Goal: Navigation & Orientation: Find specific page/section

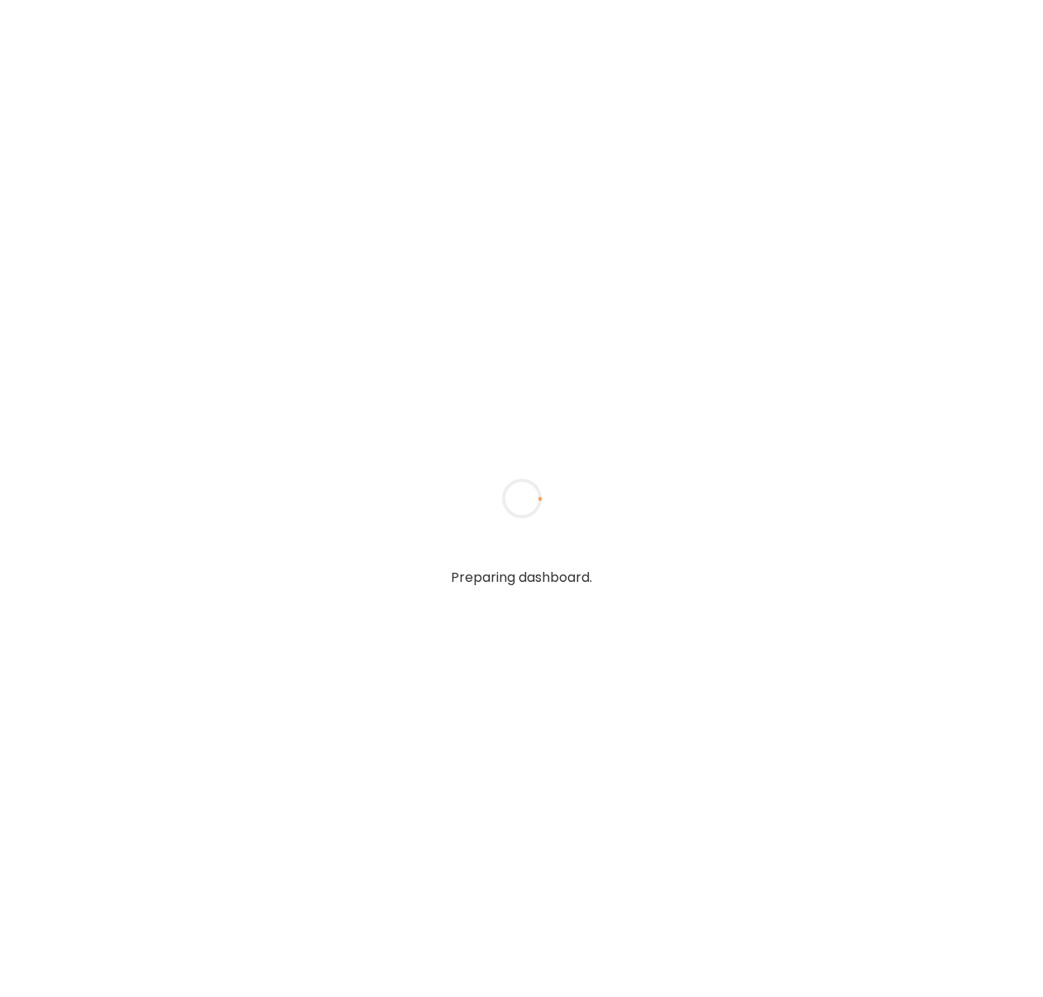
type input "**********"
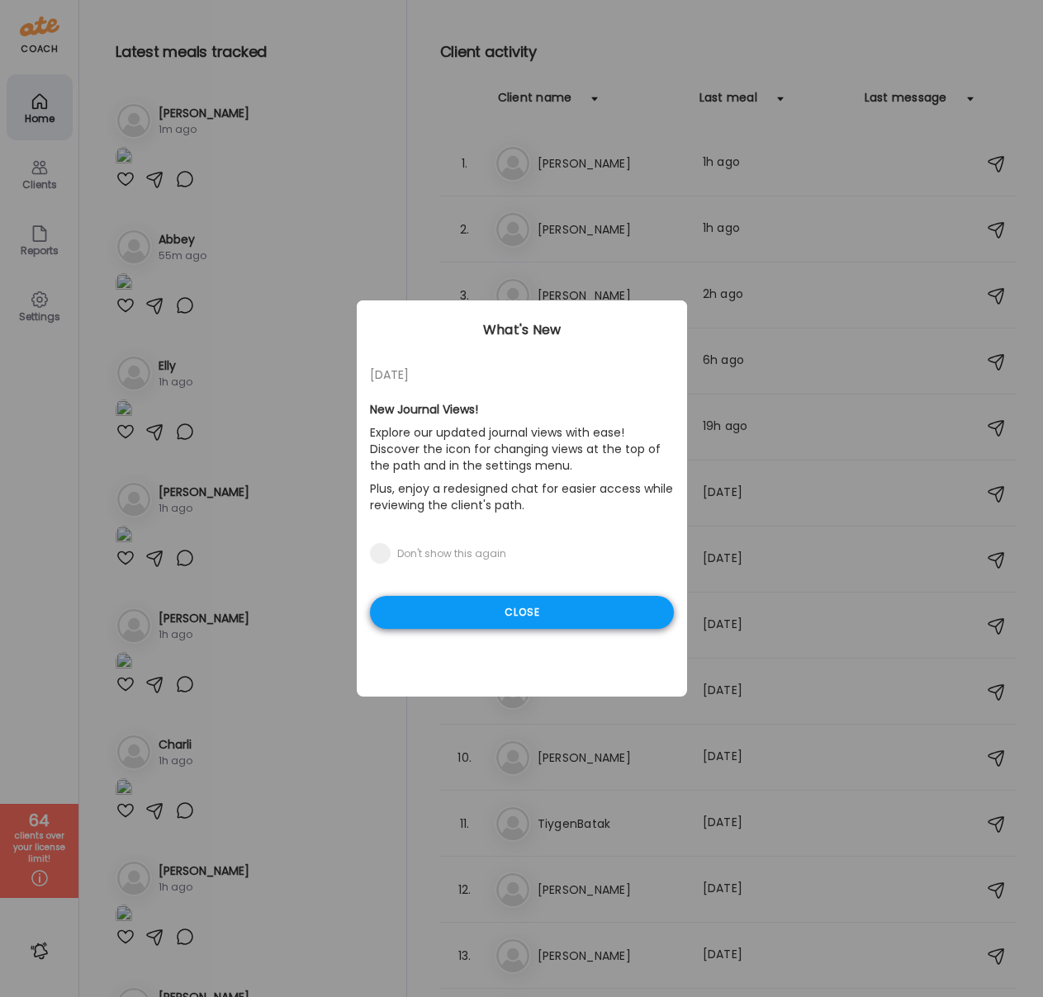
type input "**********"
click at [447, 608] on div "Close" at bounding box center [522, 612] width 304 height 33
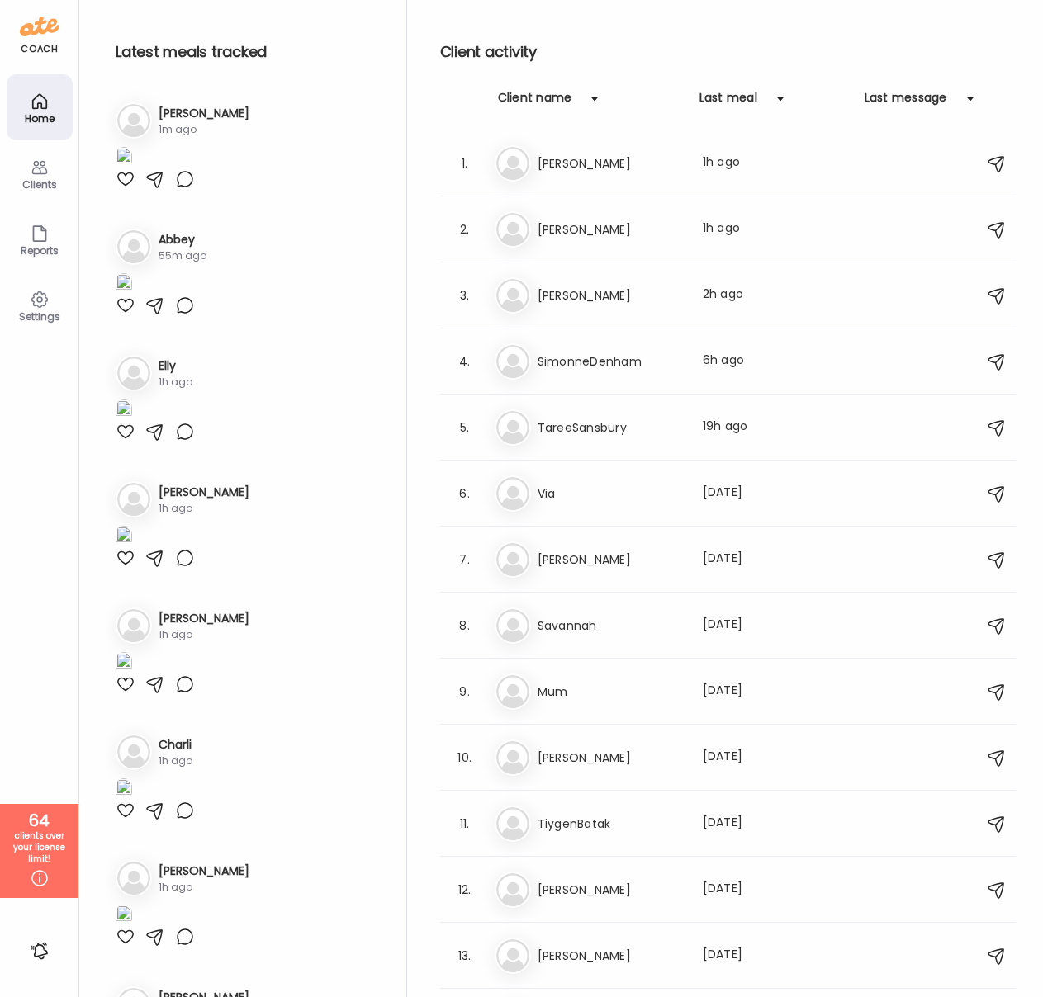
click at [45, 182] on div "Clients" at bounding box center [39, 184] width 59 height 11
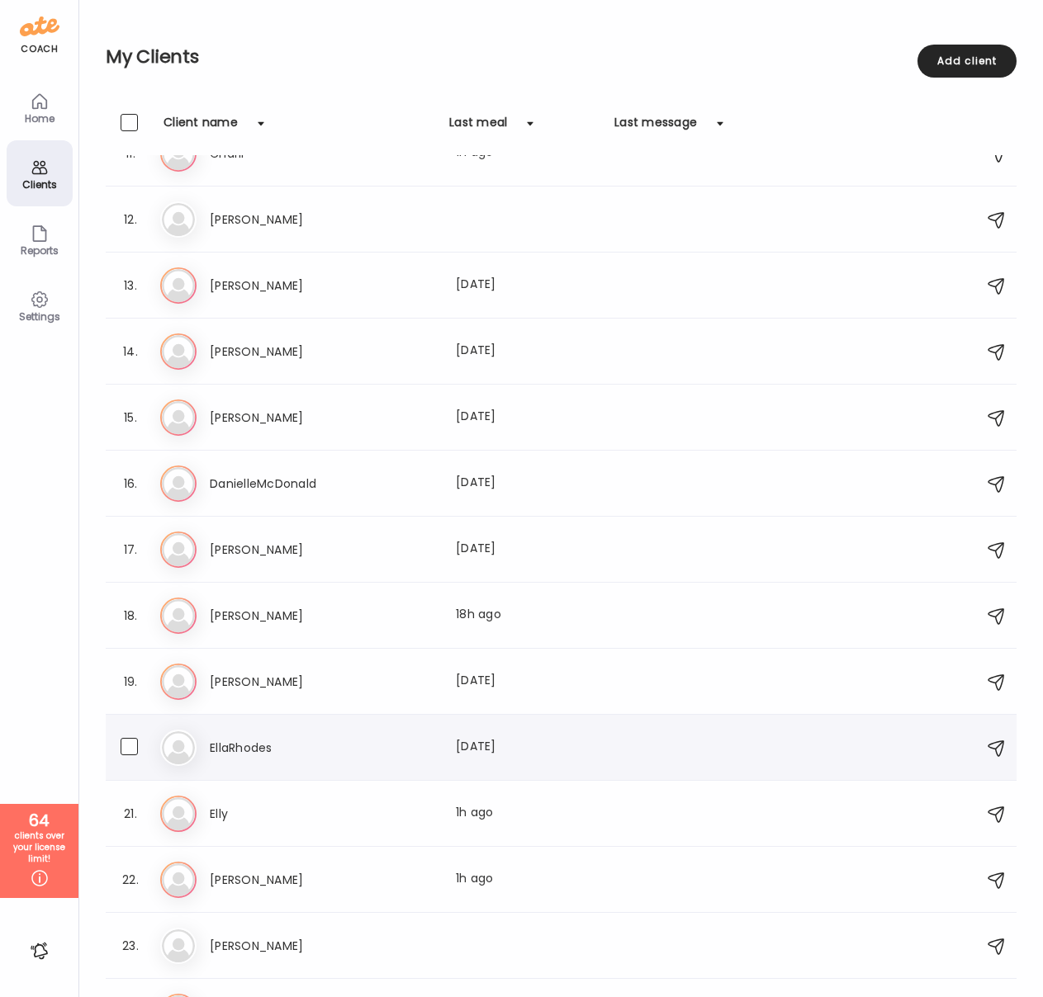
scroll to position [696, 0]
click at [230, 883] on h3 "[PERSON_NAME]" at bounding box center [282, 879] width 145 height 20
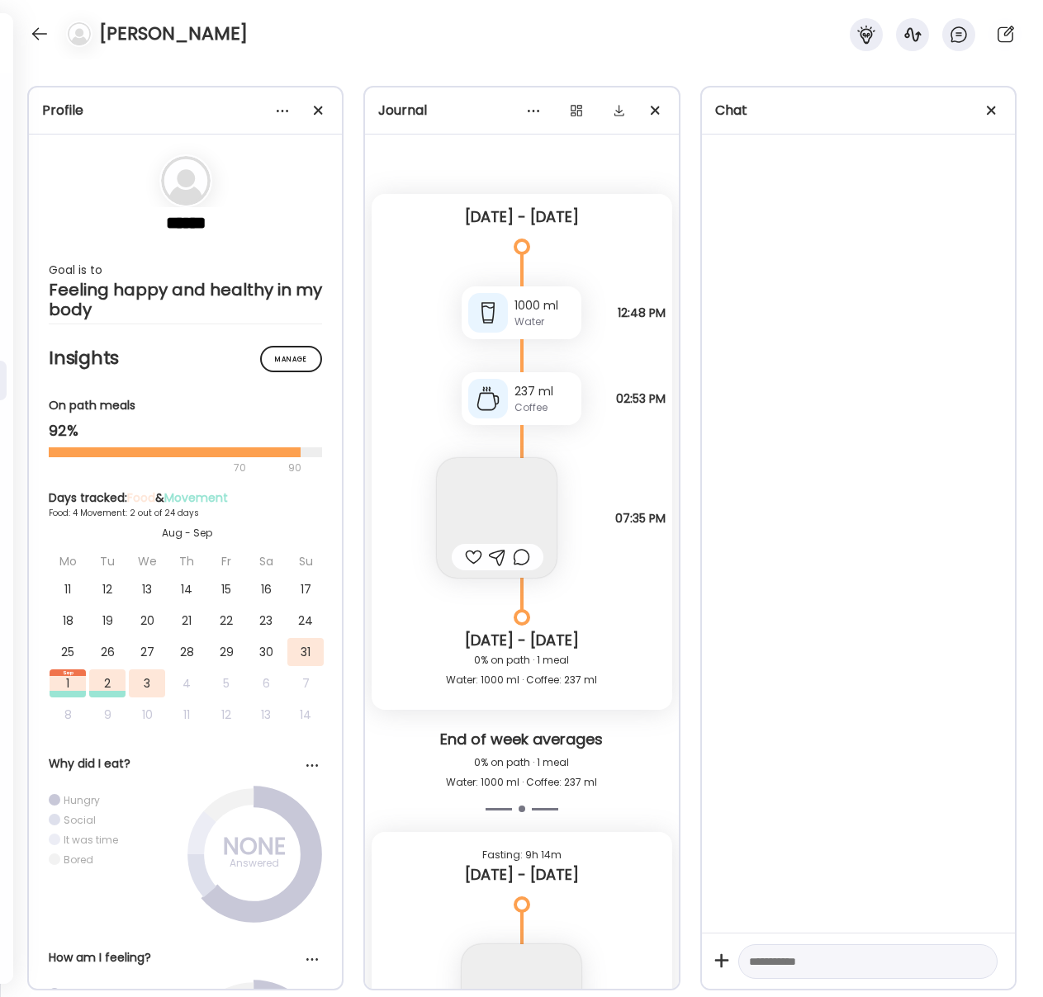
scroll to position [3148, 0]
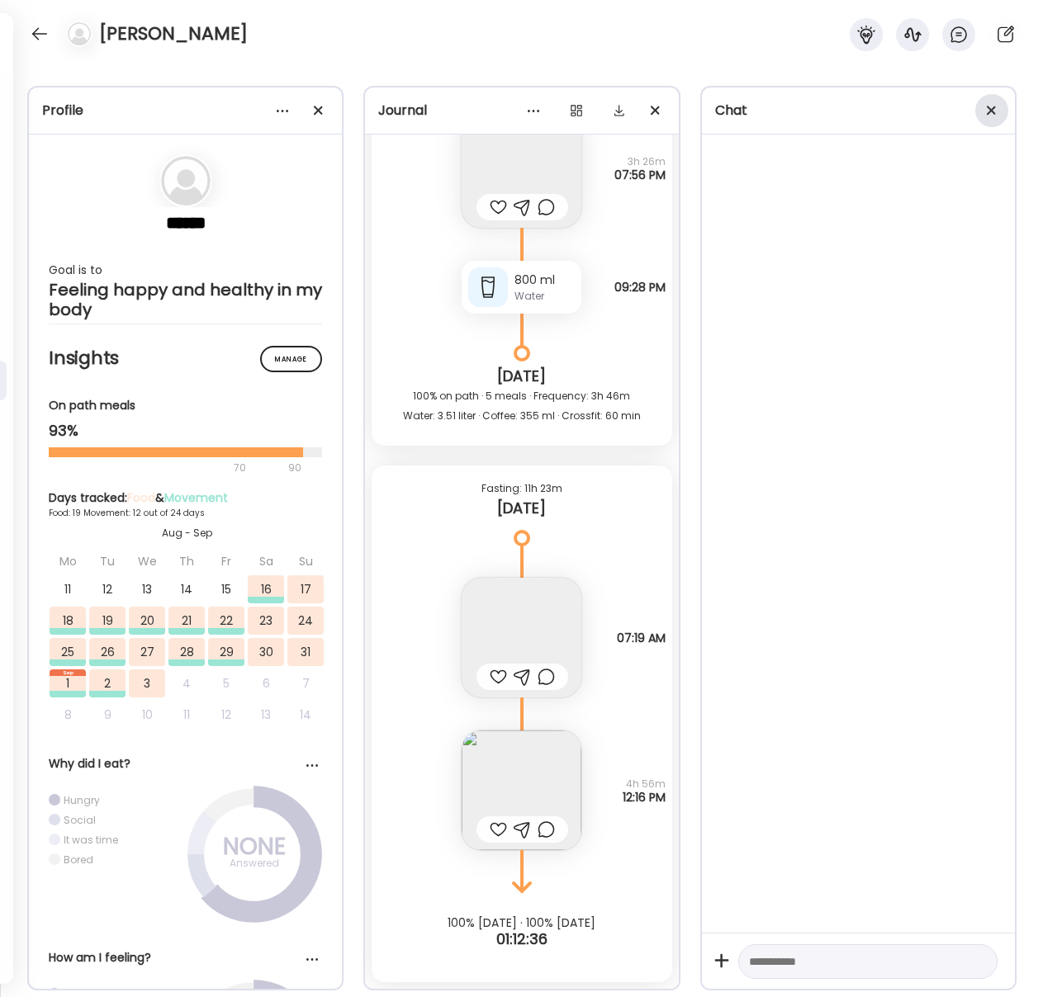
click at [992, 107] on span at bounding box center [991, 110] width 9 height 9
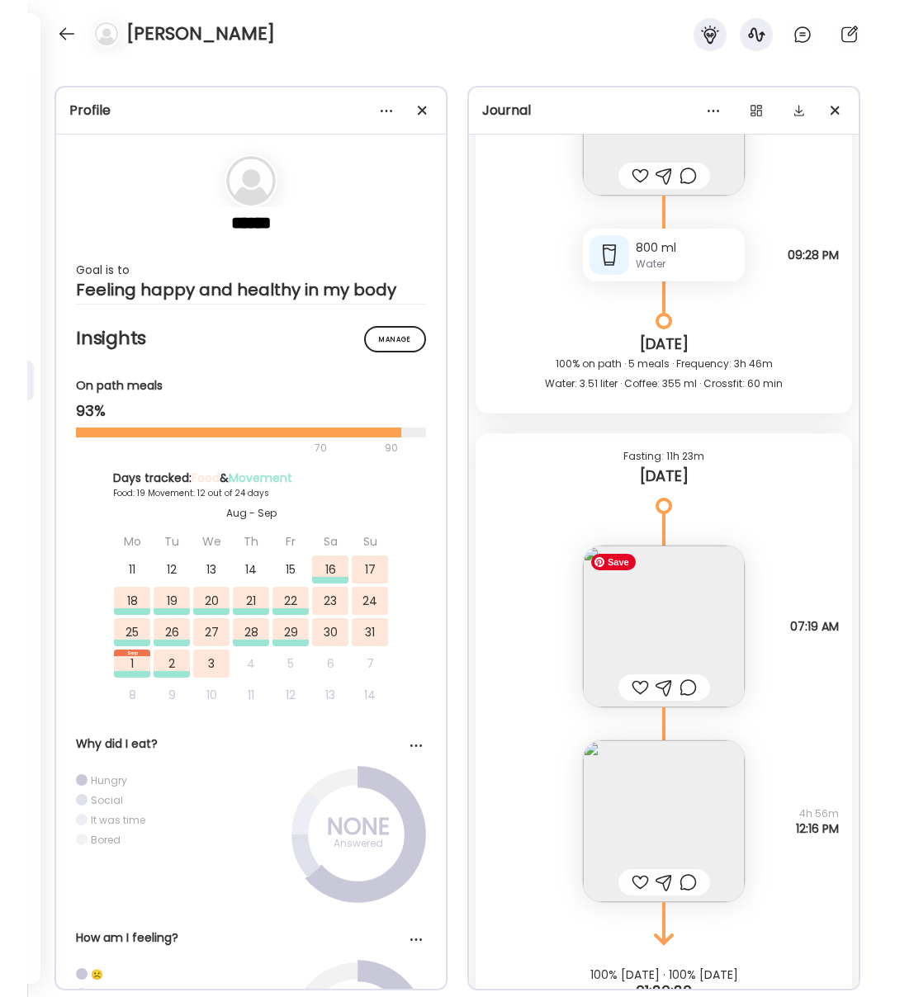
scroll to position [25409, 0]
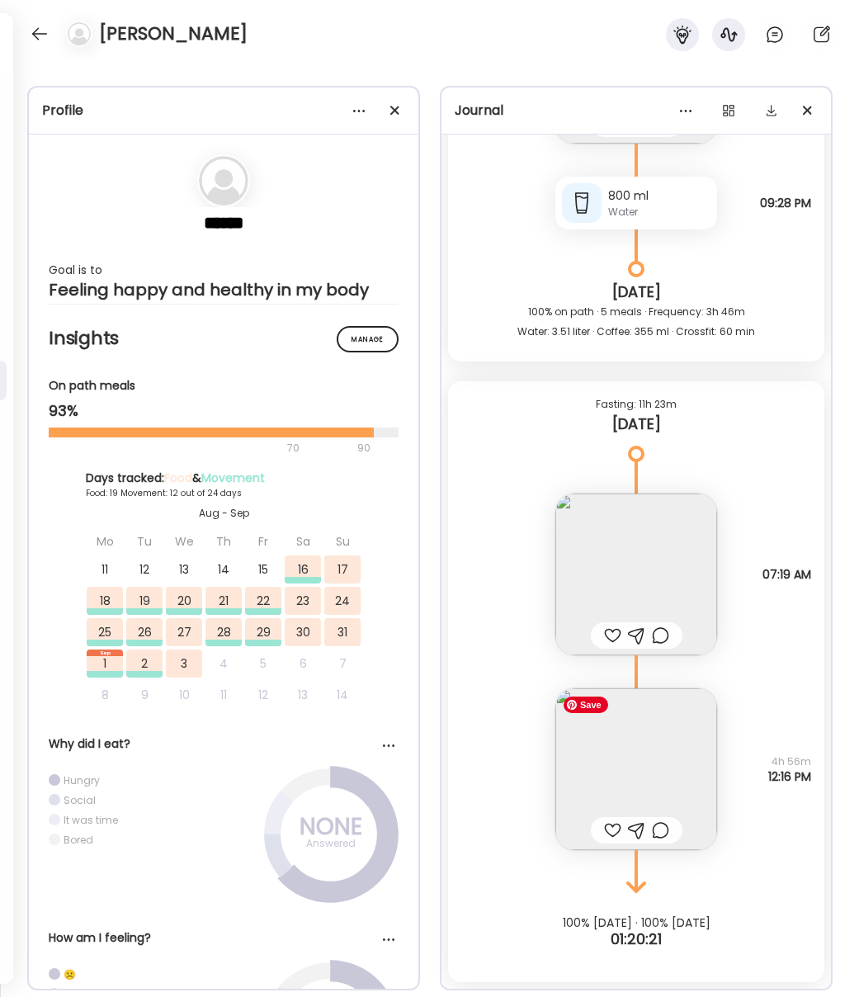
click at [622, 783] on img at bounding box center [637, 770] width 162 height 162
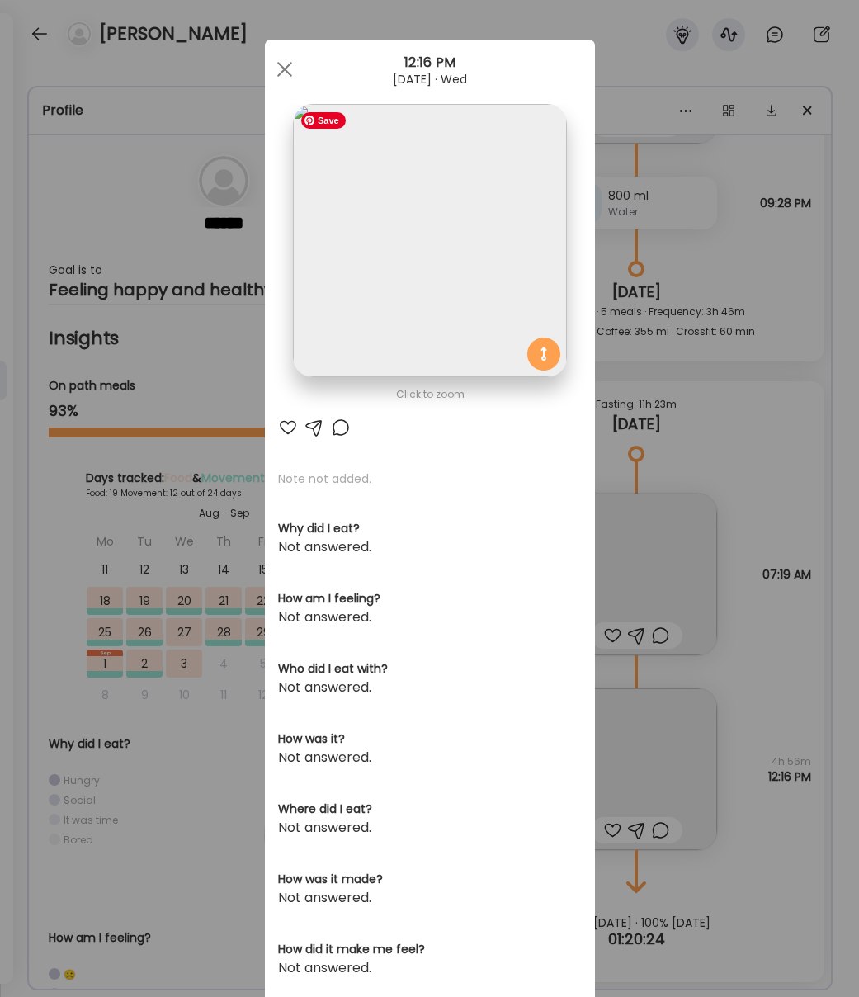
click at [469, 254] on img at bounding box center [429, 240] width 273 height 273
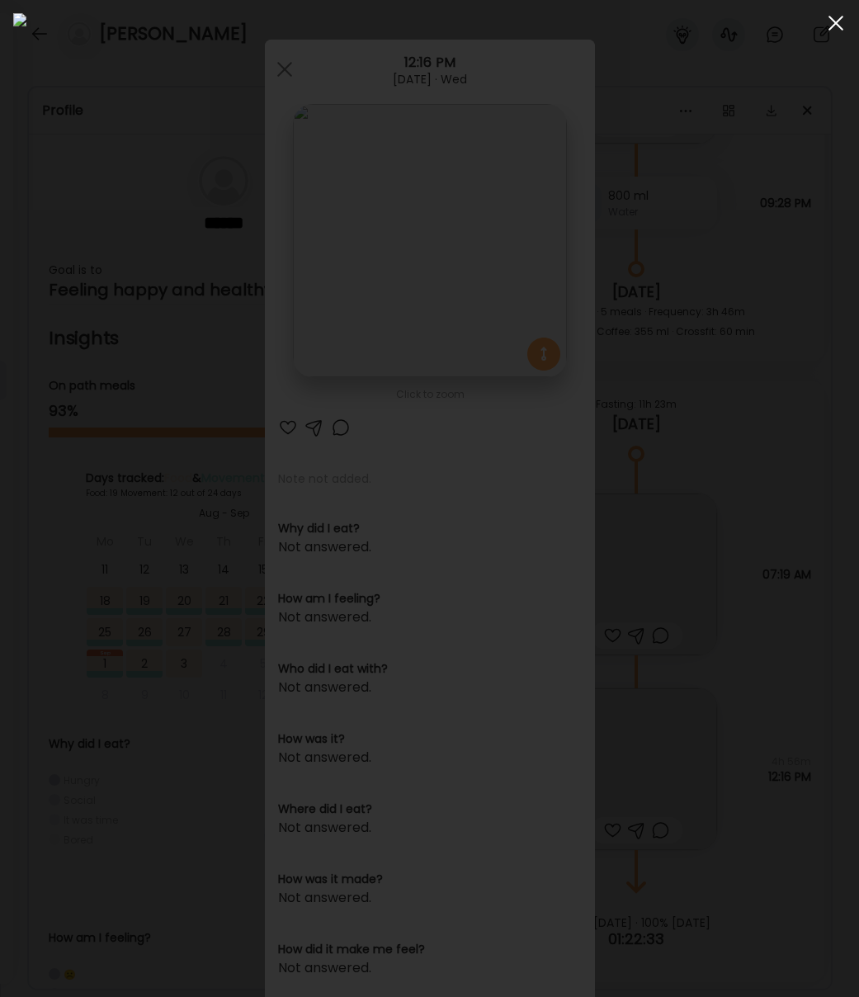
click at [835, 25] on span at bounding box center [836, 23] width 15 height 15
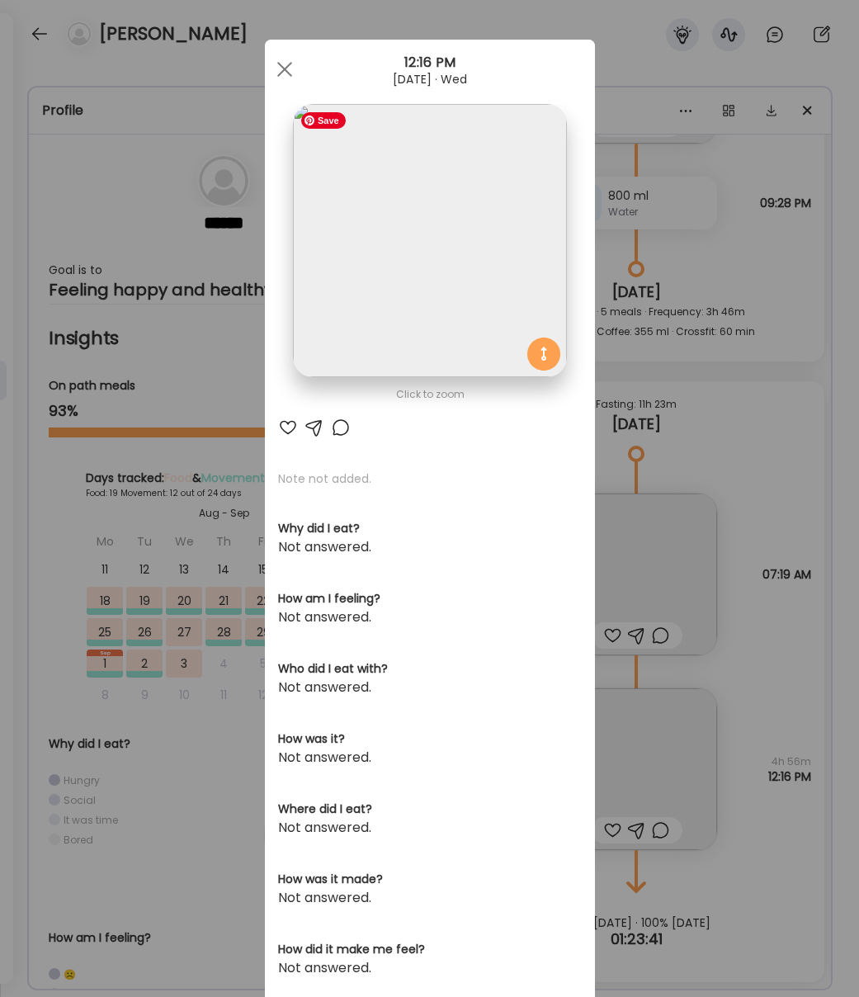
click at [448, 208] on img at bounding box center [429, 240] width 273 height 273
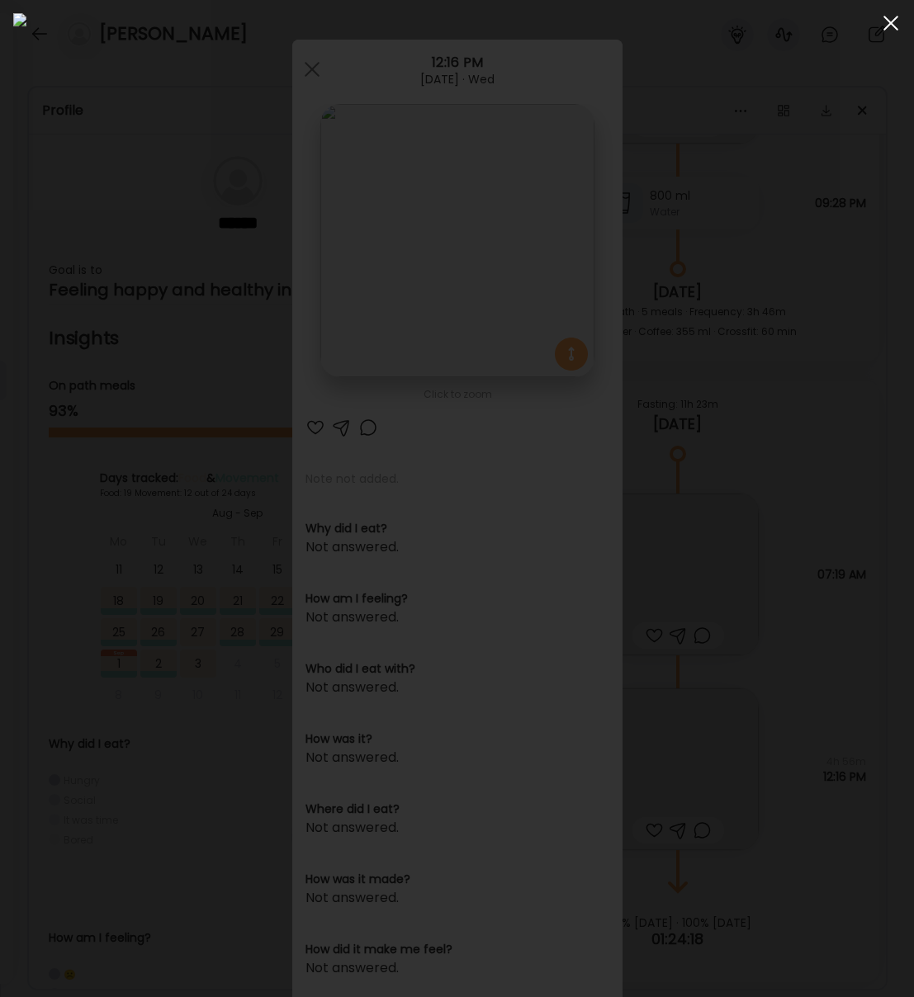
click at [891, 21] on span at bounding box center [890, 23] width 15 height 15
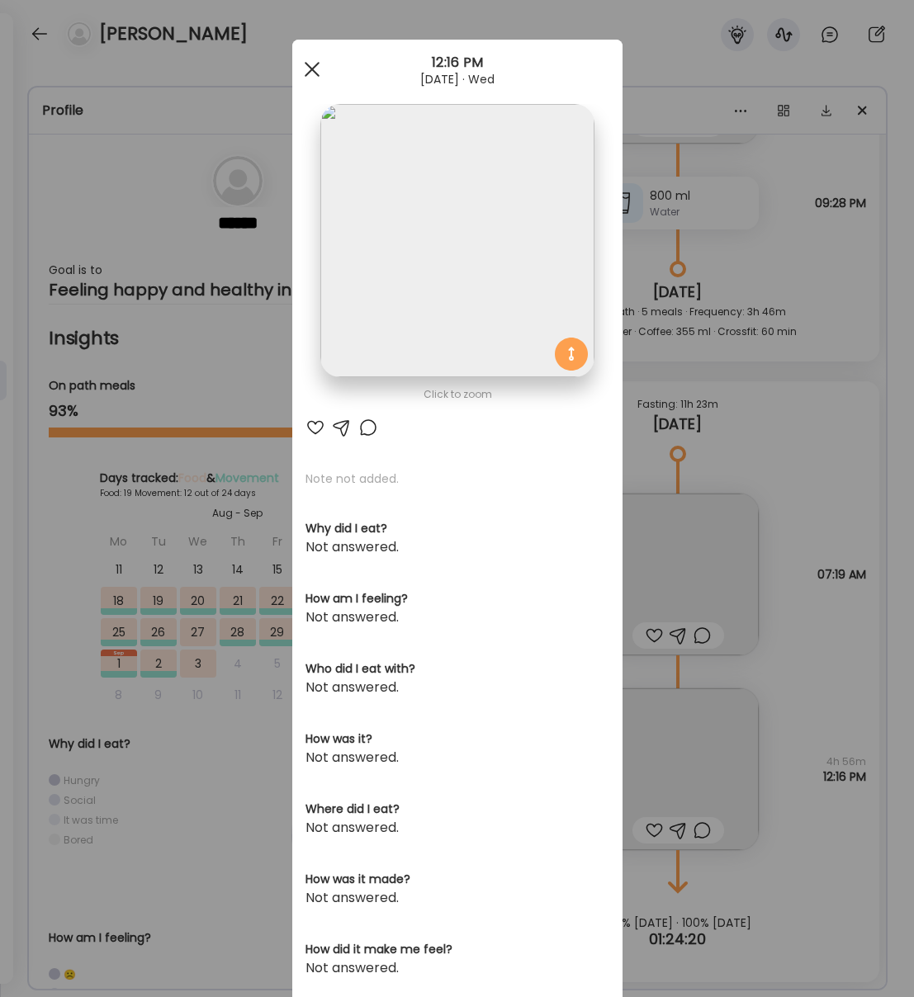
click at [313, 62] on div at bounding box center [312, 69] width 33 height 33
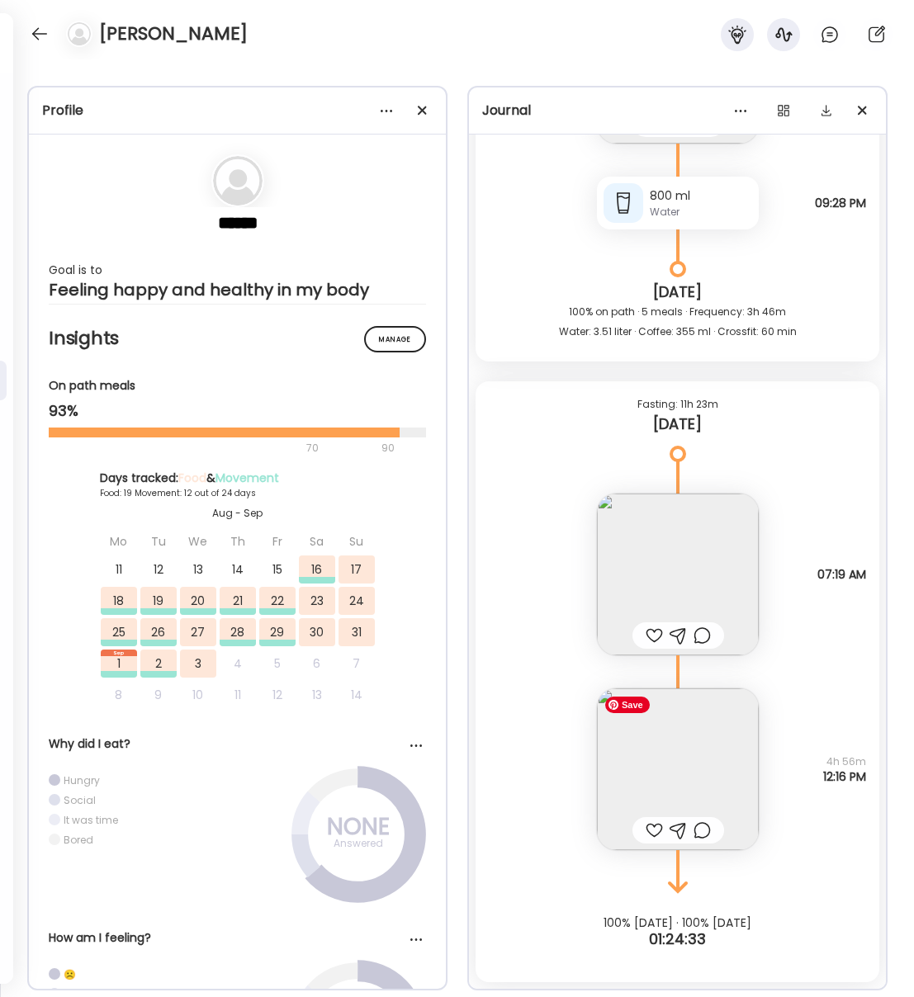
click at [729, 760] on img at bounding box center [678, 770] width 162 height 162
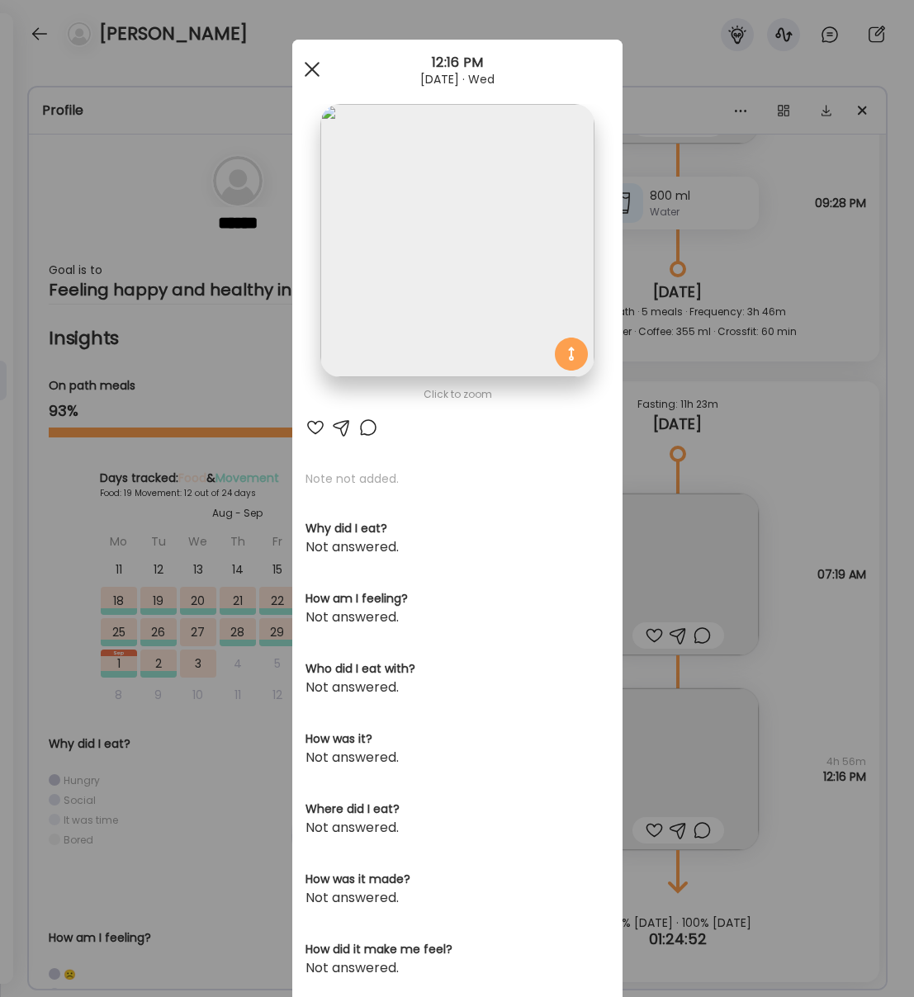
click at [310, 74] on div at bounding box center [312, 69] width 33 height 33
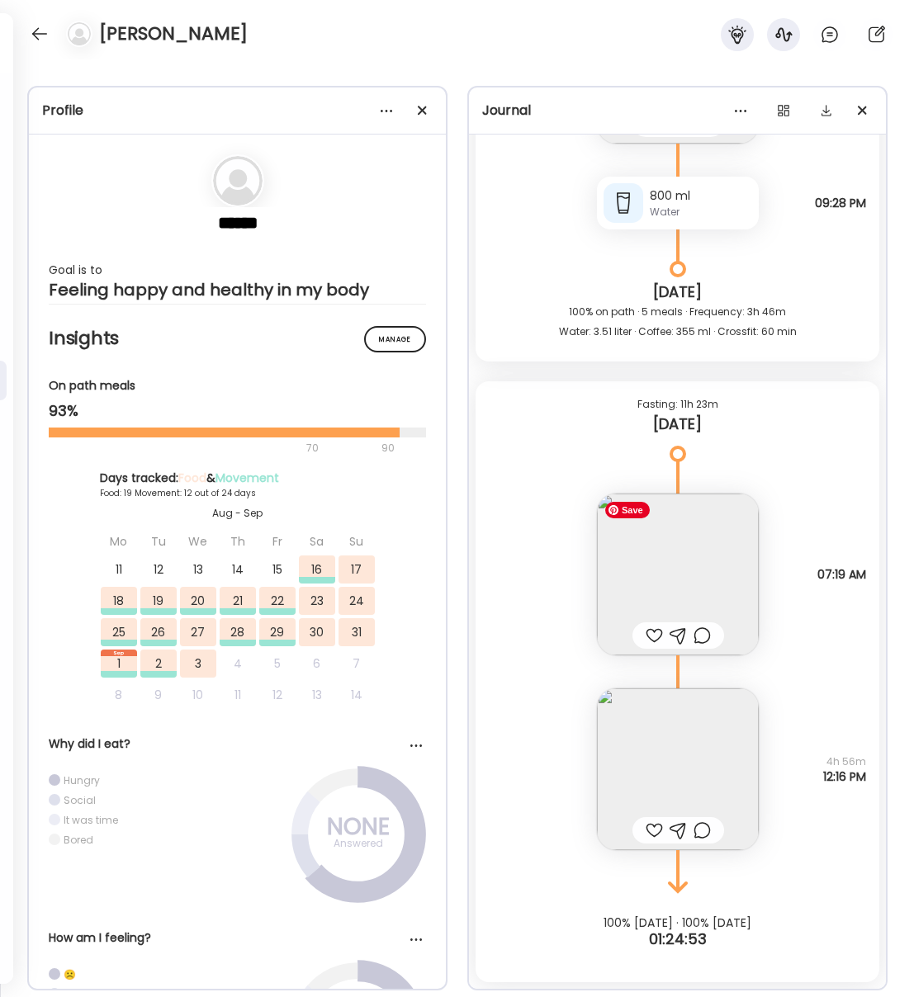
click at [701, 610] on img at bounding box center [678, 575] width 162 height 162
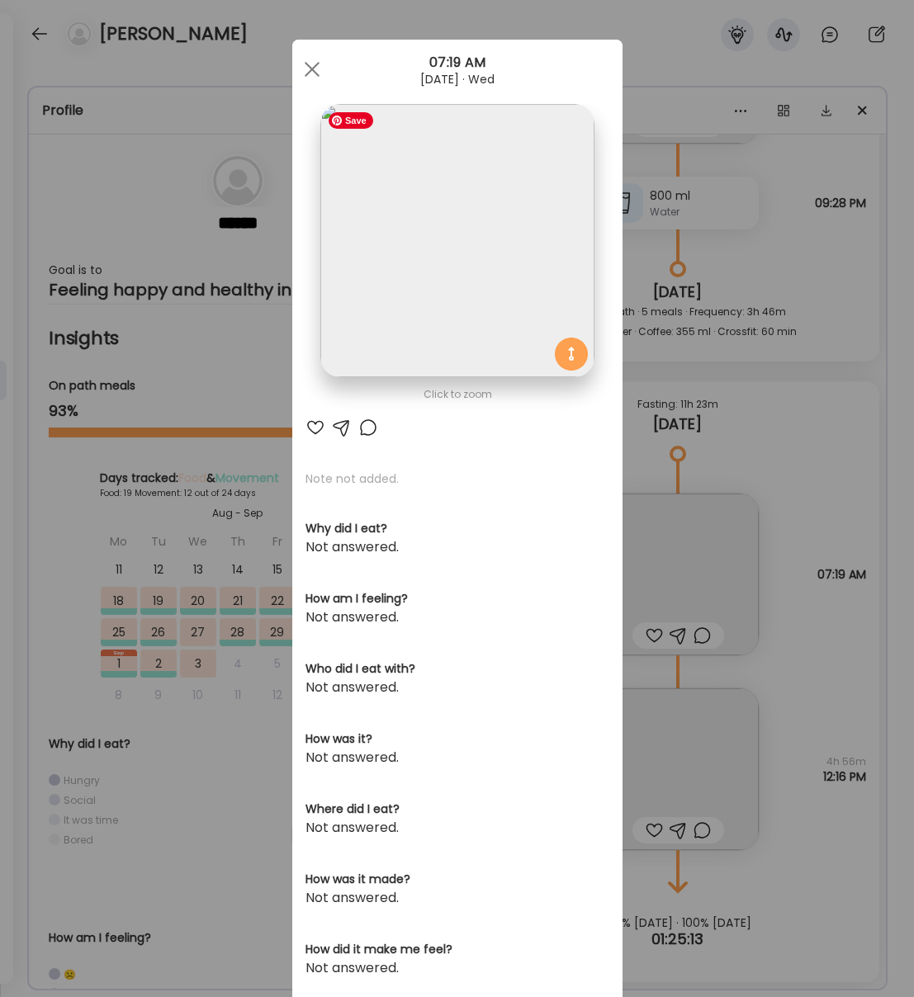
click at [473, 192] on img at bounding box center [456, 240] width 273 height 273
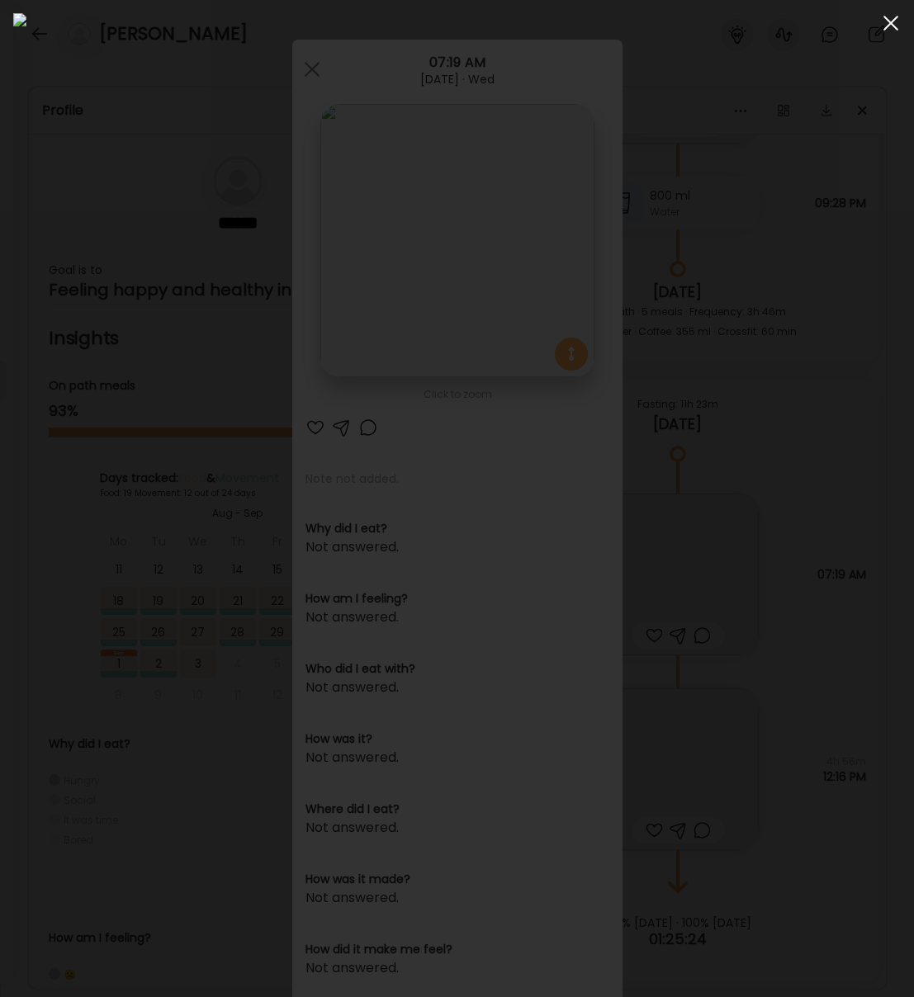
click at [891, 25] on div at bounding box center [890, 23] width 33 height 33
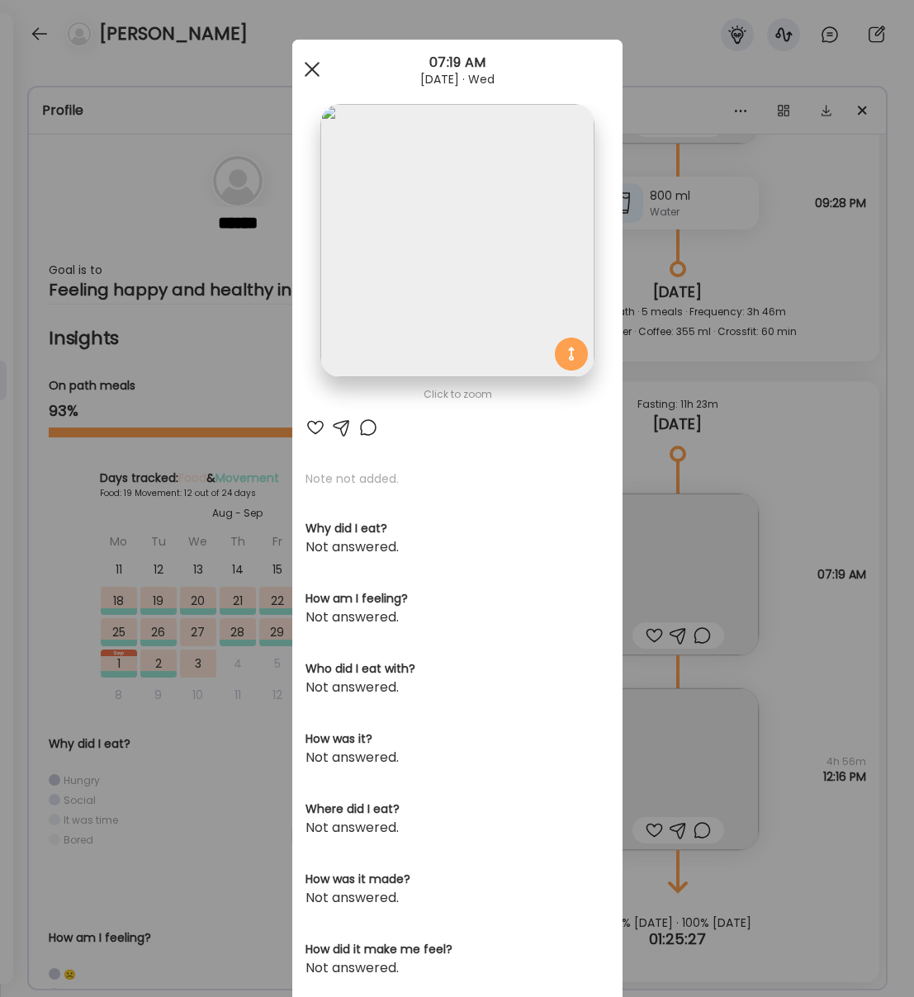
click at [319, 68] on div at bounding box center [312, 69] width 33 height 33
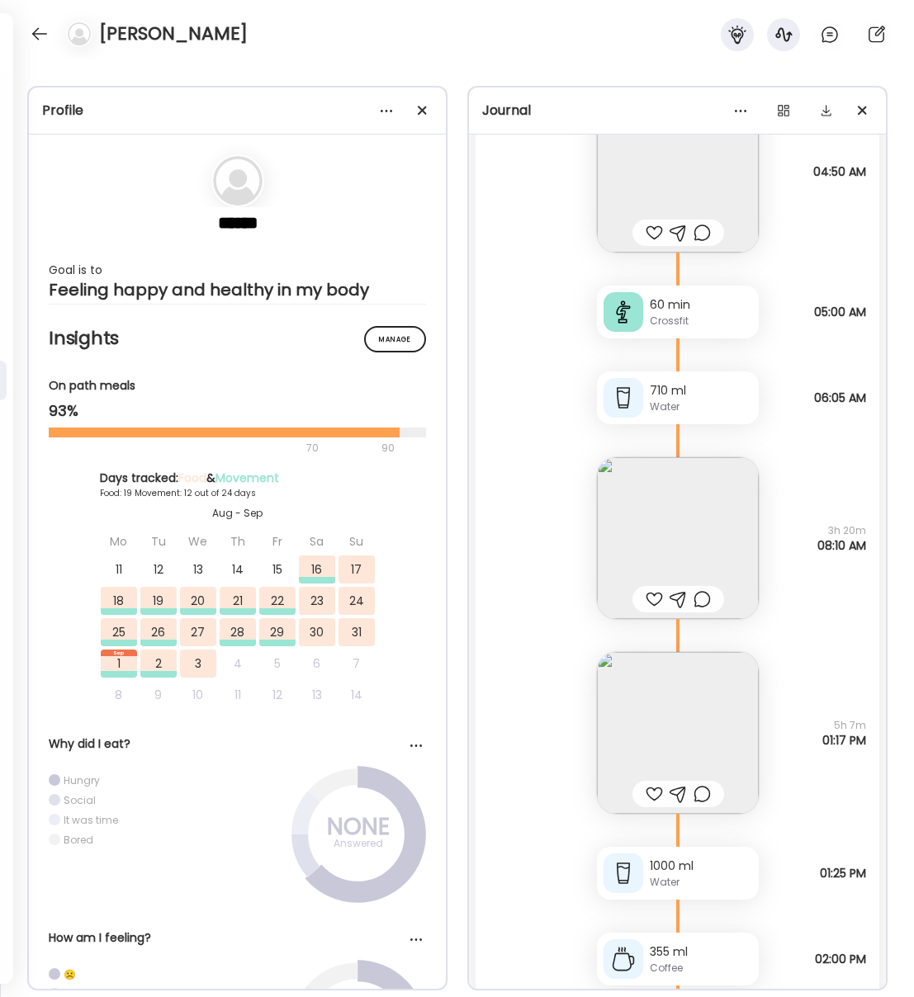
scroll to position [24092, 0]
click at [718, 713] on img at bounding box center [678, 732] width 162 height 162
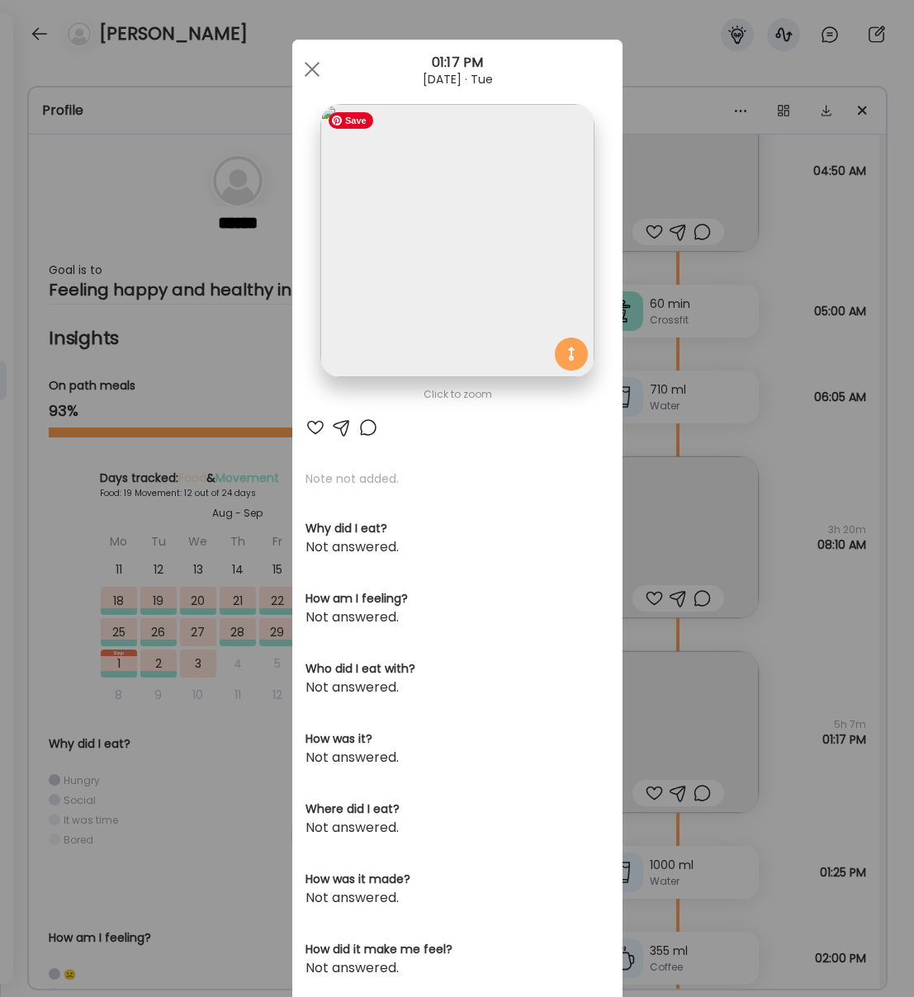
click at [485, 315] on img at bounding box center [456, 240] width 273 height 273
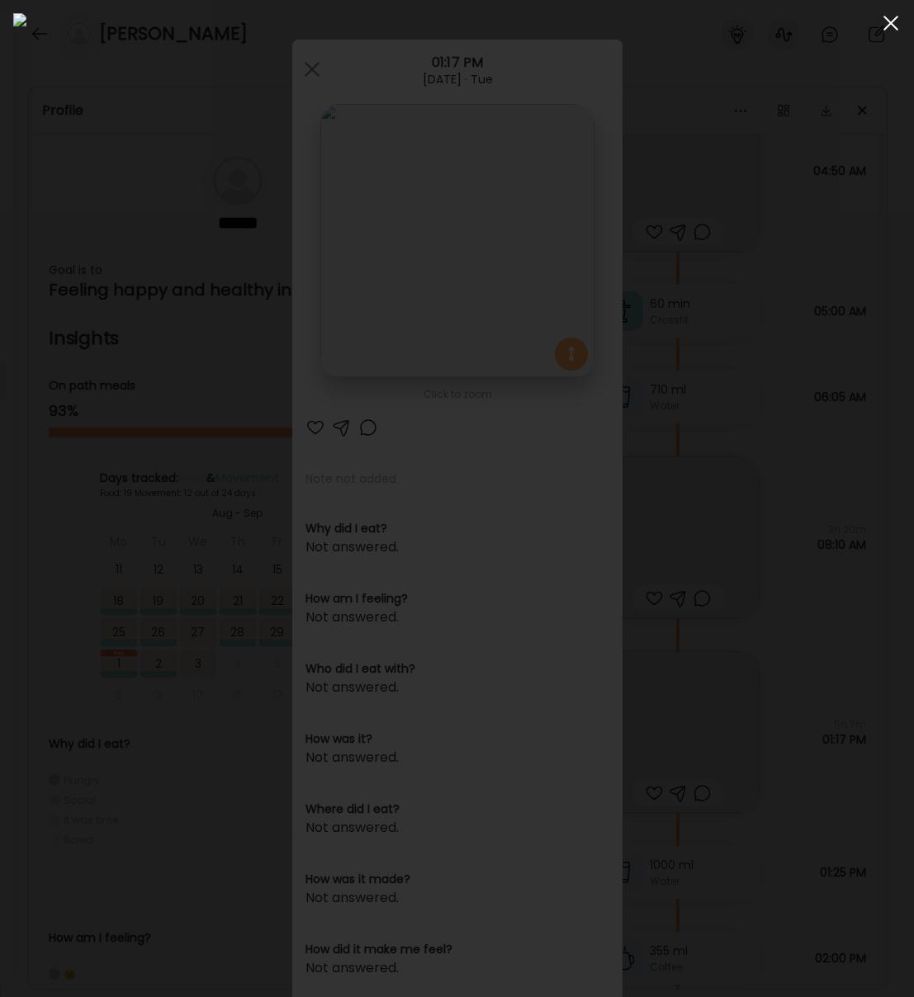
click at [890, 25] on div at bounding box center [890, 23] width 33 height 33
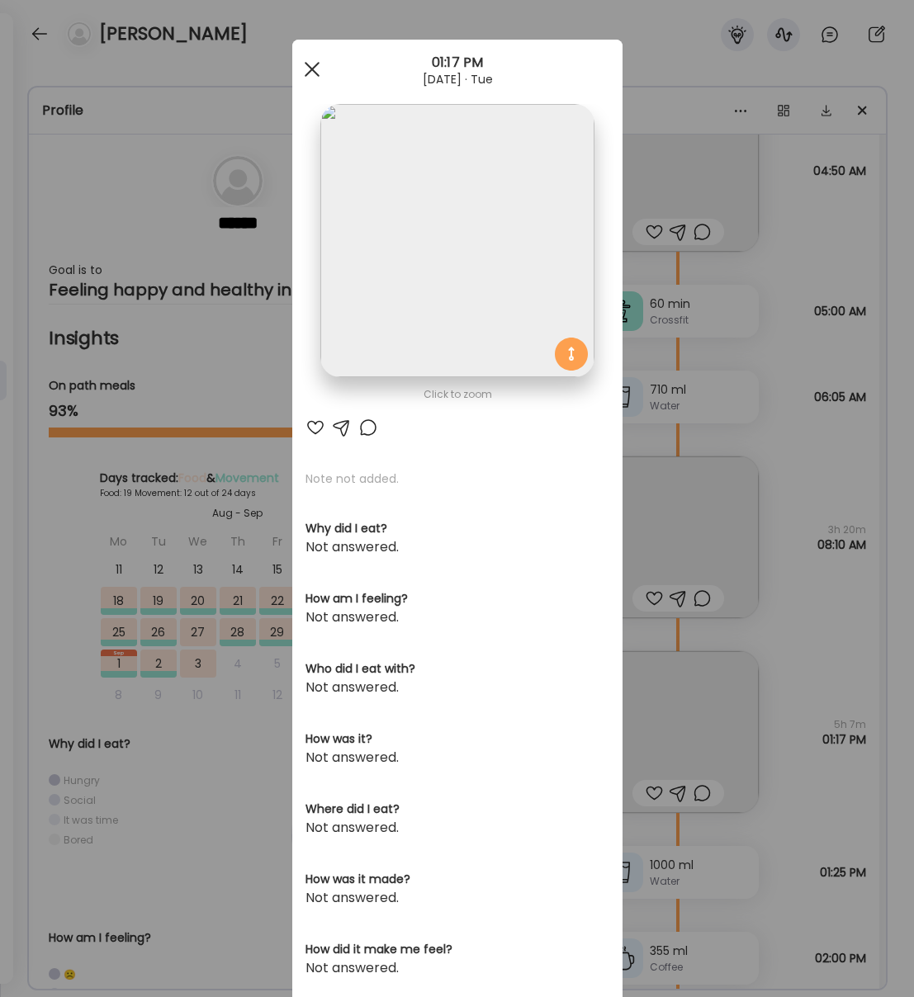
click at [316, 64] on span at bounding box center [311, 69] width 15 height 15
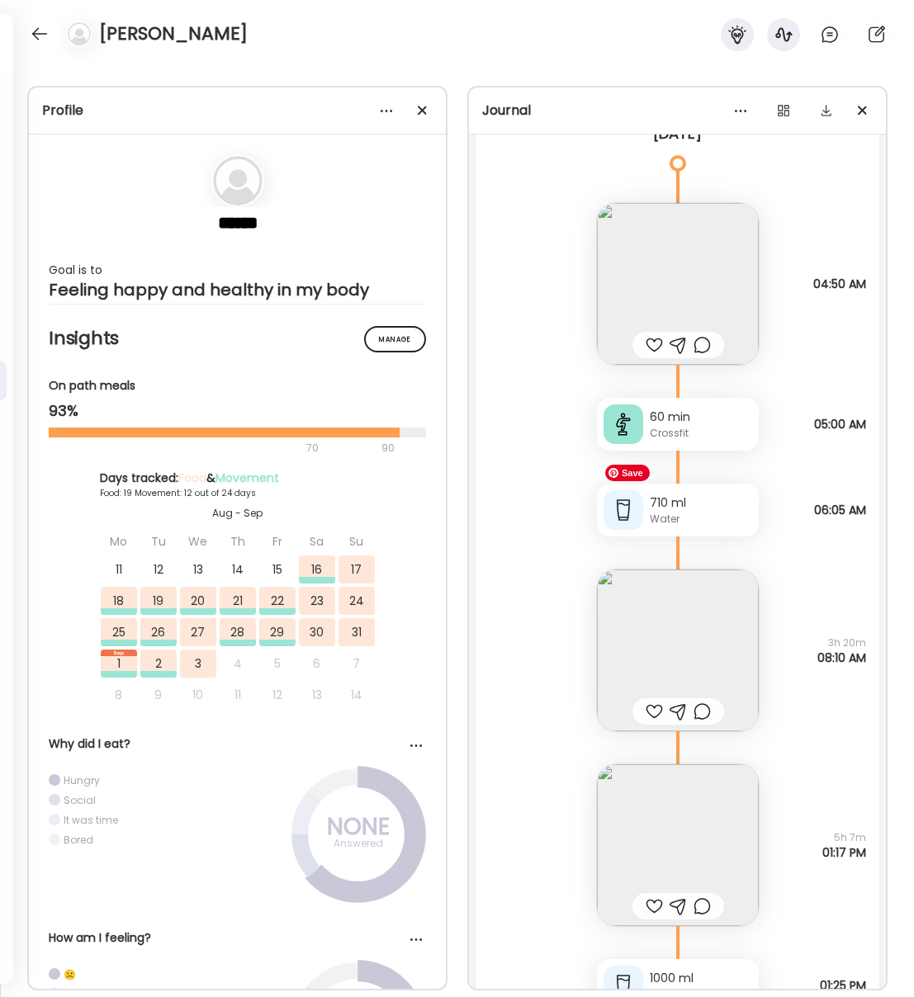
scroll to position [23978, 0]
drag, startPoint x: 651, startPoint y: 651, endPoint x: 693, endPoint y: 640, distance: 43.5
click at [693, 641] on img at bounding box center [678, 652] width 162 height 162
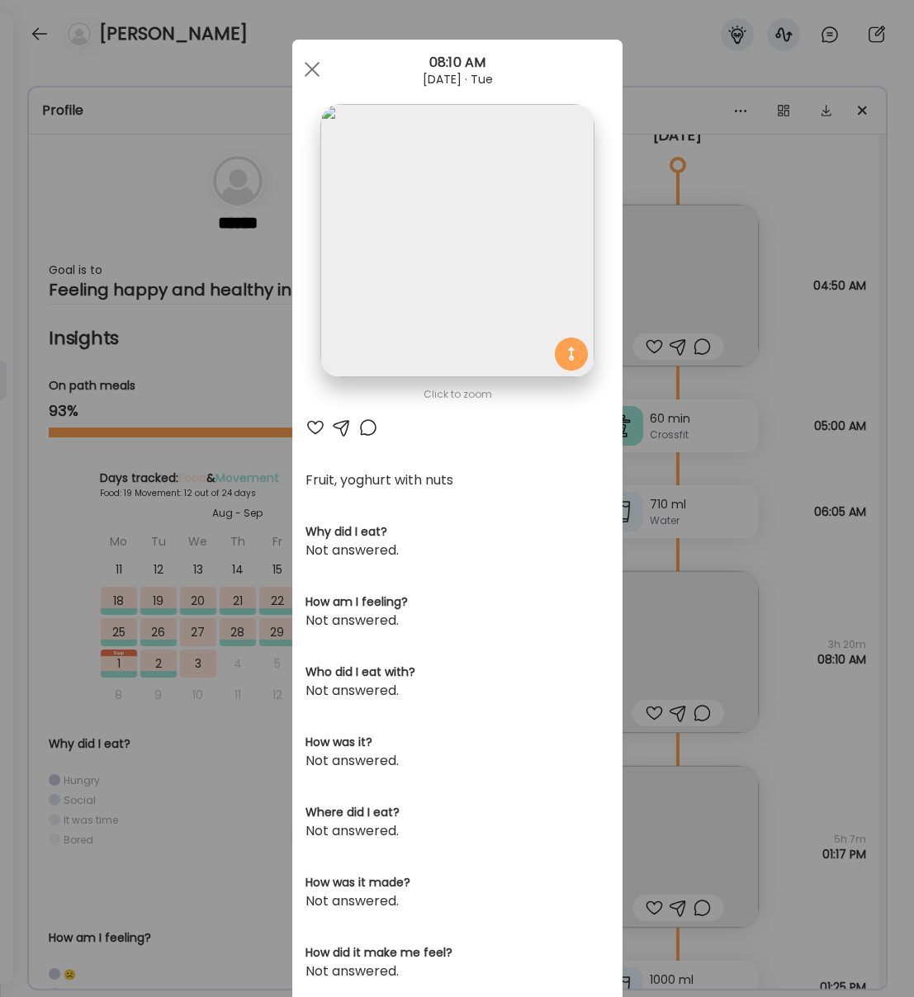
click at [800, 642] on div "Ate Coach Dashboard Wahoo! It’s official Take a moment to set up your Coach Pro…" at bounding box center [457, 498] width 914 height 997
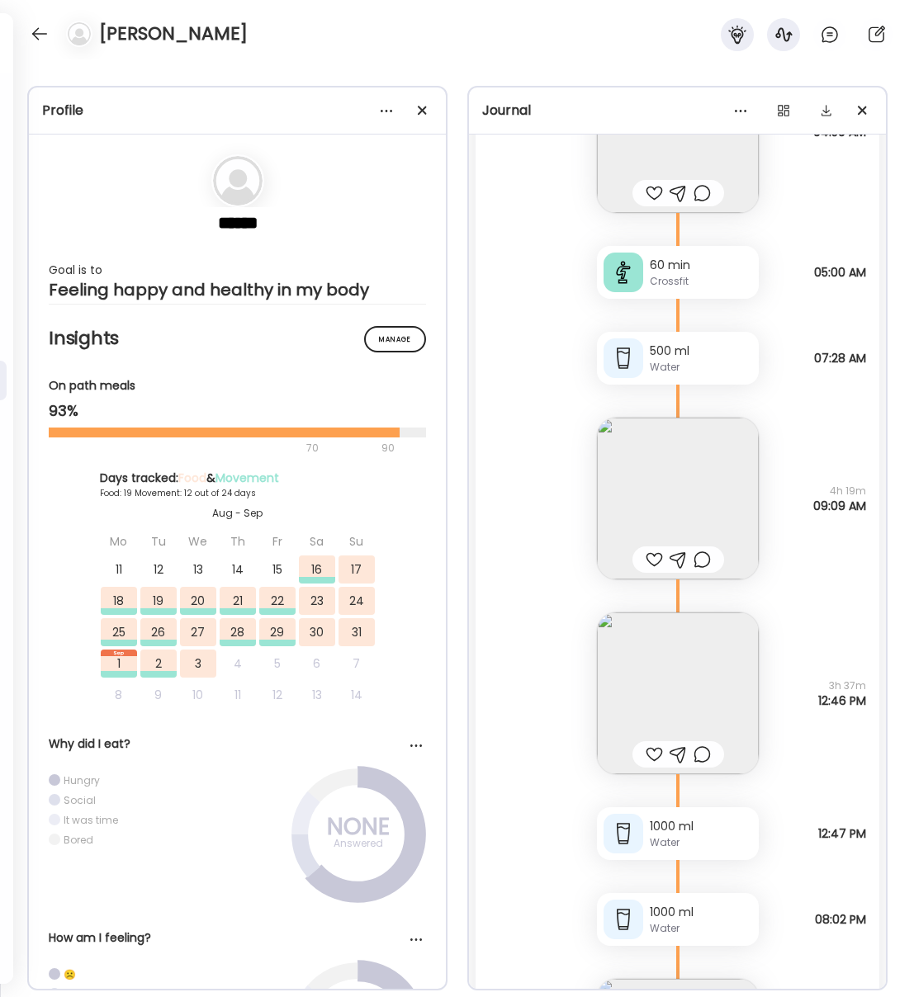
scroll to position [22680, 0]
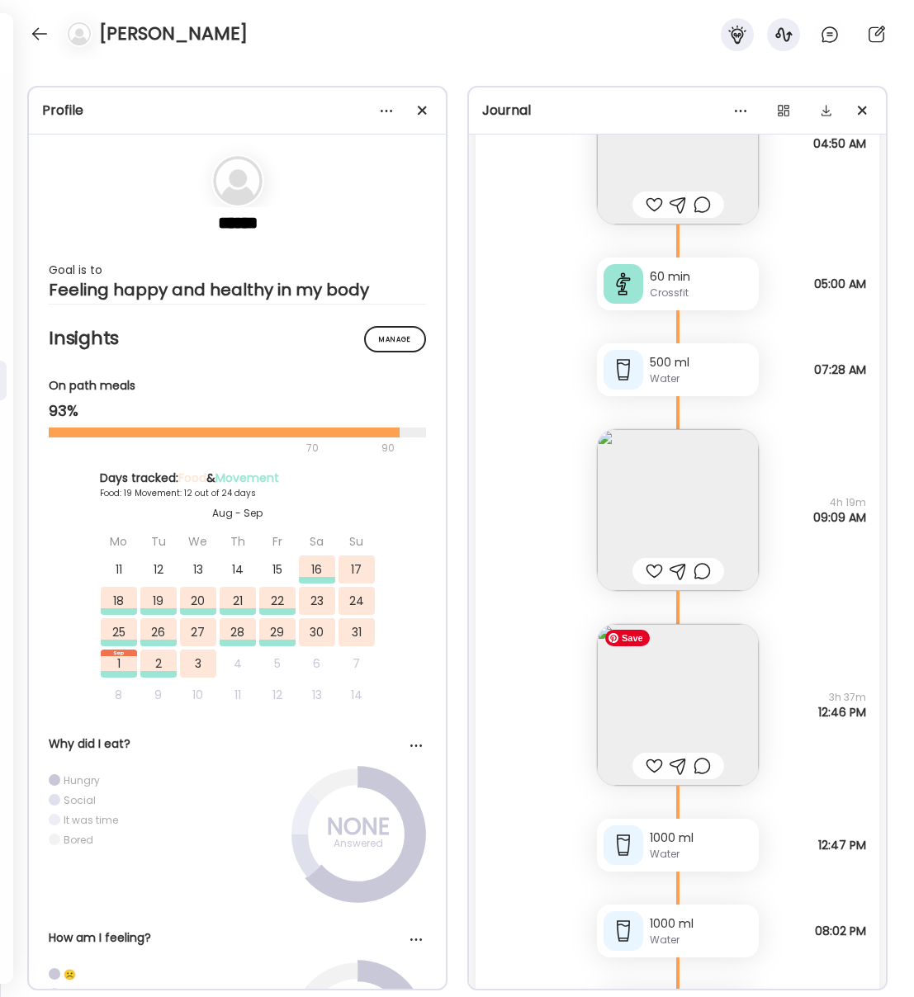
click at [713, 699] on img at bounding box center [678, 705] width 162 height 162
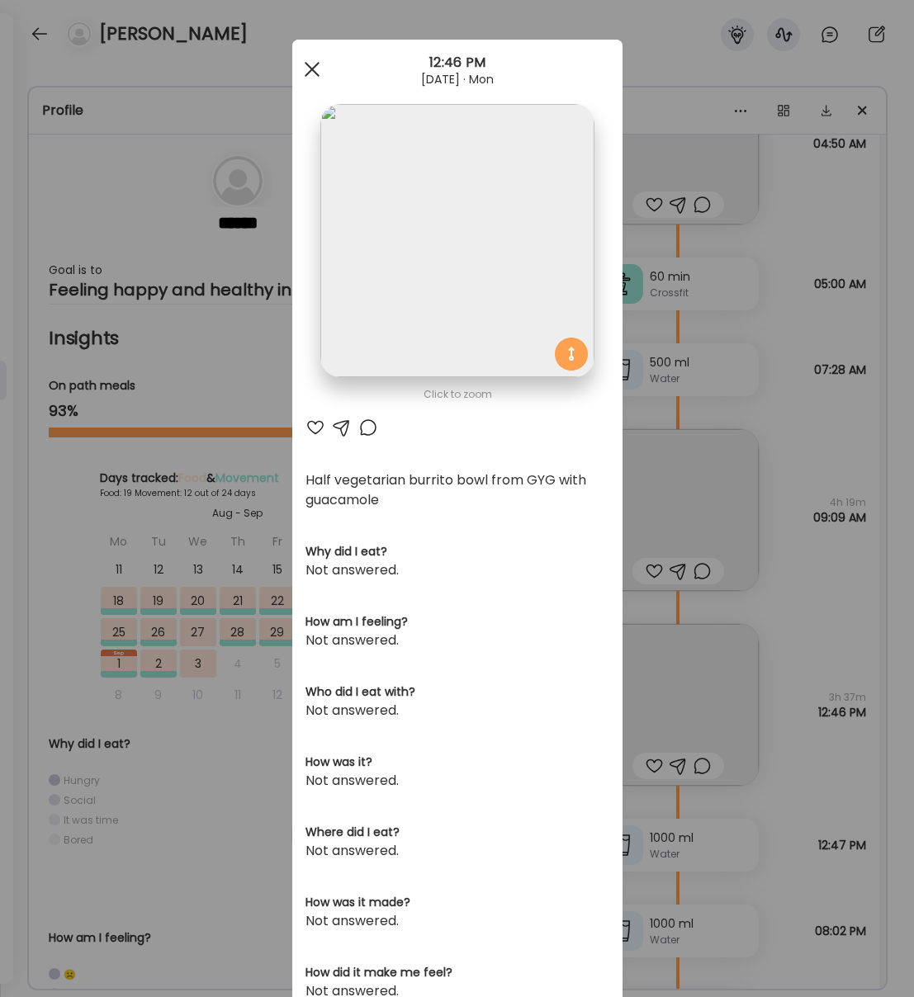
click at [309, 71] on span at bounding box center [311, 69] width 15 height 15
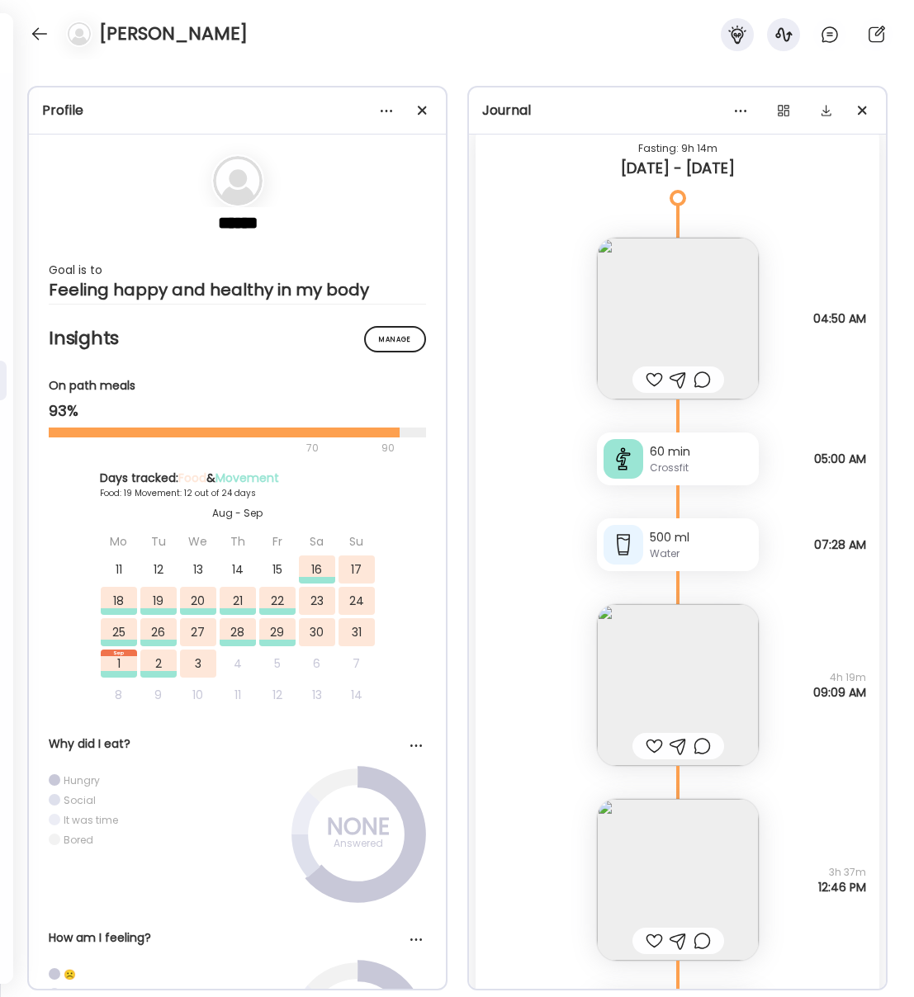
scroll to position [22488, 0]
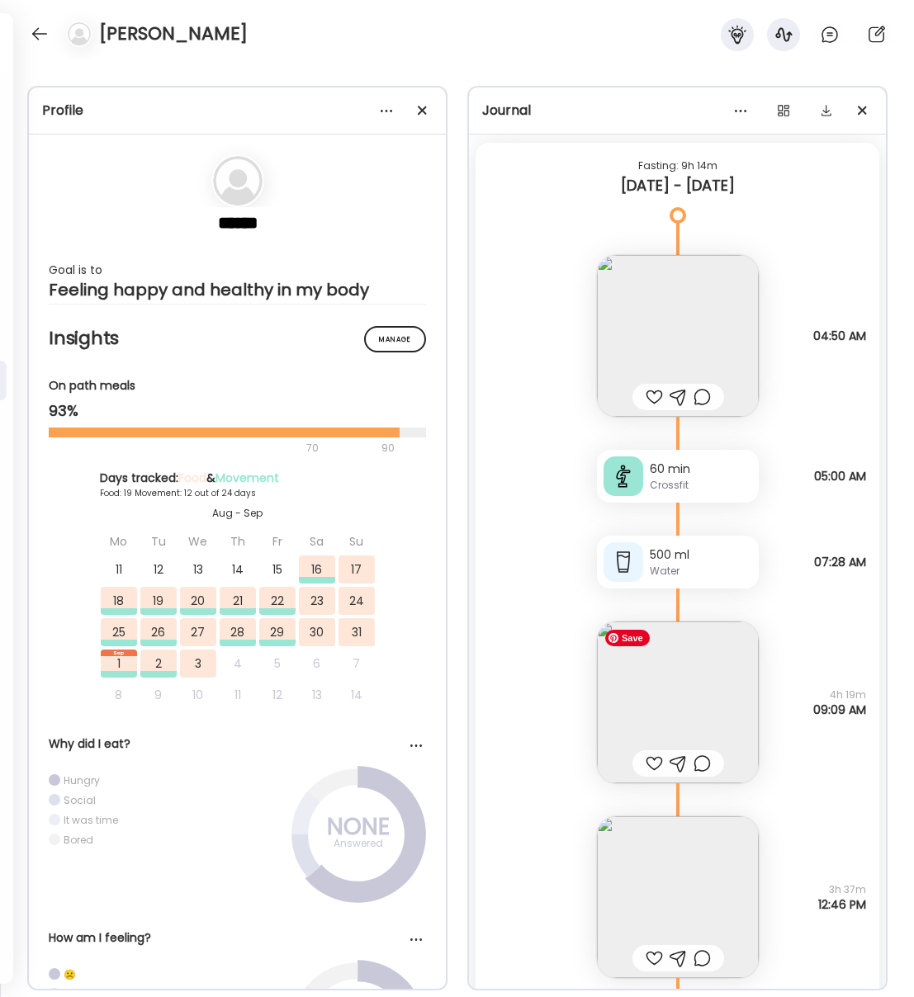
click at [708, 714] on img at bounding box center [678, 703] width 162 height 162
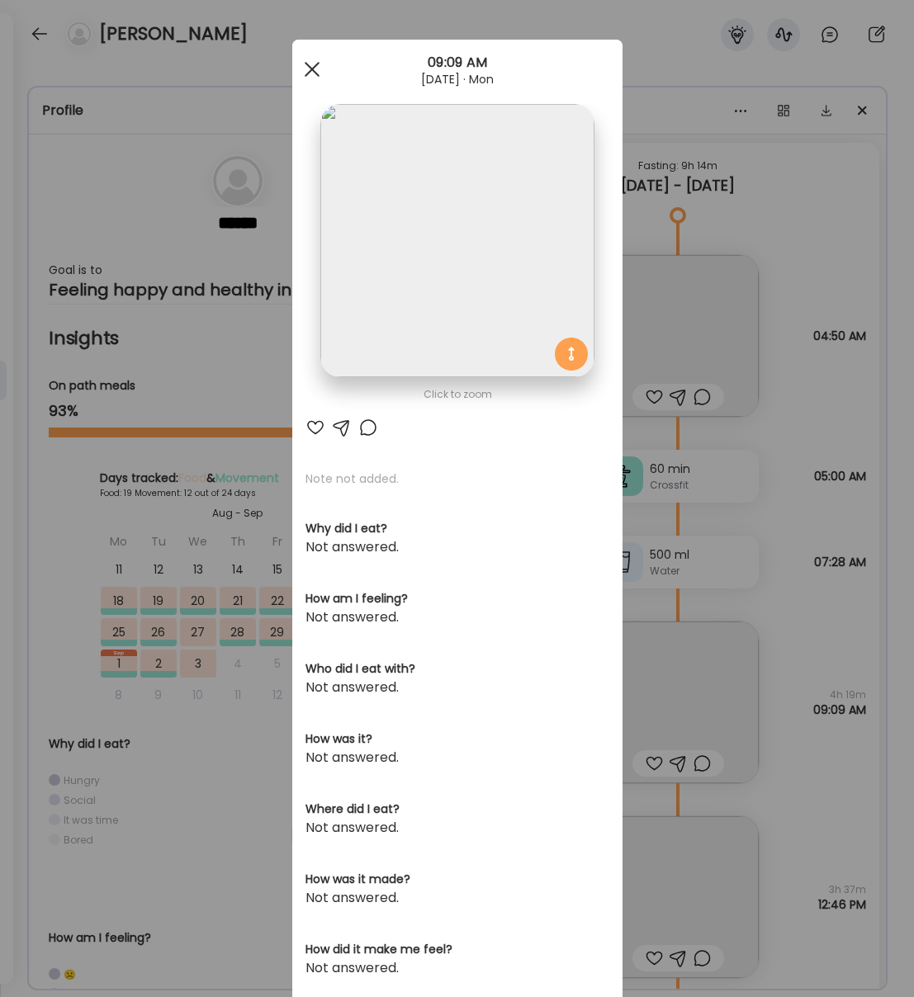
click at [312, 69] on span at bounding box center [311, 69] width 15 height 15
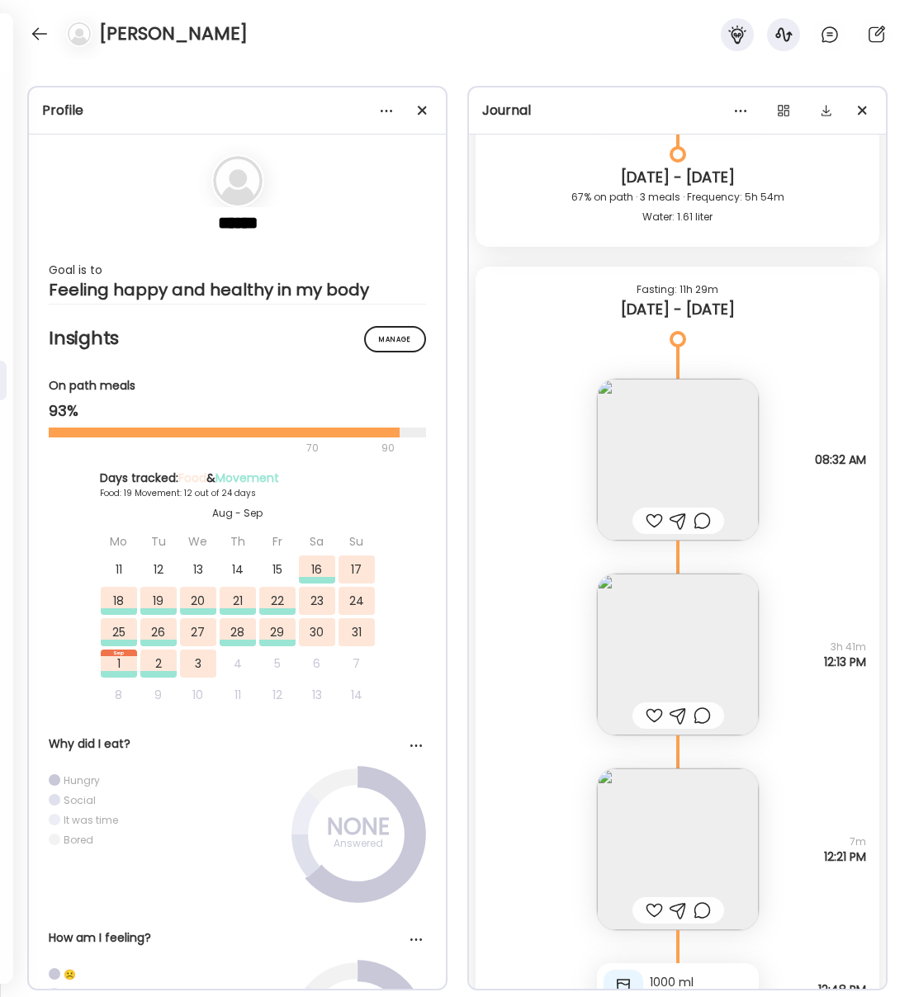
scroll to position [21022, 0]
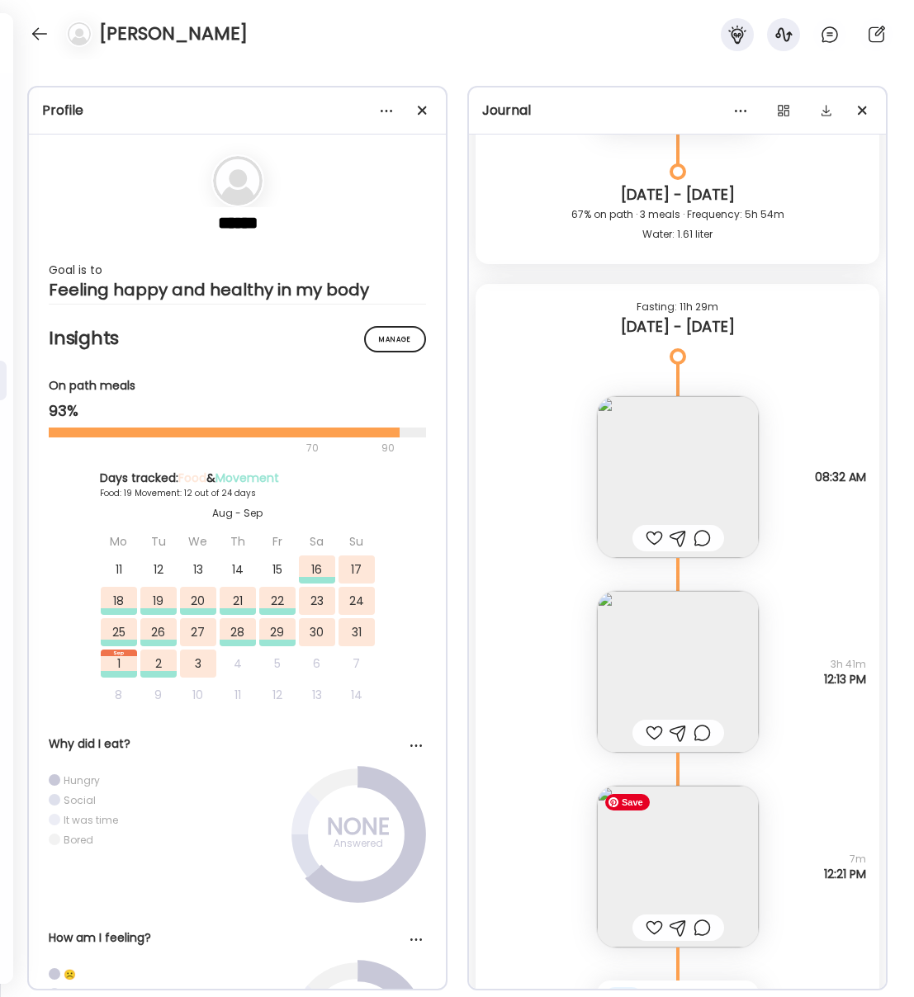
click at [712, 850] on img at bounding box center [678, 867] width 162 height 162
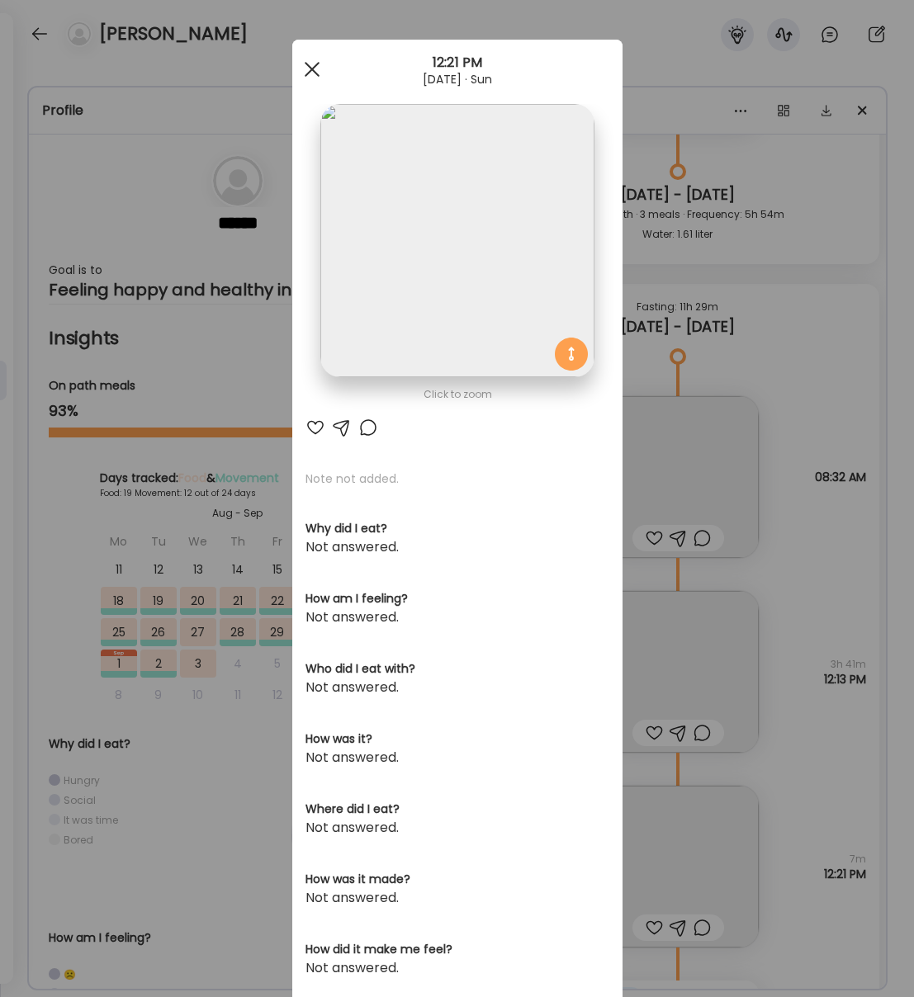
click at [310, 73] on div at bounding box center [312, 69] width 33 height 33
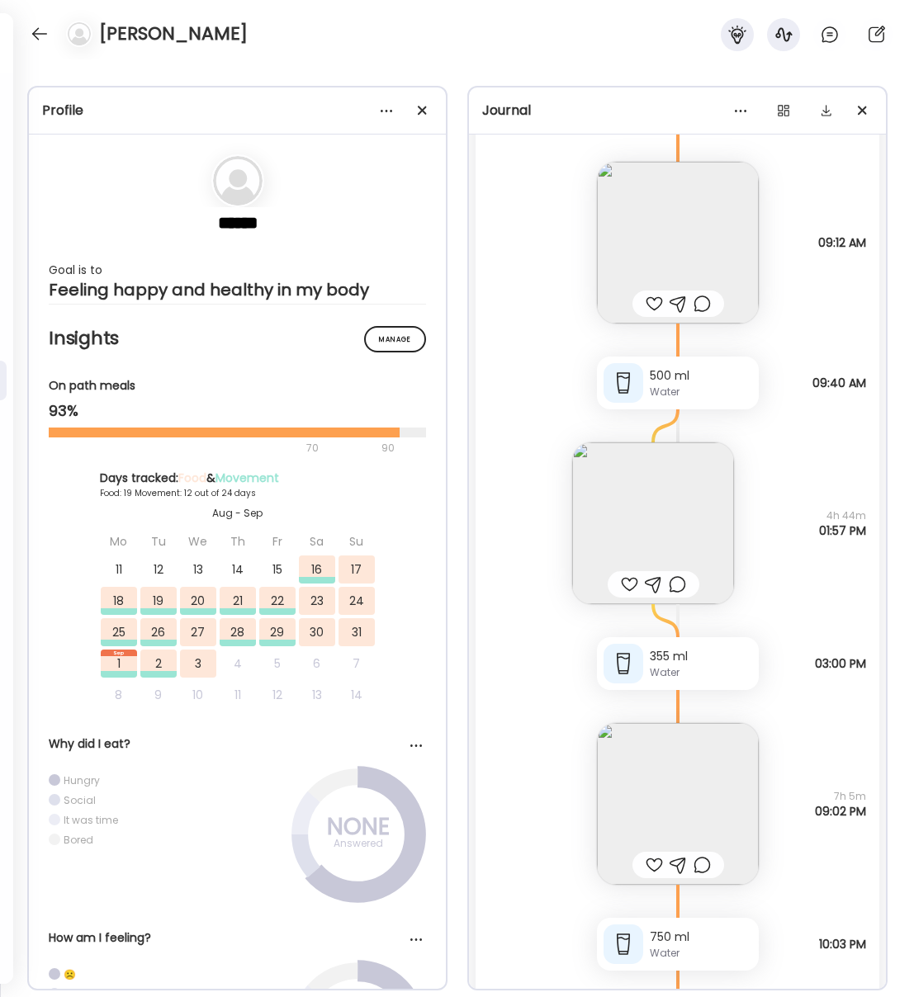
scroll to position [20181, 0]
click at [712, 769] on img at bounding box center [678, 807] width 162 height 162
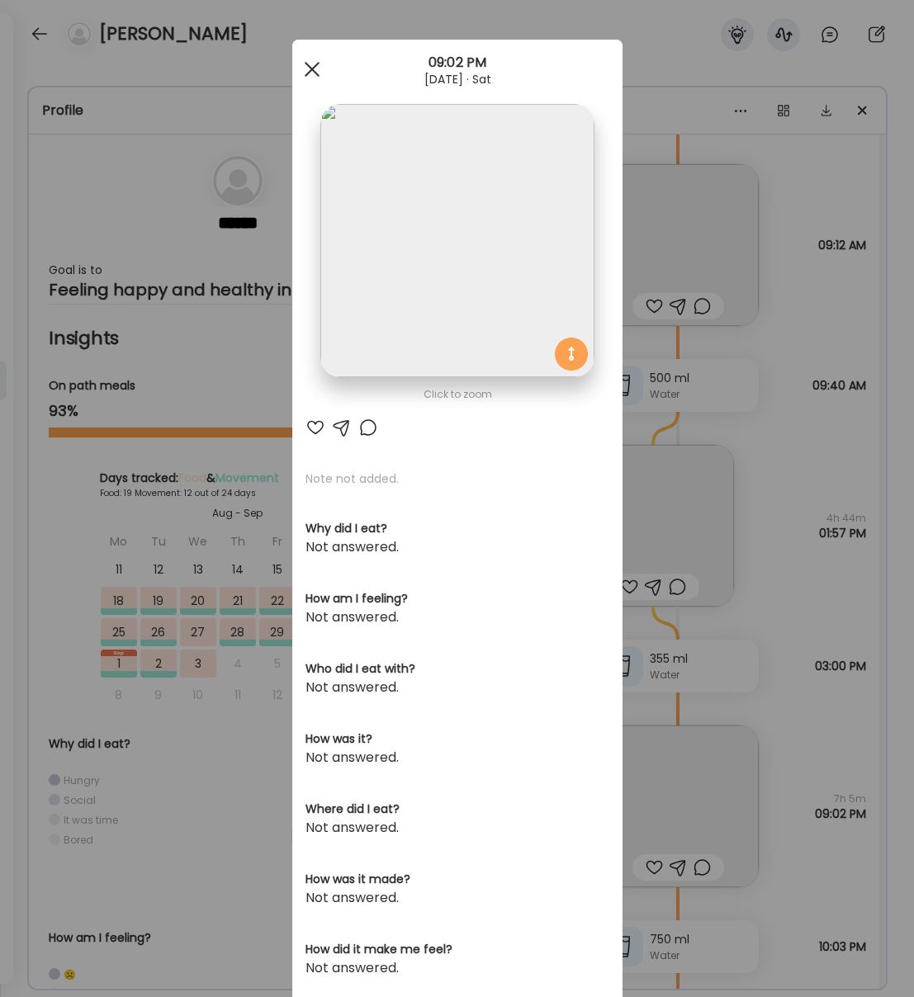
click at [308, 70] on div at bounding box center [312, 69] width 33 height 33
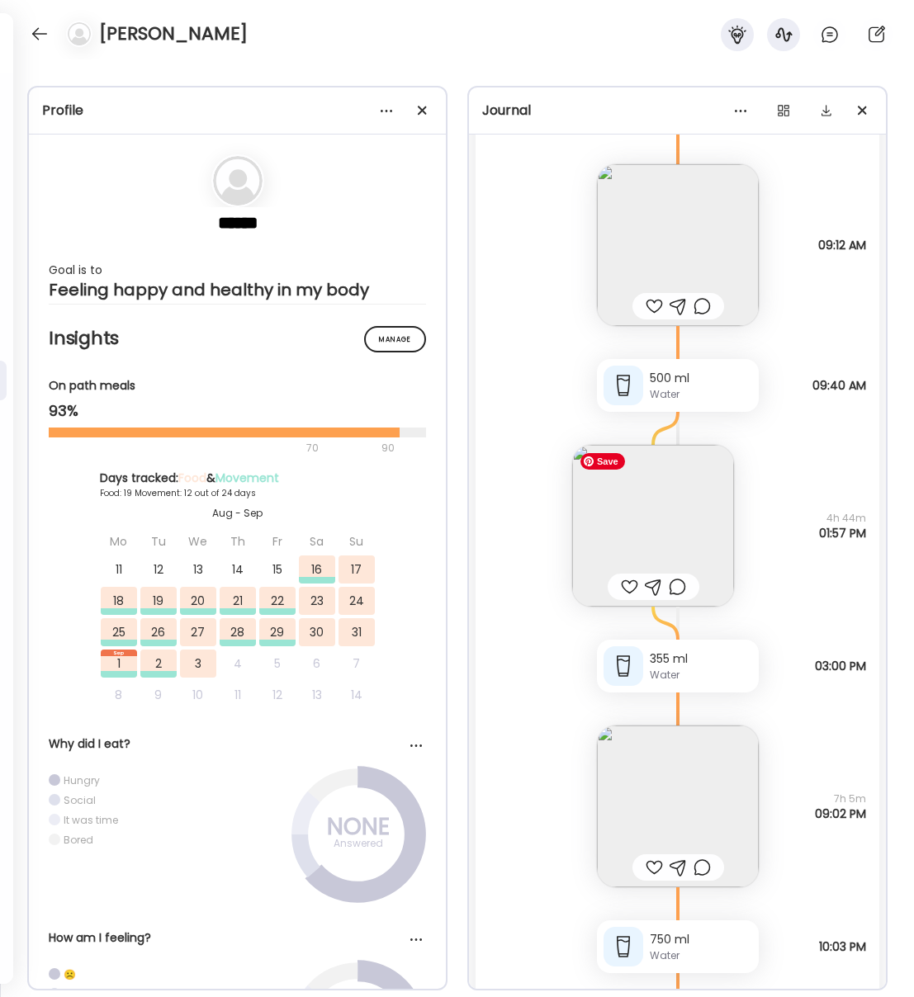
click at [675, 527] on img at bounding box center [653, 526] width 162 height 162
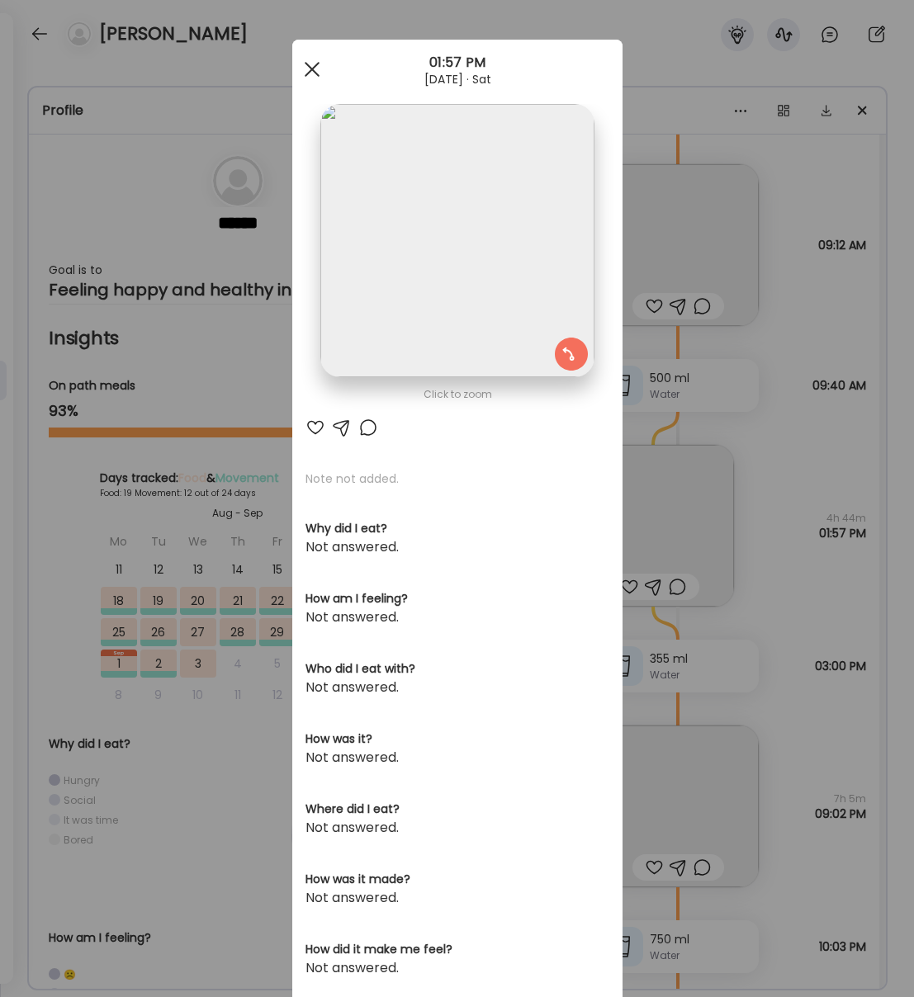
click at [315, 73] on span at bounding box center [311, 69] width 15 height 15
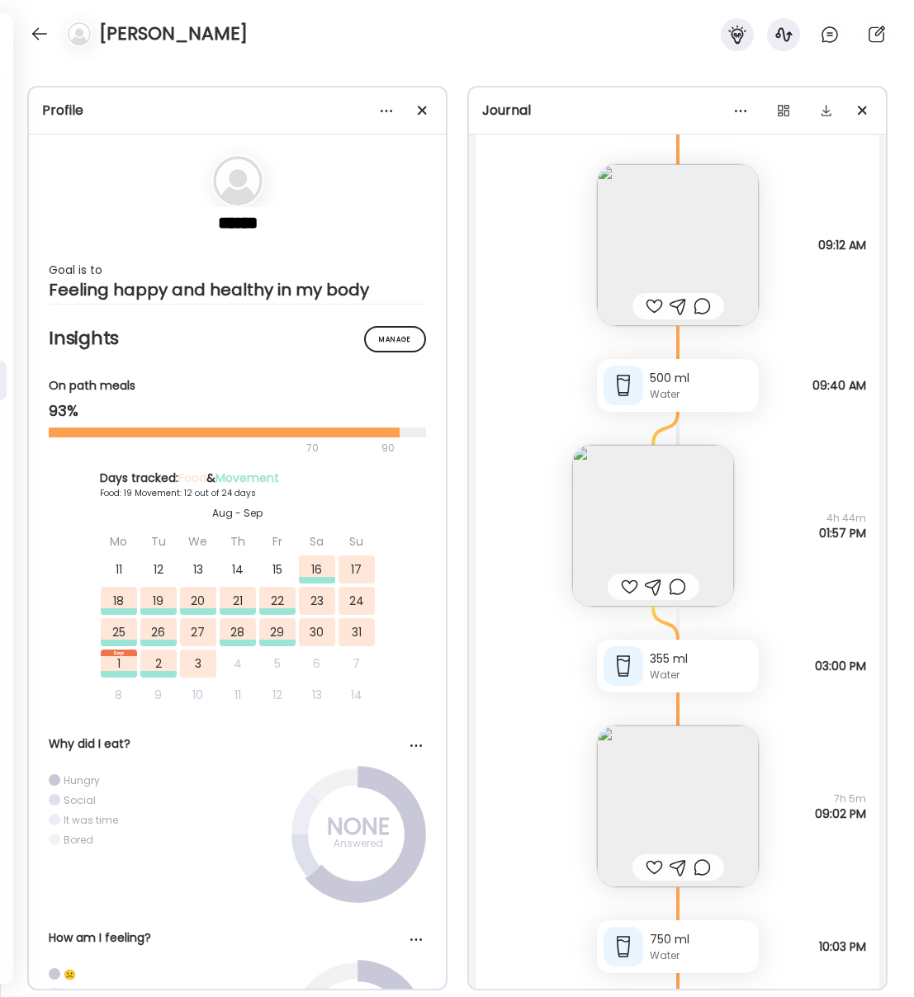
scroll to position [20259, 0]
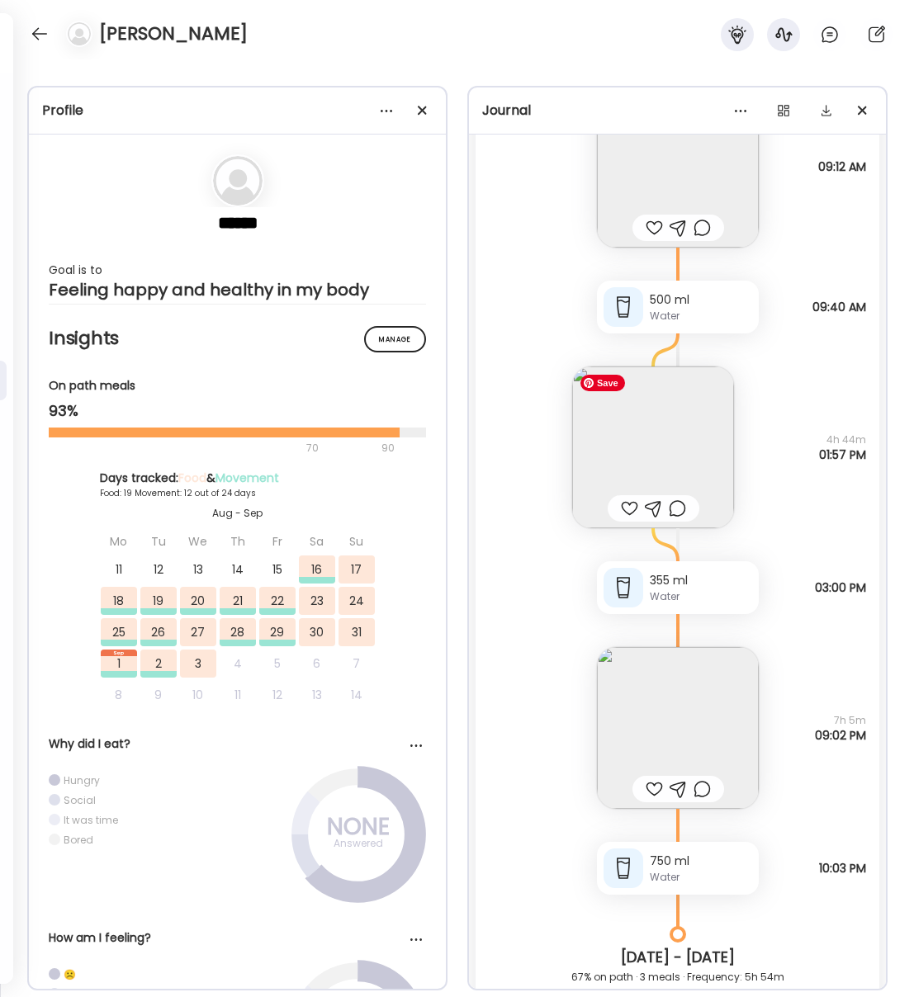
click at [626, 428] on img at bounding box center [653, 448] width 162 height 162
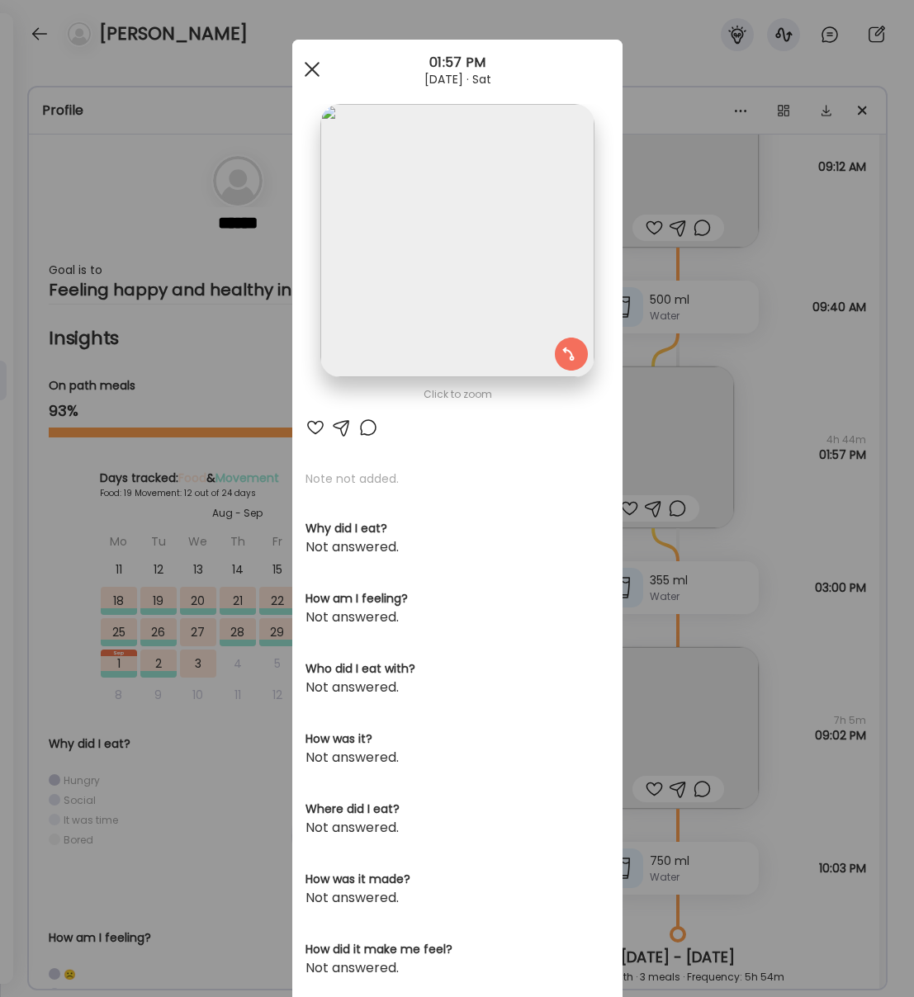
click at [315, 73] on span at bounding box center [311, 69] width 15 height 15
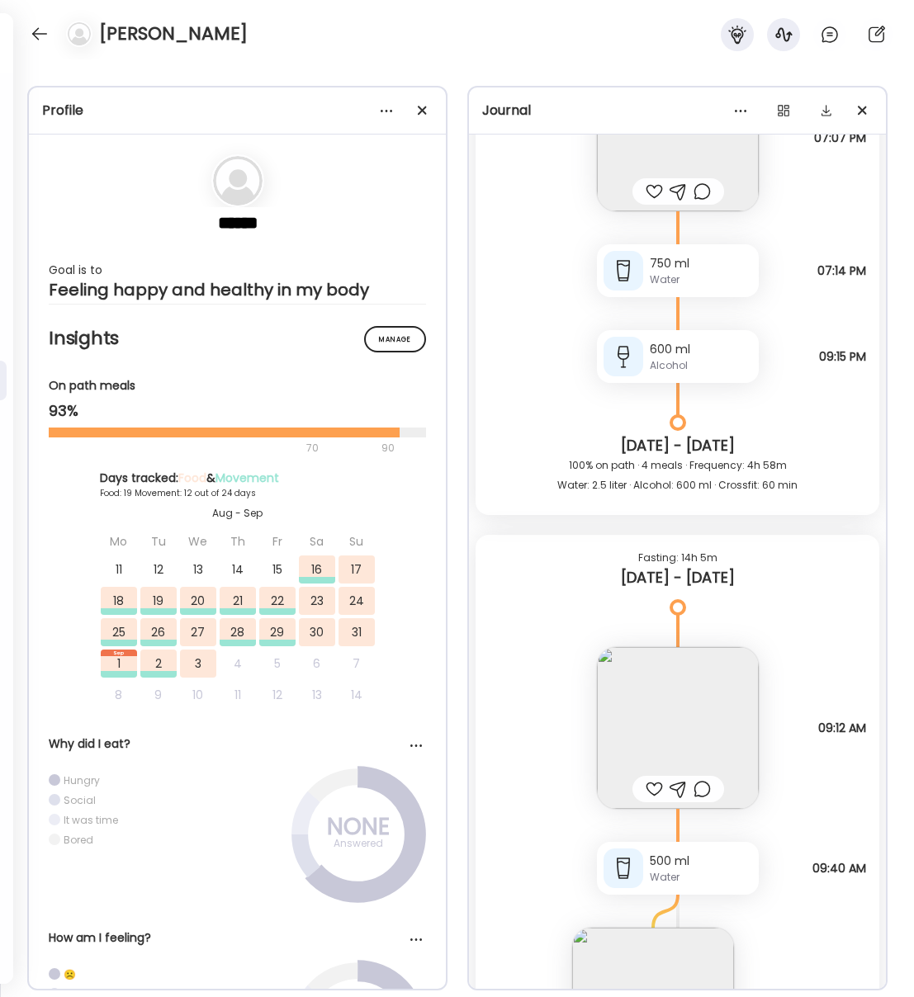
scroll to position [19688, 0]
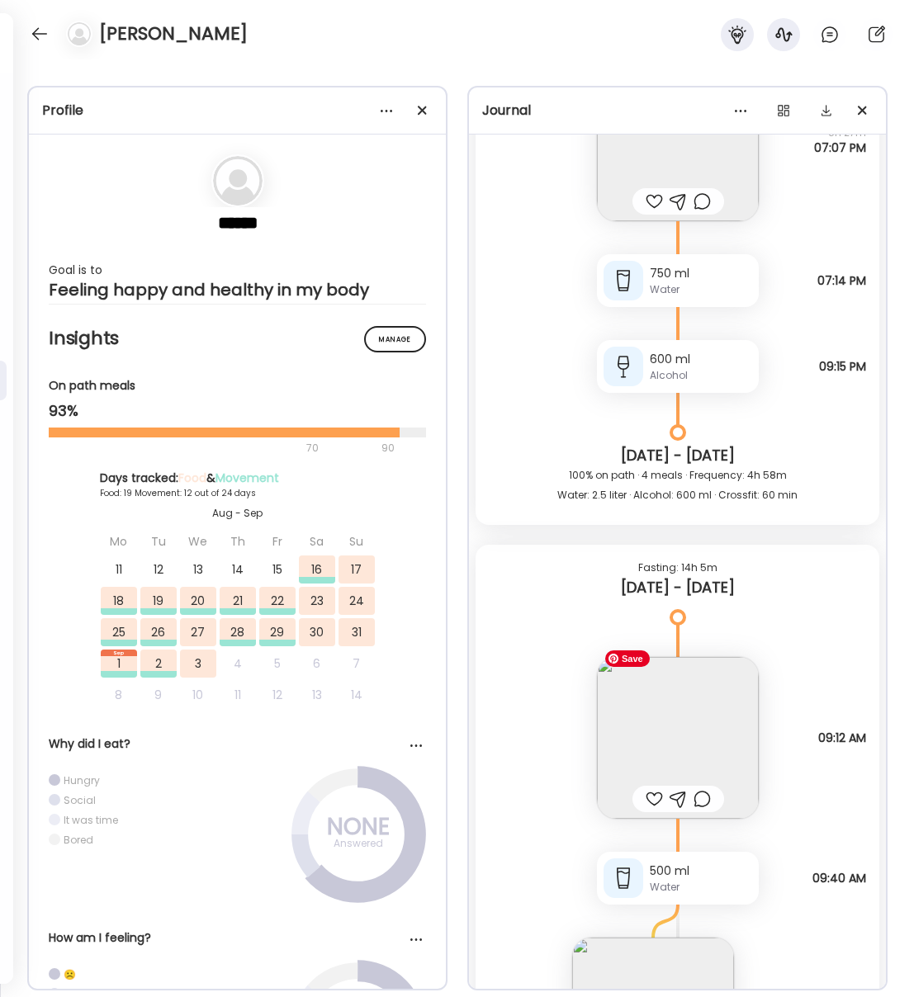
click at [715, 742] on img at bounding box center [678, 738] width 162 height 162
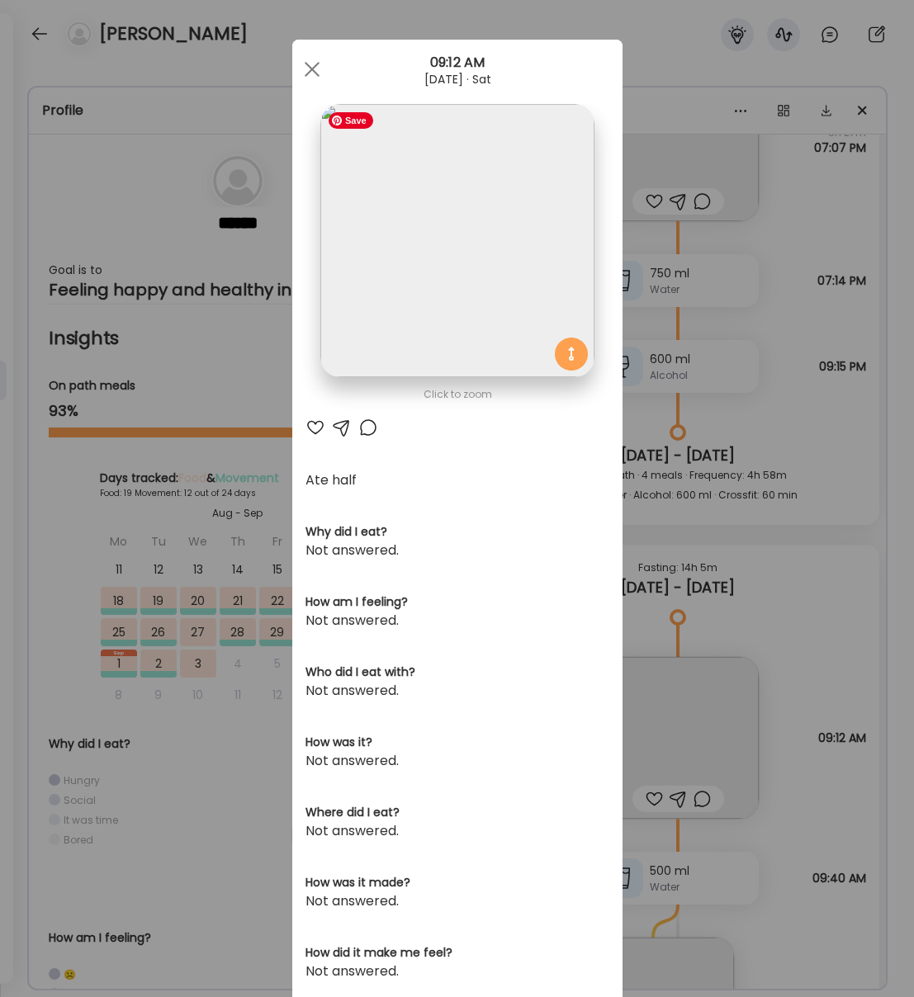
click at [470, 252] on img at bounding box center [456, 240] width 273 height 273
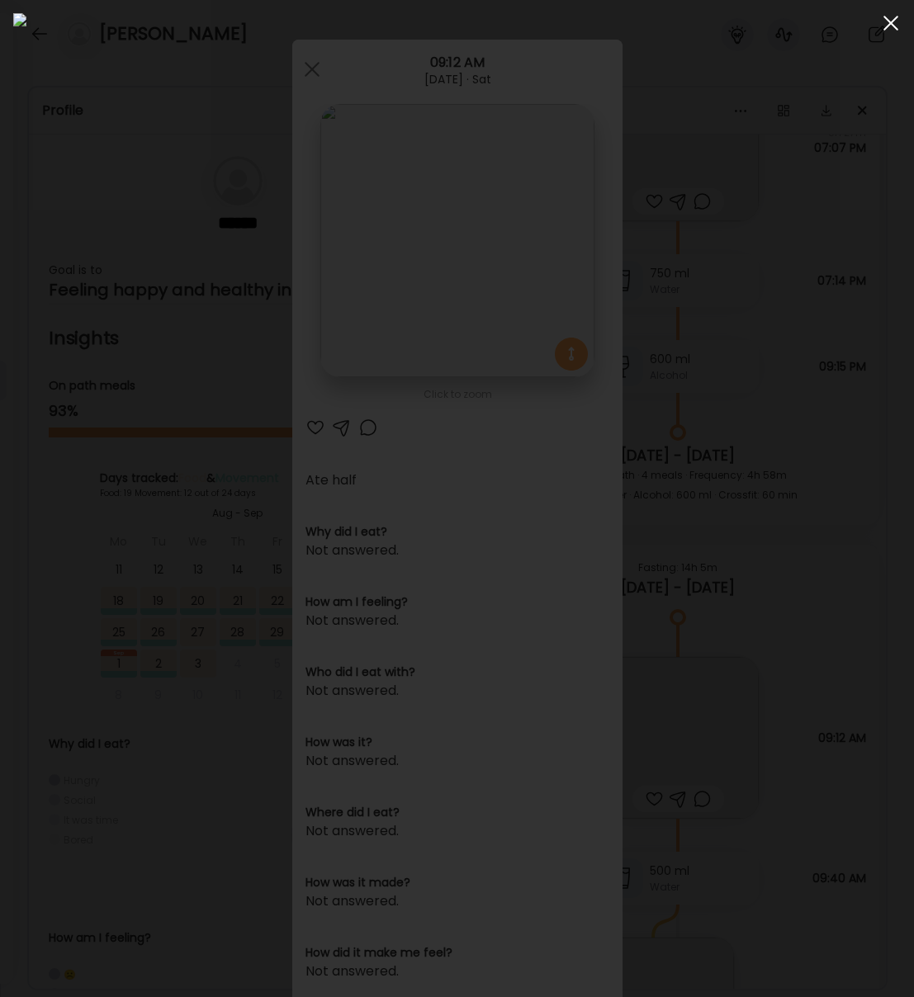
click at [886, 32] on div at bounding box center [890, 23] width 33 height 33
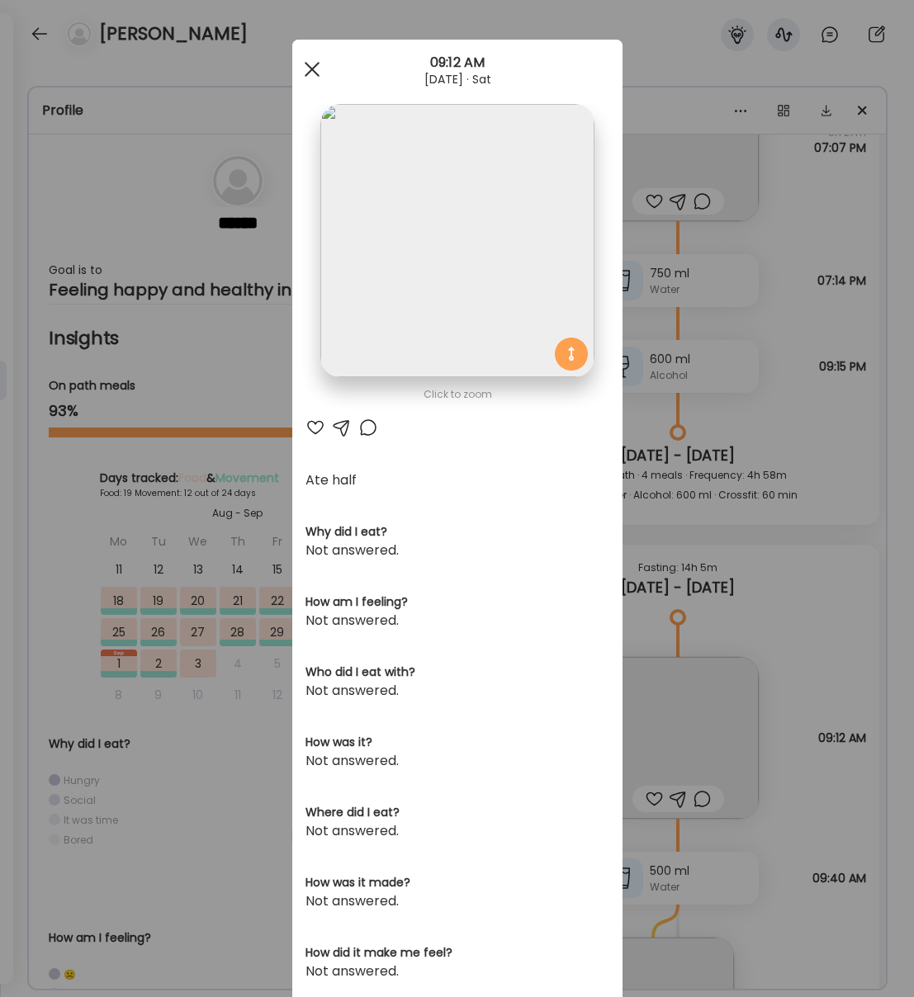
click at [307, 64] on span at bounding box center [311, 69] width 15 height 15
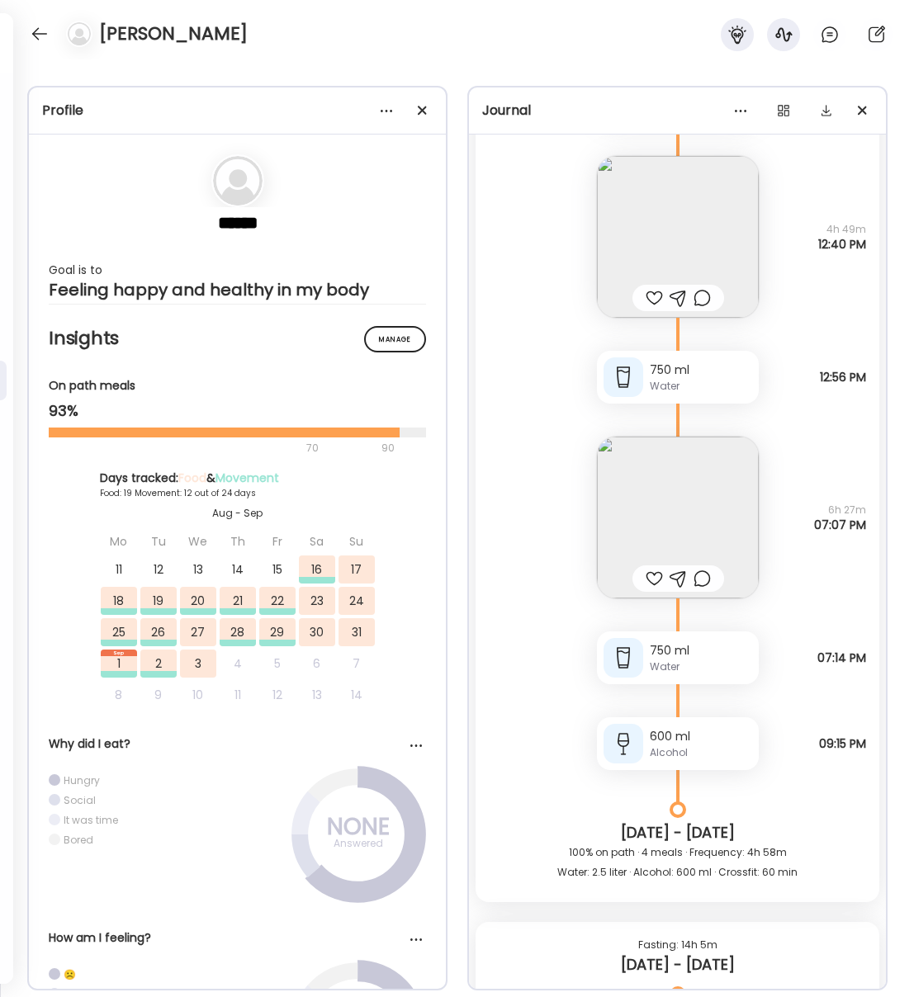
scroll to position [19290, 0]
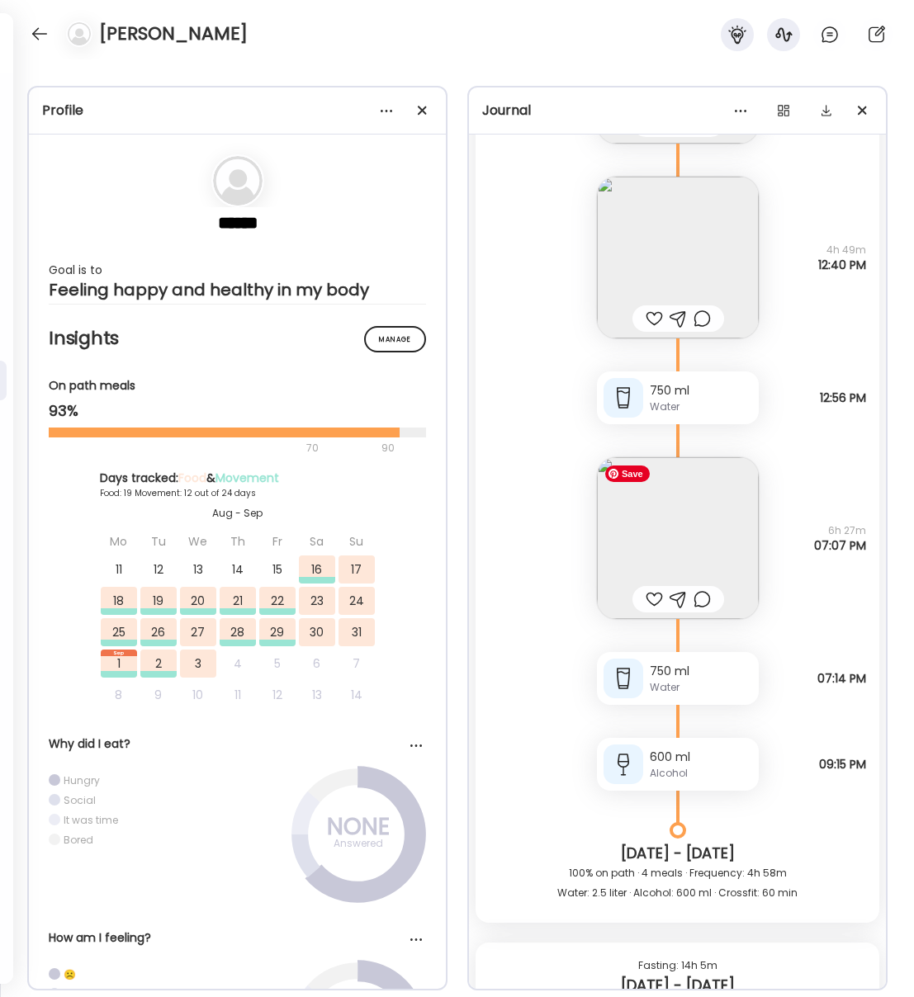
click at [673, 523] on img at bounding box center [678, 538] width 162 height 162
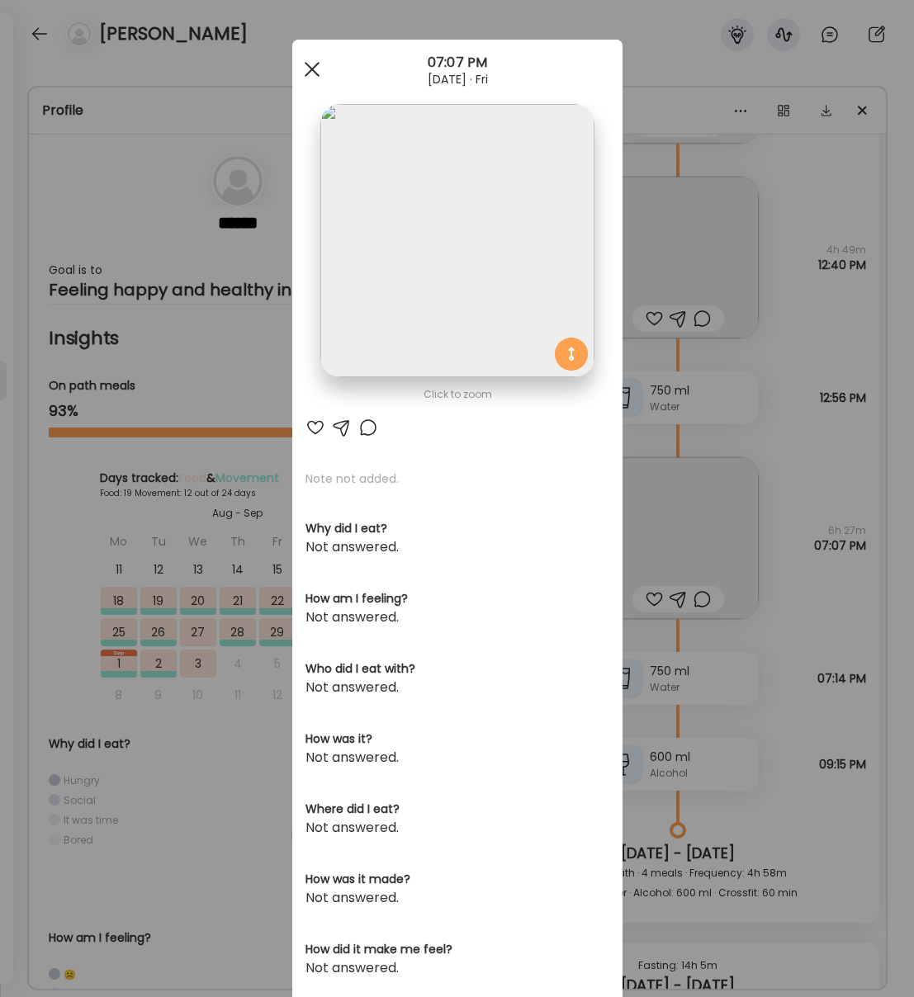
click at [307, 82] on div at bounding box center [312, 69] width 33 height 33
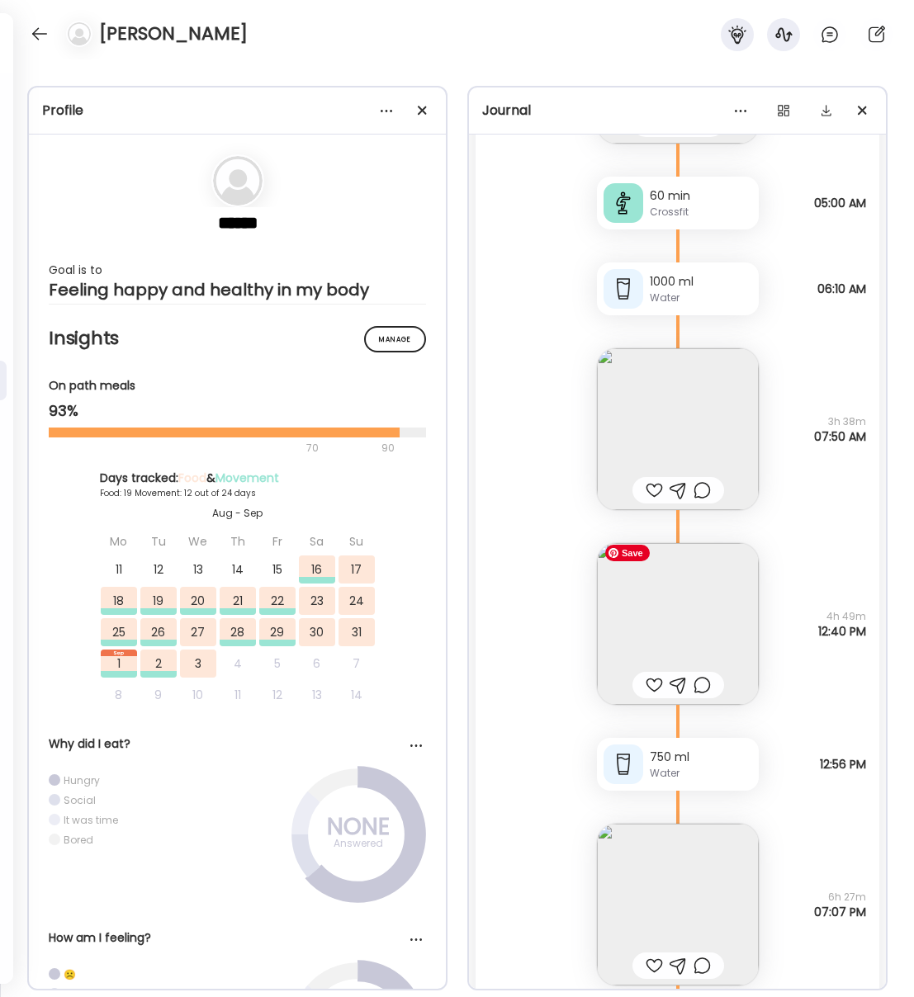
scroll to position [18907, 0]
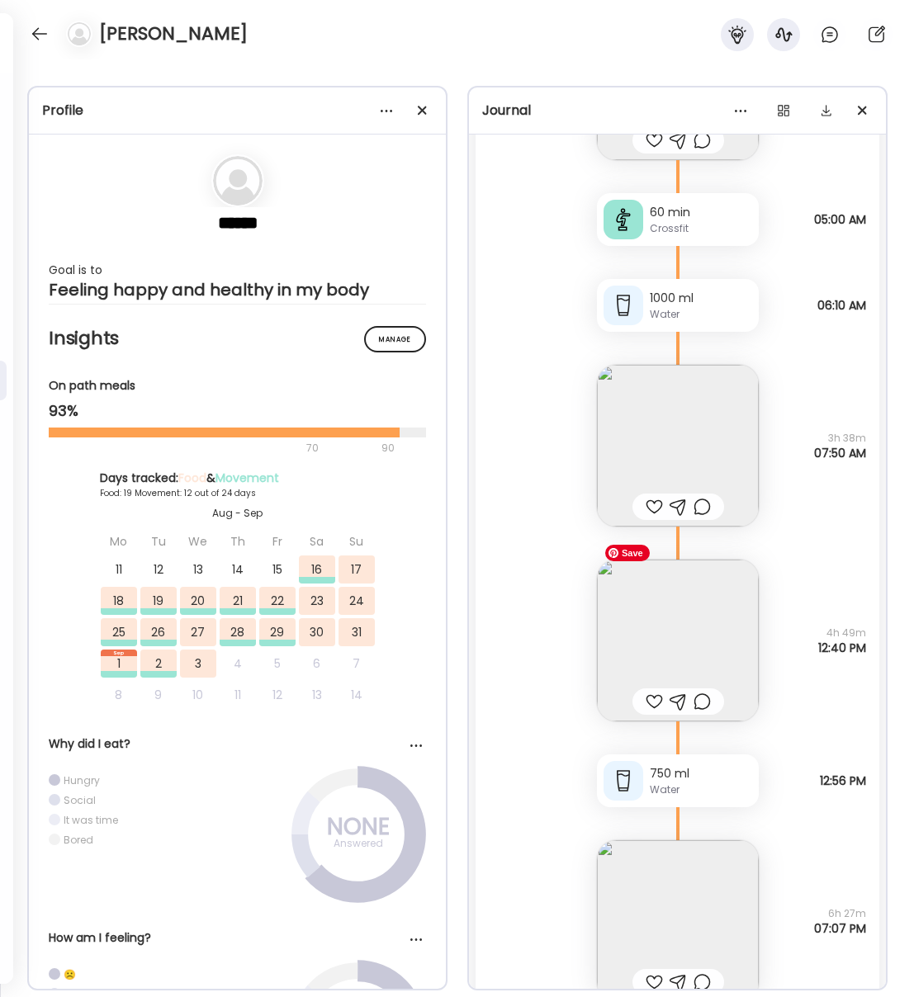
click at [685, 625] on img at bounding box center [678, 641] width 162 height 162
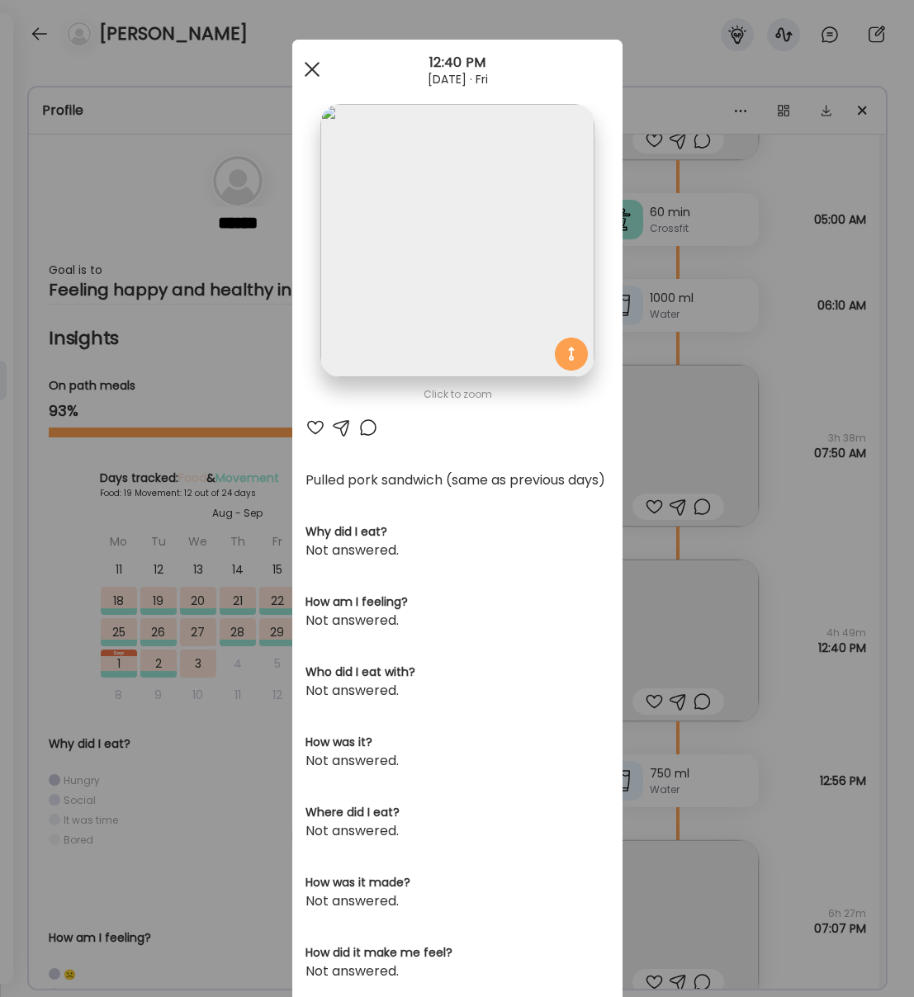
click at [314, 70] on span at bounding box center [311, 69] width 15 height 15
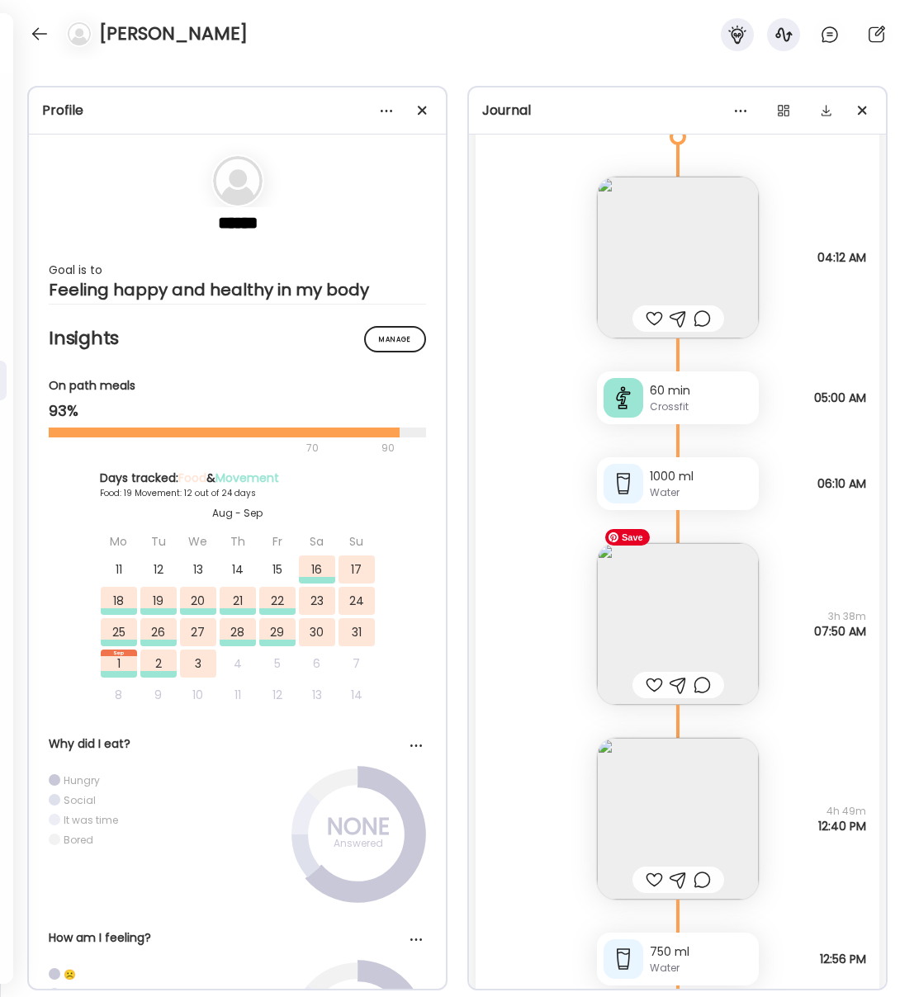
scroll to position [18721, 0]
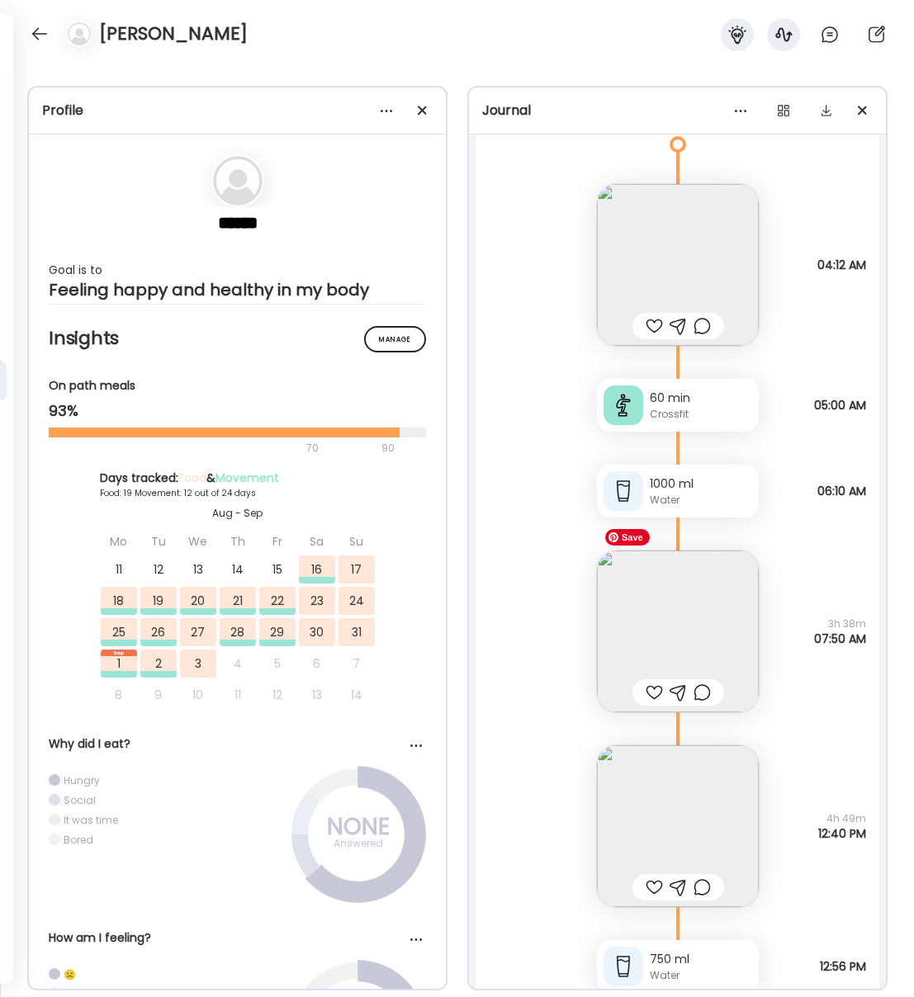
click at [691, 613] on img at bounding box center [678, 632] width 162 height 162
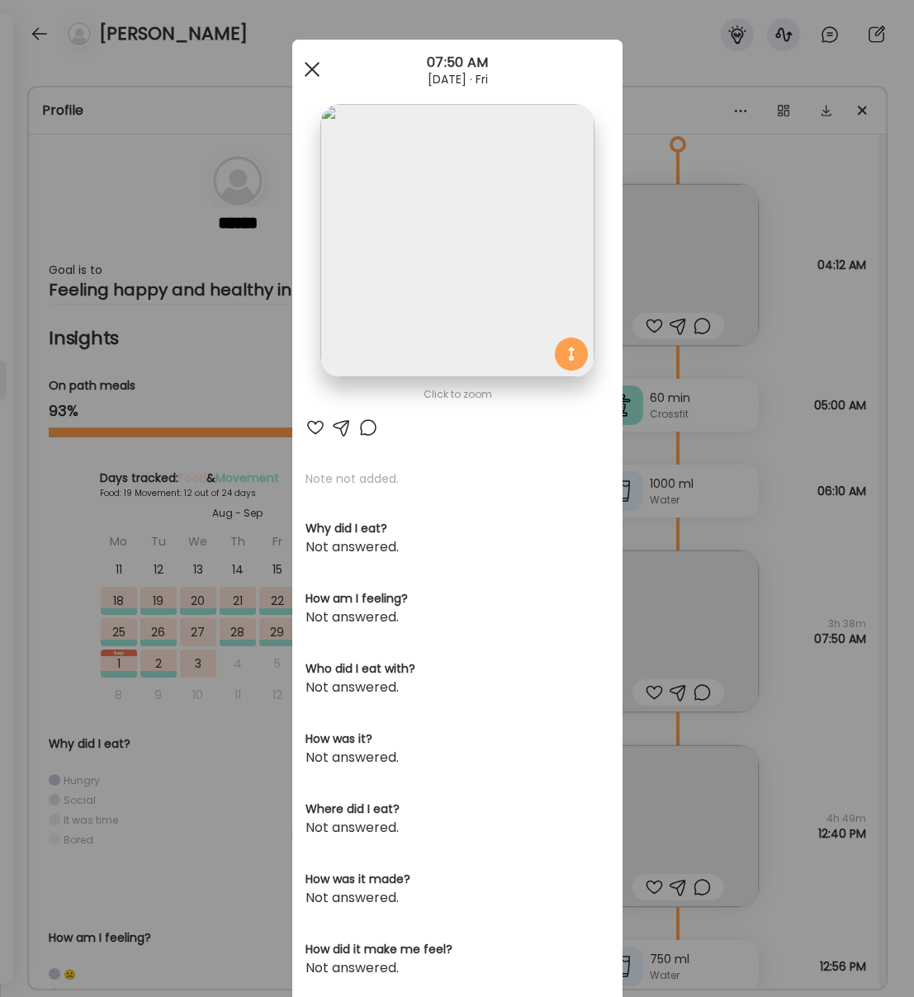
click at [305, 66] on div at bounding box center [312, 69] width 33 height 33
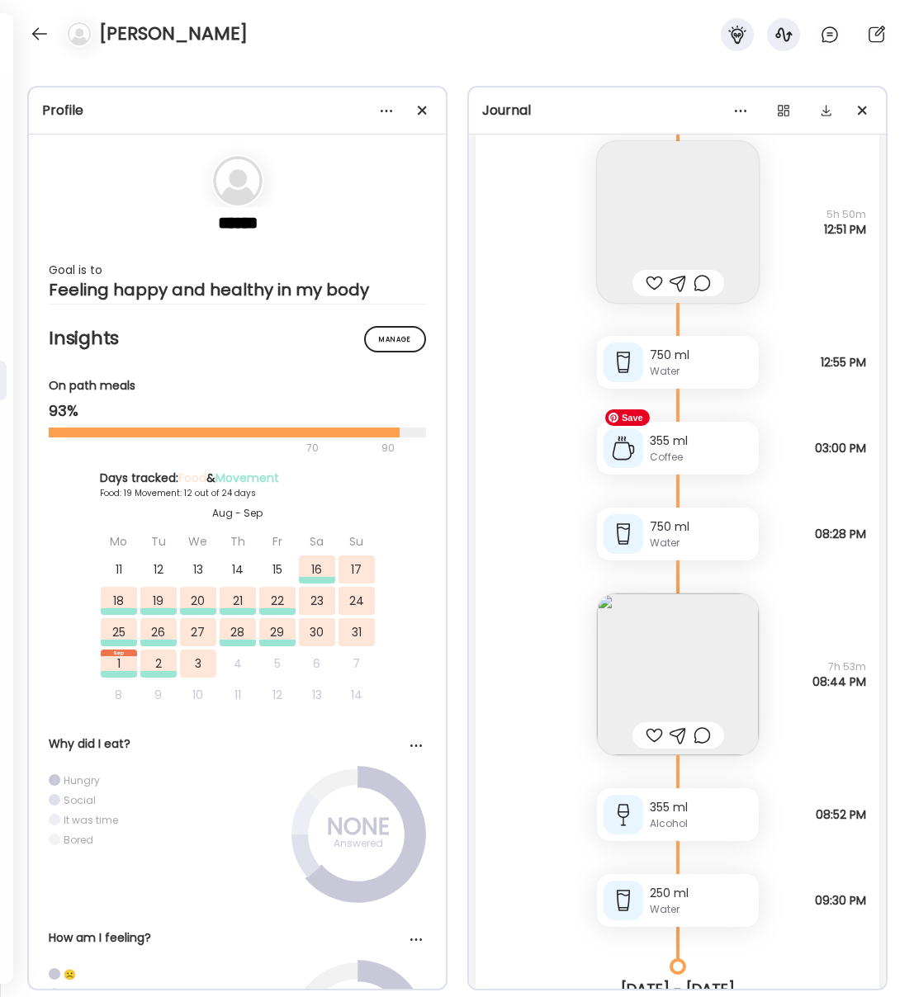
scroll to position [17667, 0]
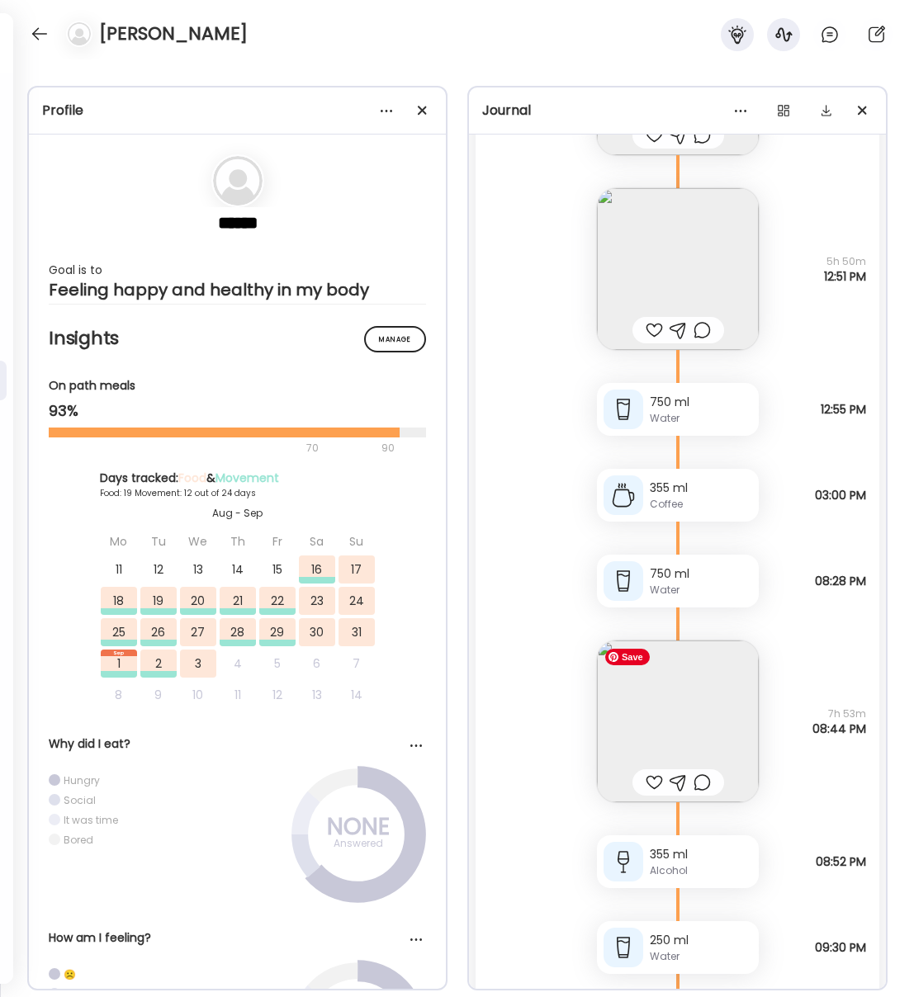
click at [676, 704] on img at bounding box center [678, 722] width 162 height 162
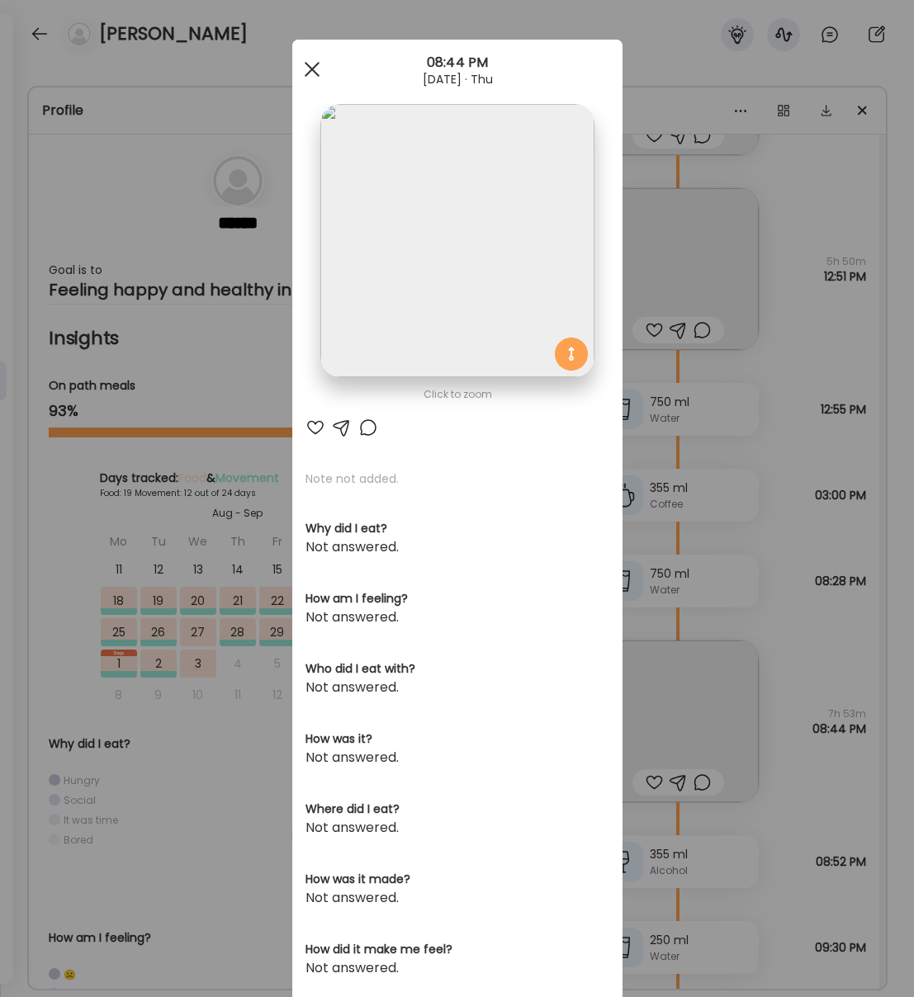
click at [315, 69] on div at bounding box center [312, 69] width 33 height 33
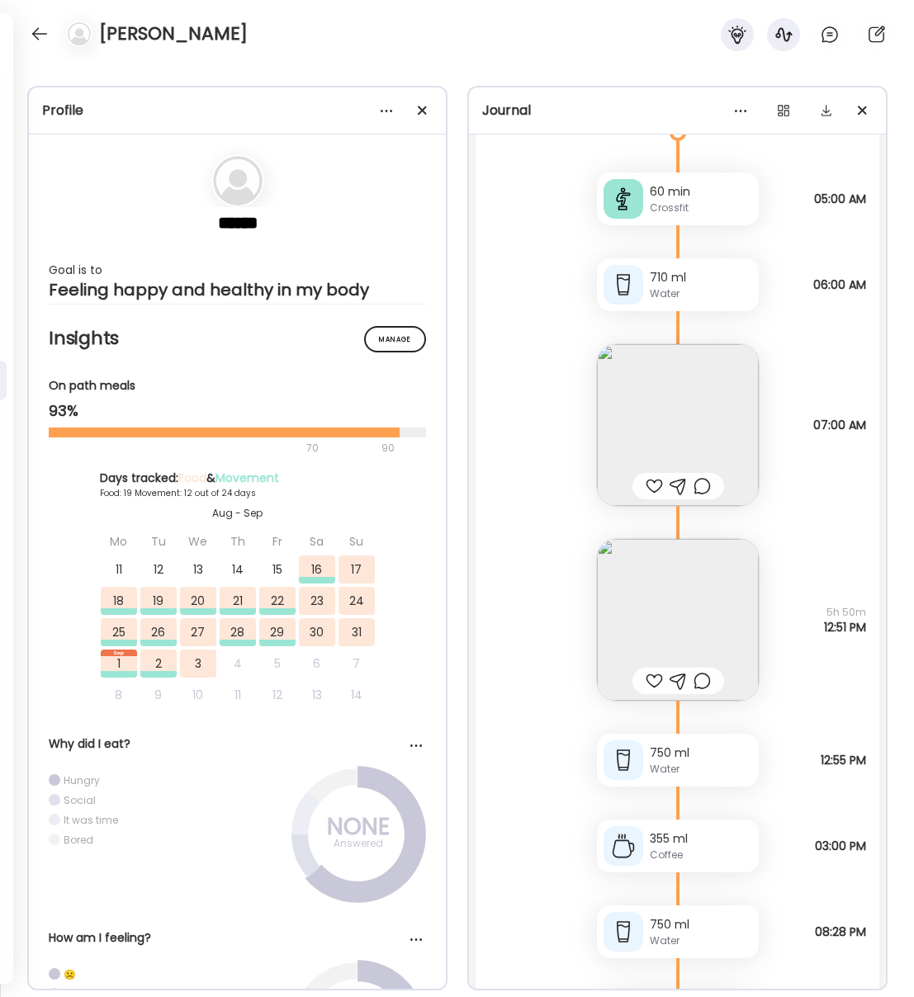
scroll to position [17301, 0]
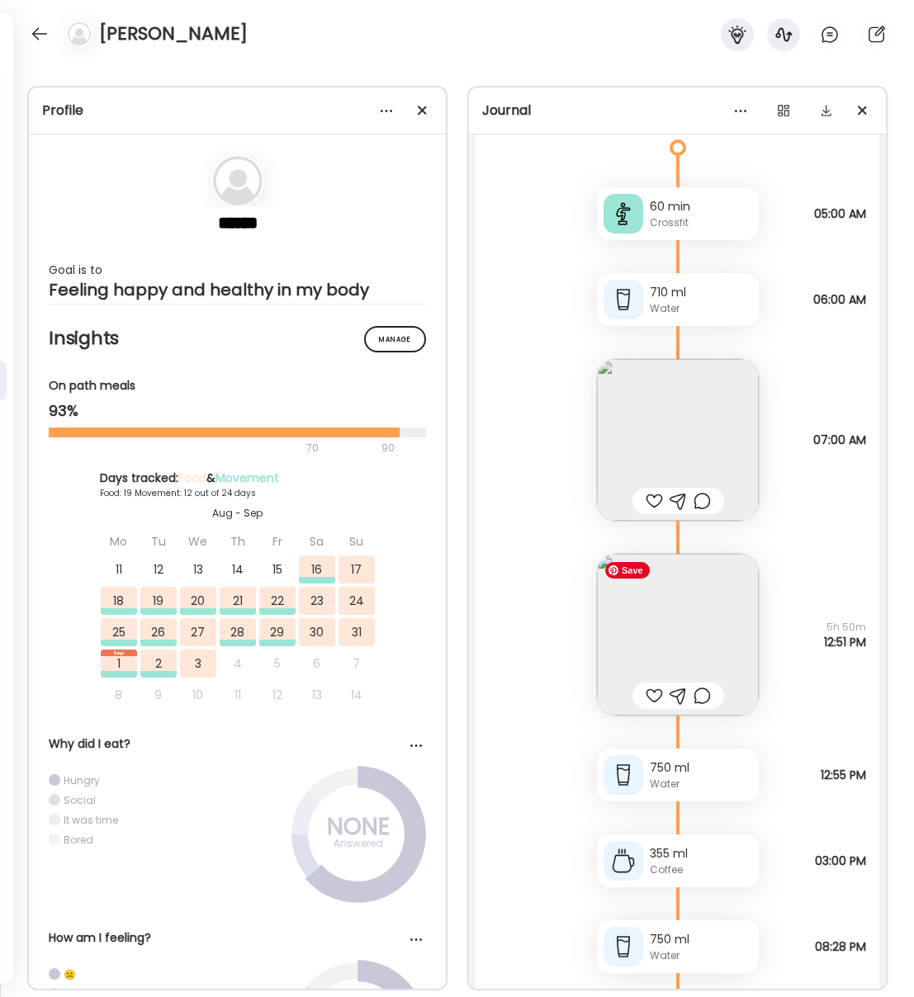
click at [715, 627] on img at bounding box center [678, 635] width 162 height 162
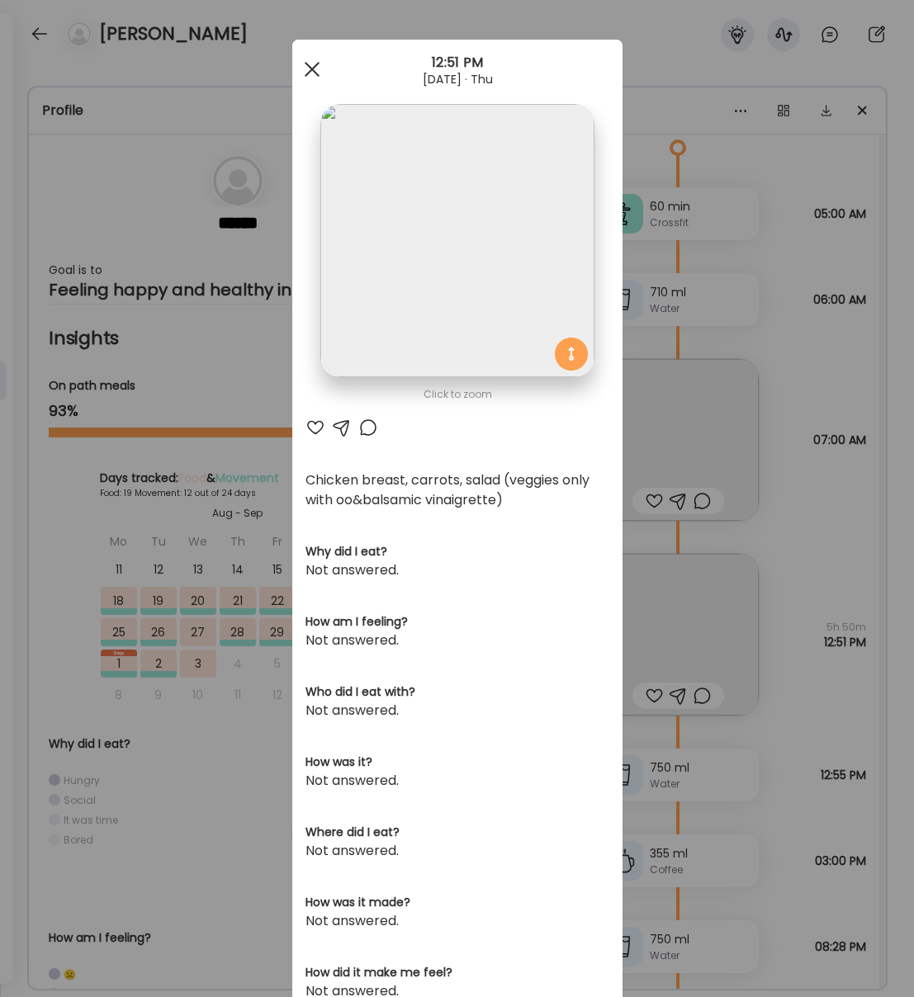
click at [315, 73] on span at bounding box center [311, 69] width 15 height 15
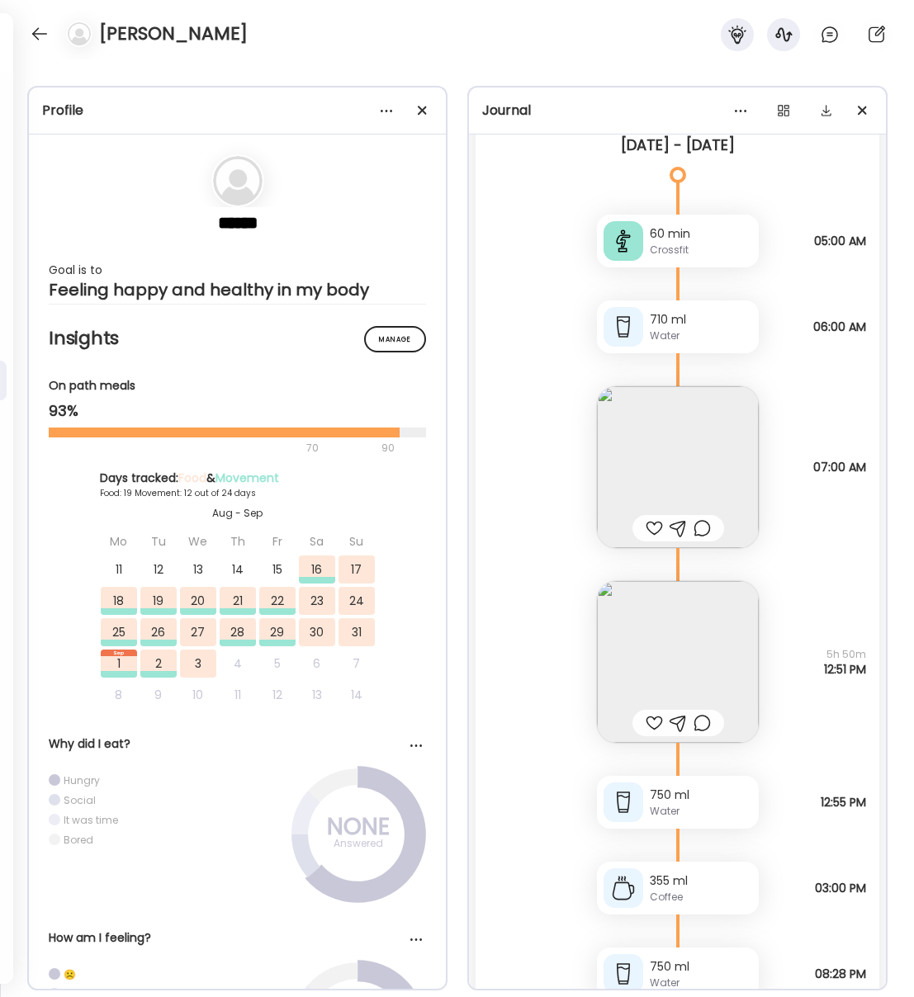
scroll to position [17271, 0]
click at [677, 674] on img at bounding box center [678, 665] width 162 height 162
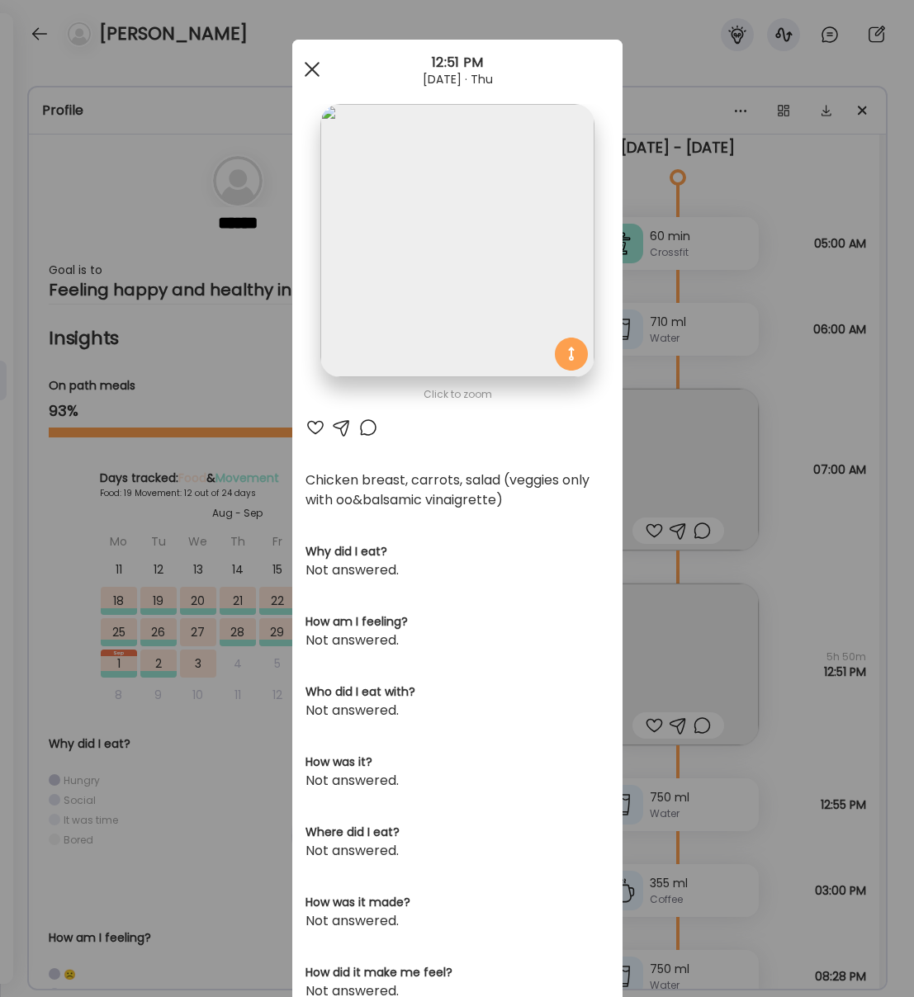
click at [321, 65] on div at bounding box center [312, 69] width 33 height 33
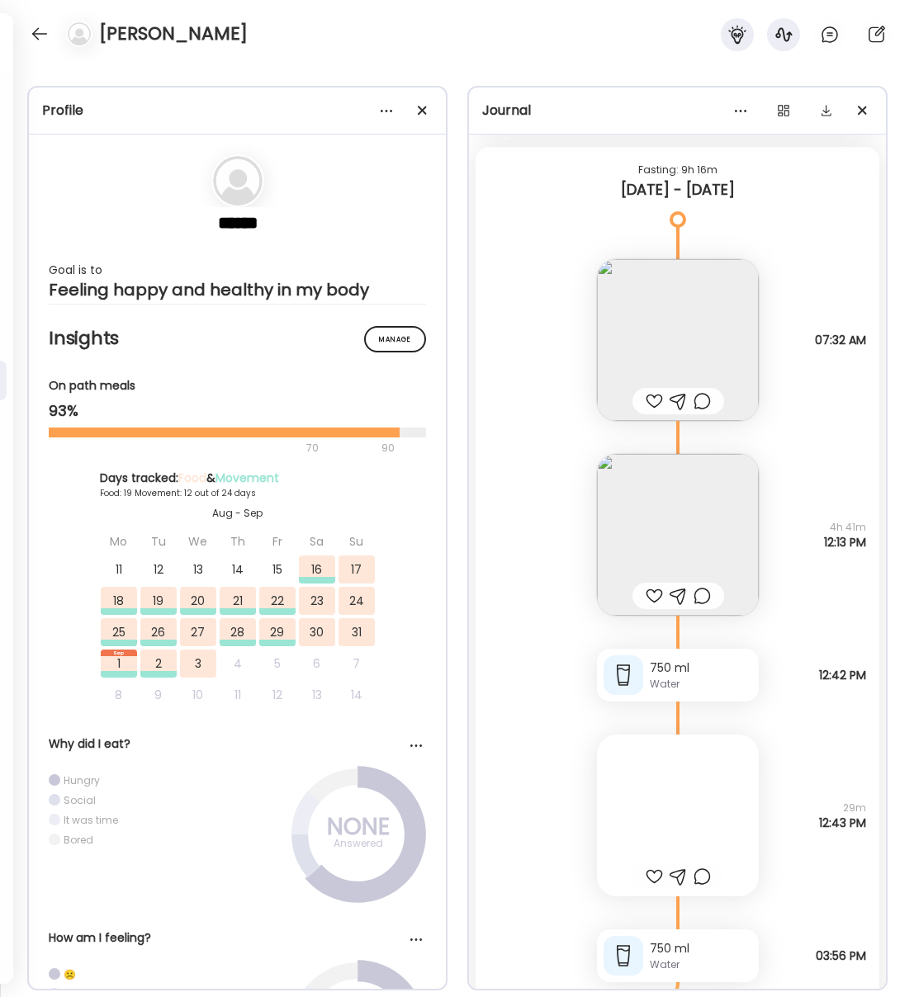
scroll to position [15942, 0]
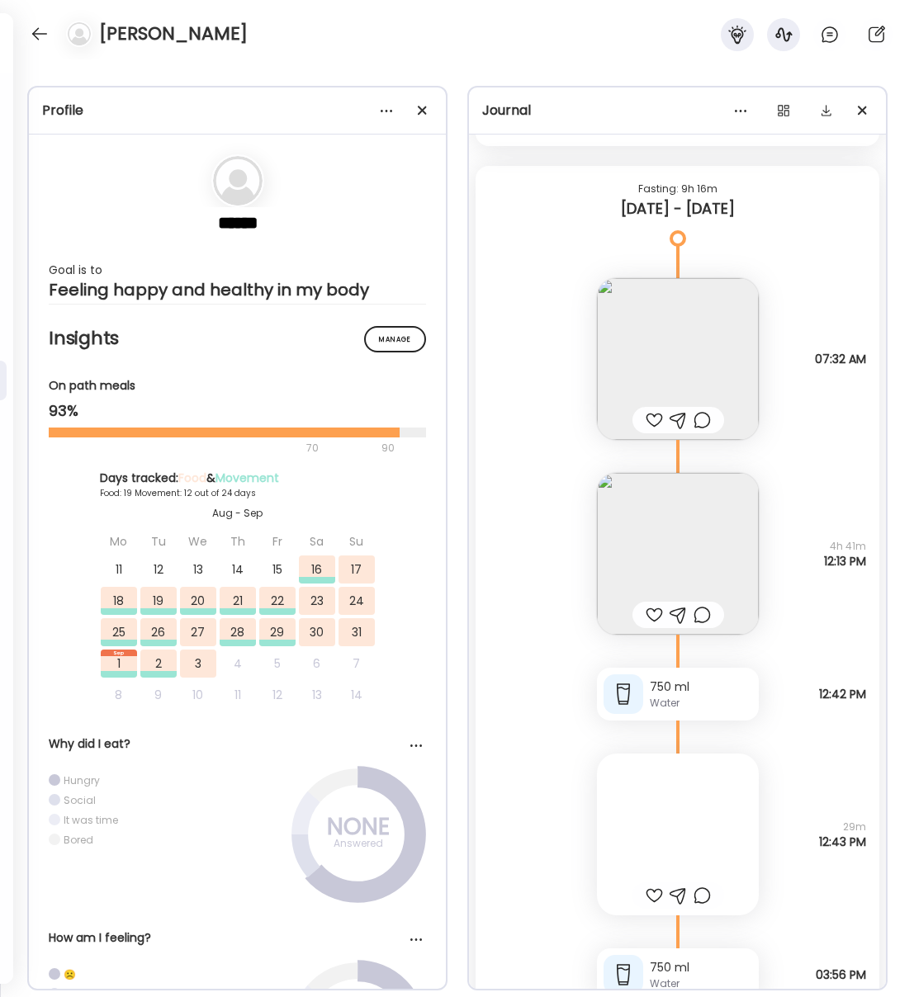
click at [716, 793] on div at bounding box center [678, 835] width 162 height 162
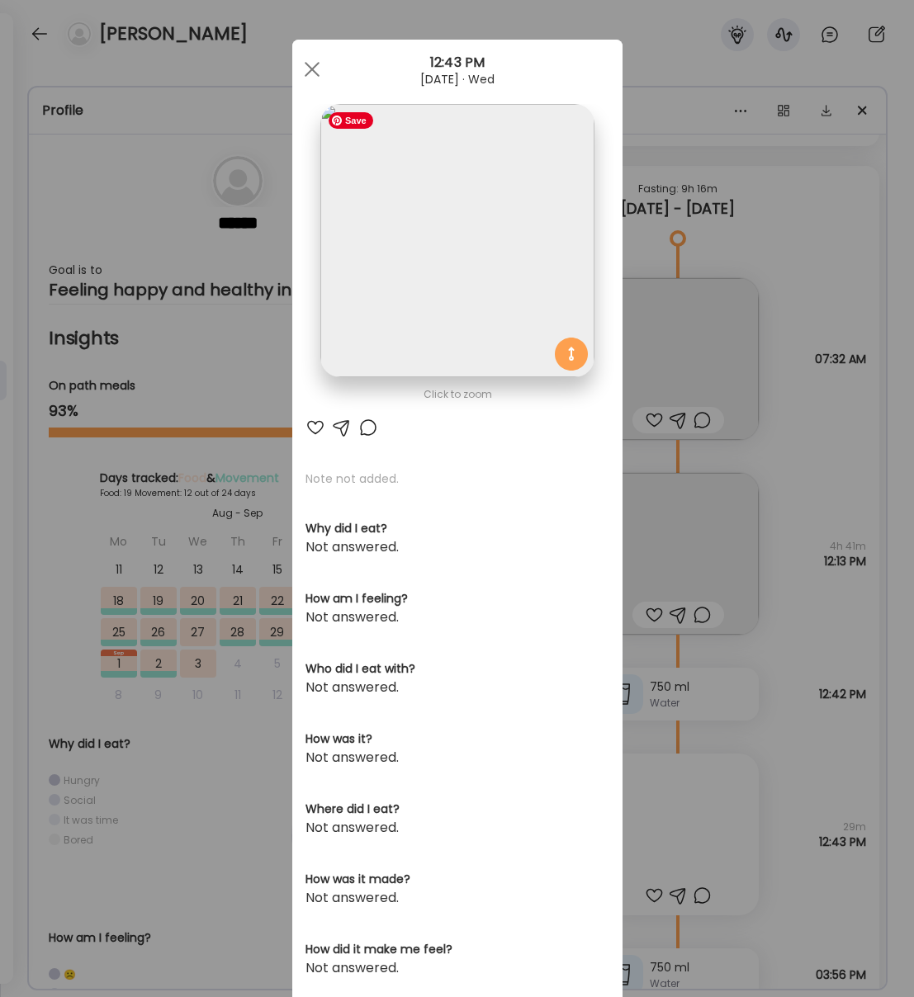
click at [485, 211] on img at bounding box center [456, 240] width 273 height 273
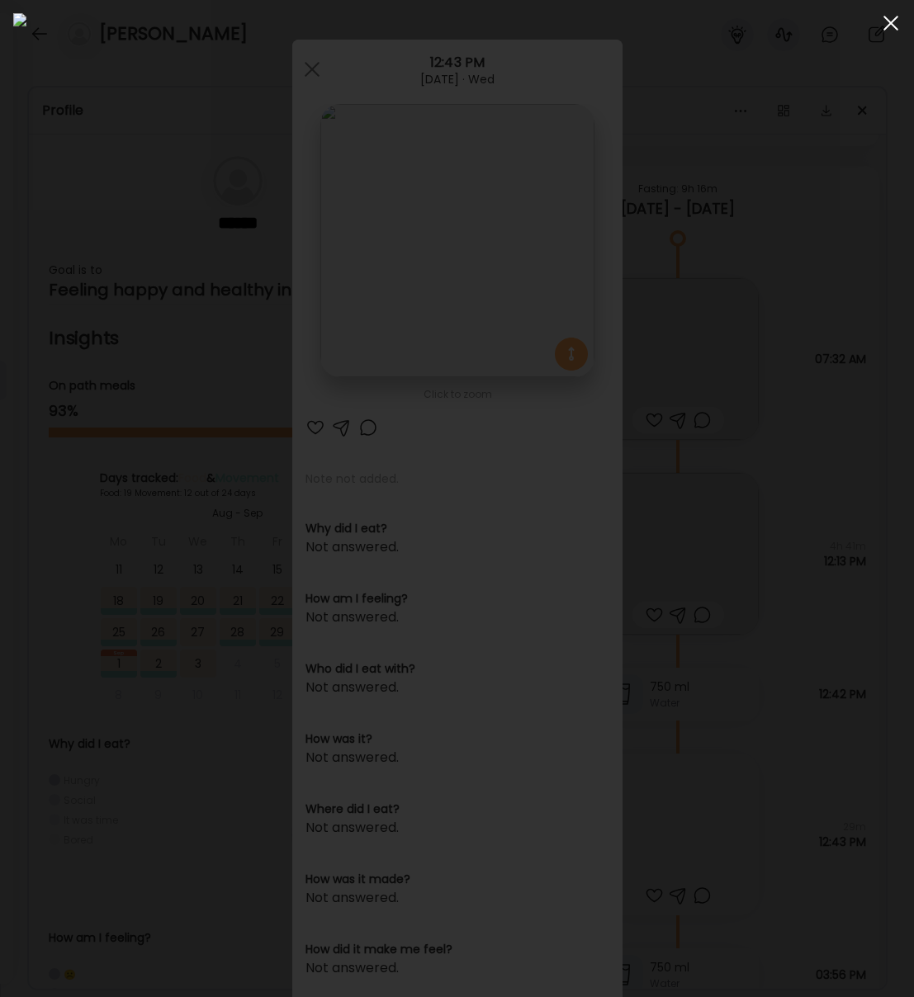
click at [891, 25] on span at bounding box center [890, 23] width 15 height 15
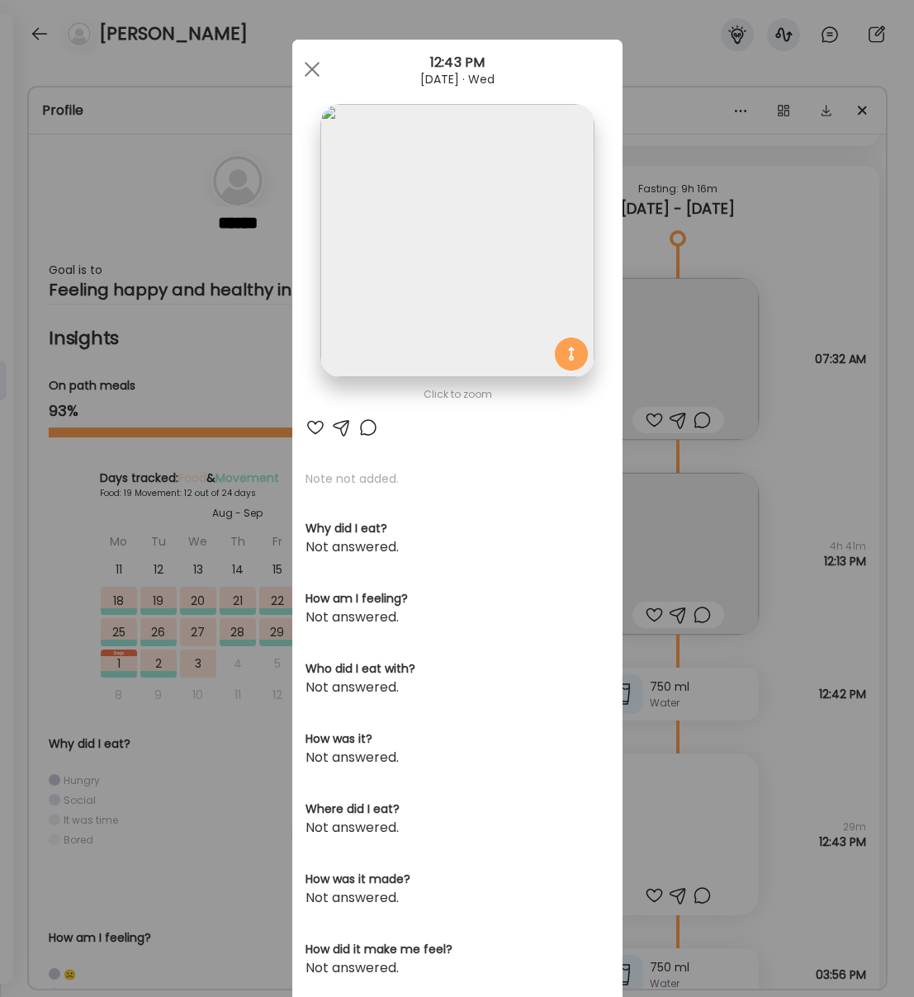
click at [308, 69] on div at bounding box center [312, 69] width 33 height 33
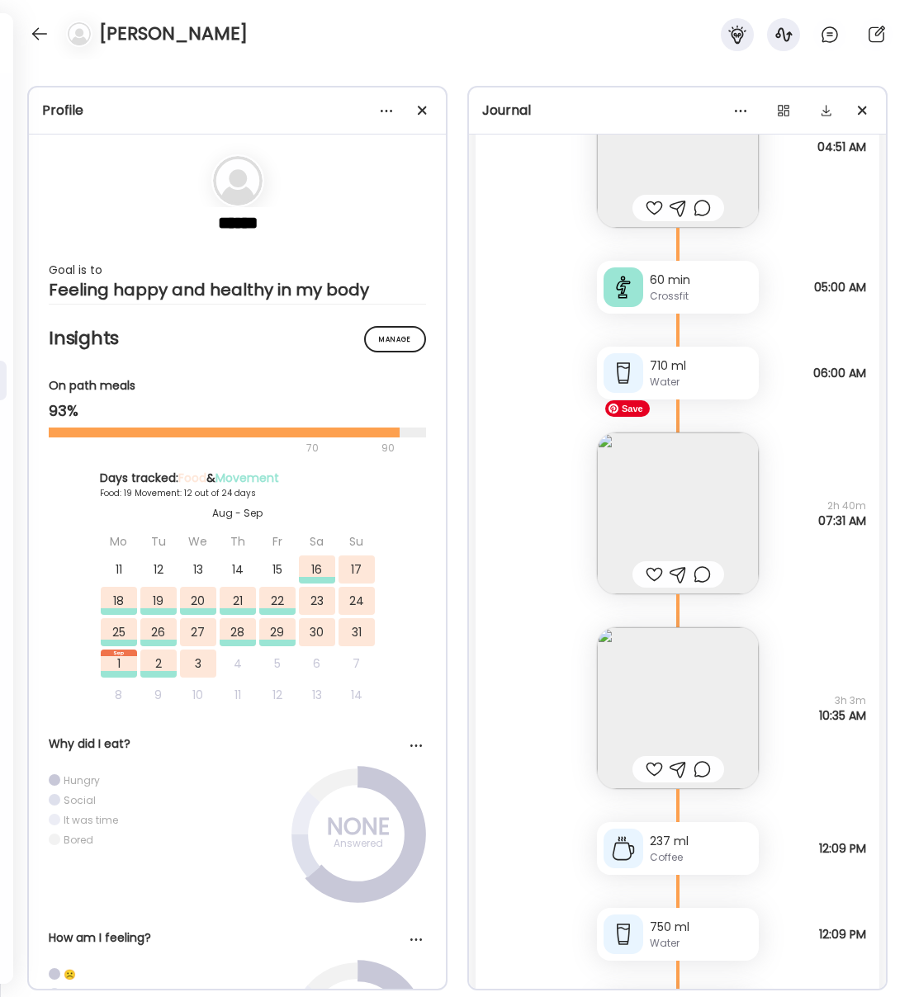
scroll to position [14236, 0]
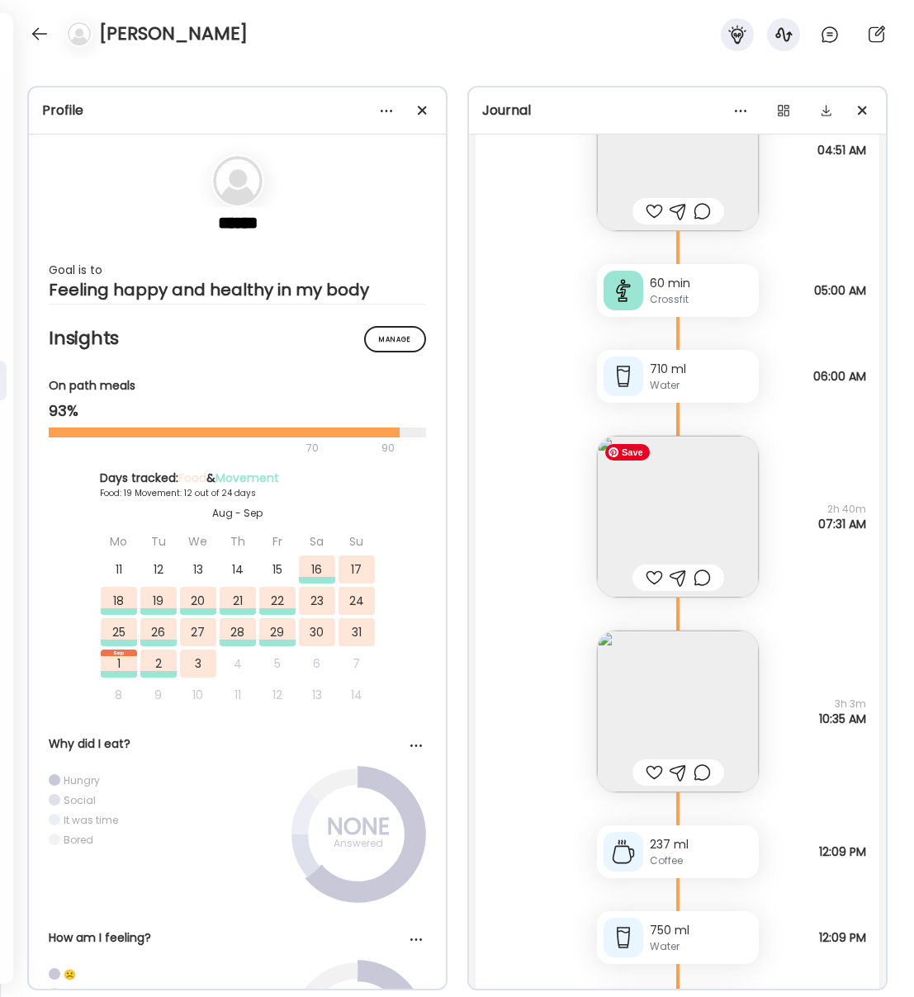
click at [703, 499] on img at bounding box center [678, 517] width 162 height 162
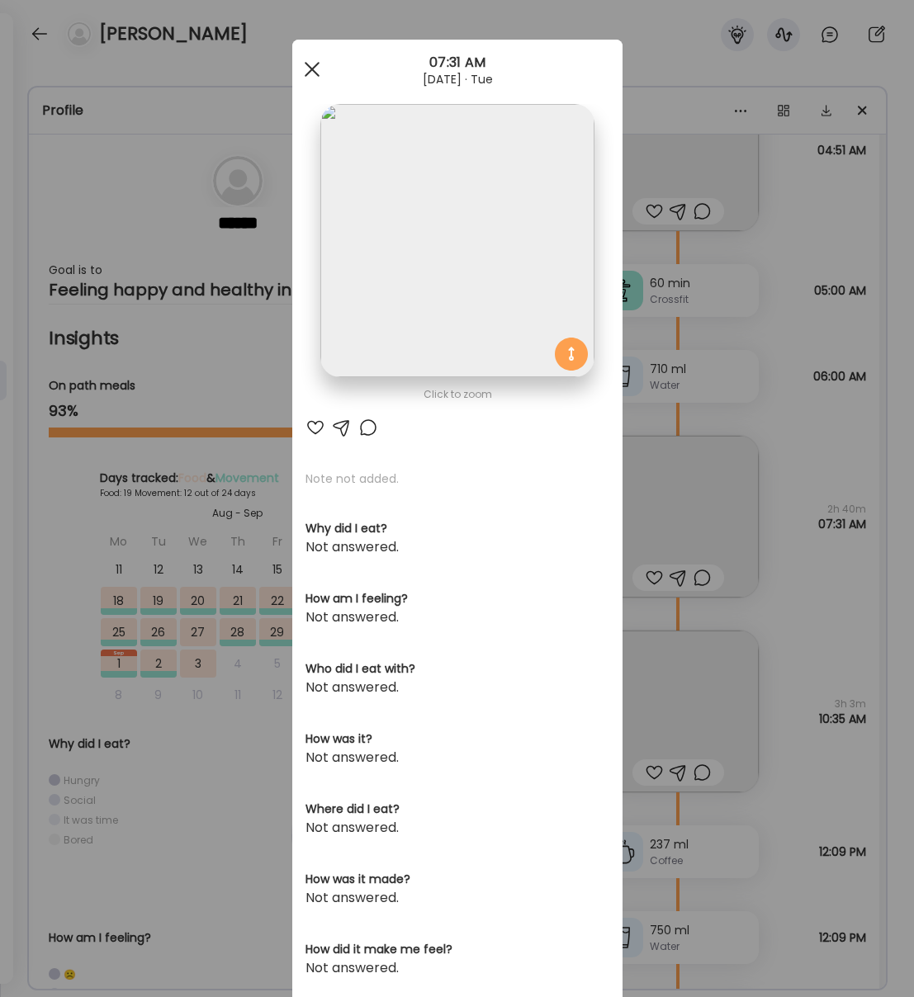
click at [311, 70] on span at bounding box center [311, 69] width 15 height 15
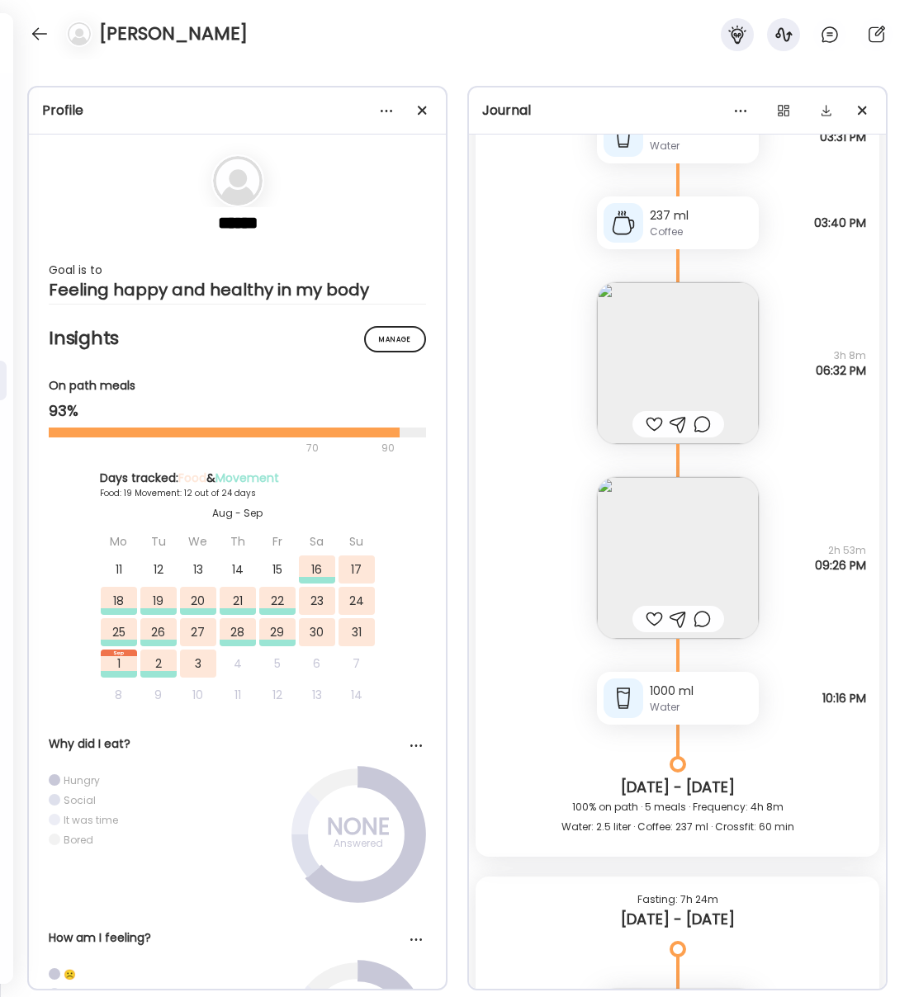
scroll to position [13292, 0]
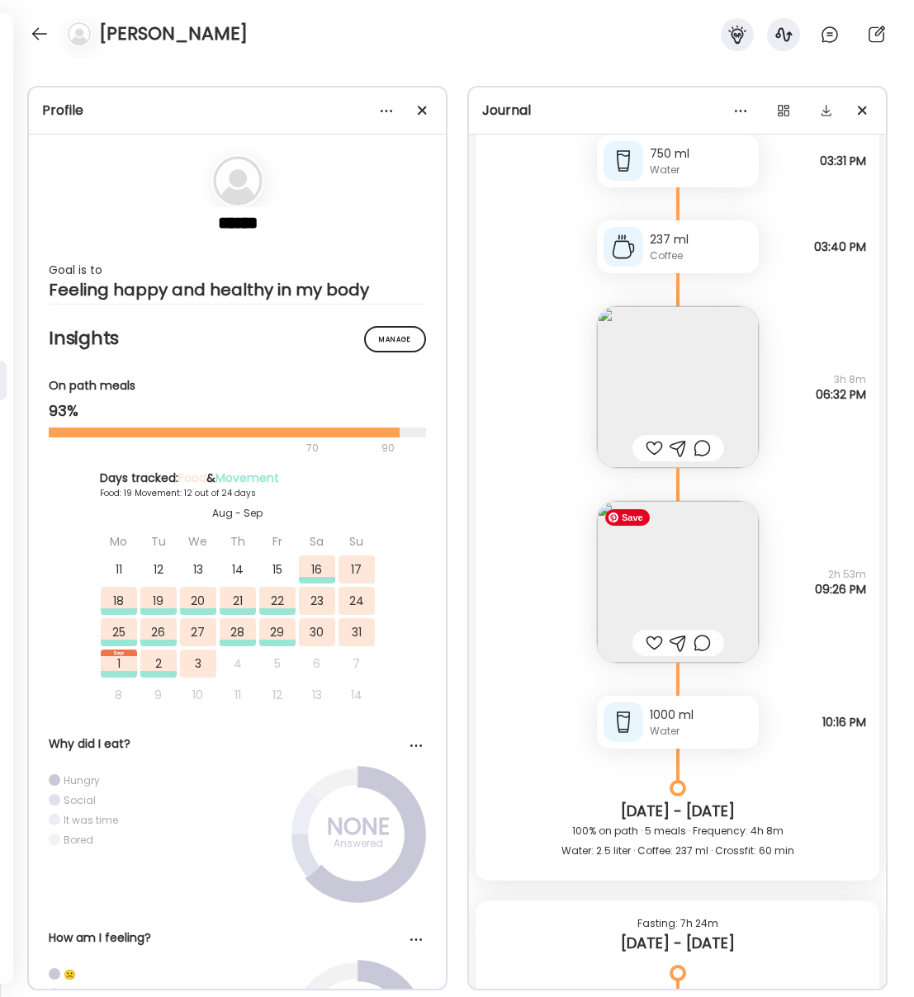
click at [656, 589] on img at bounding box center [678, 582] width 162 height 162
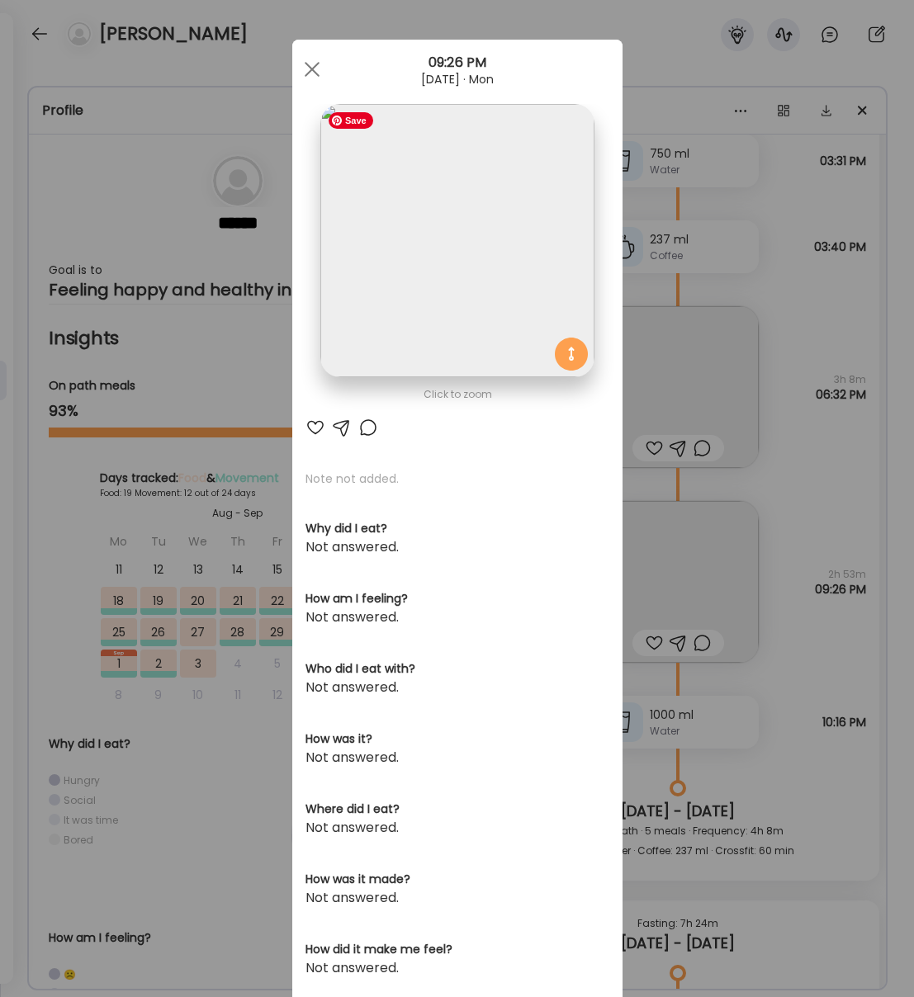
click at [502, 262] on img at bounding box center [456, 240] width 273 height 273
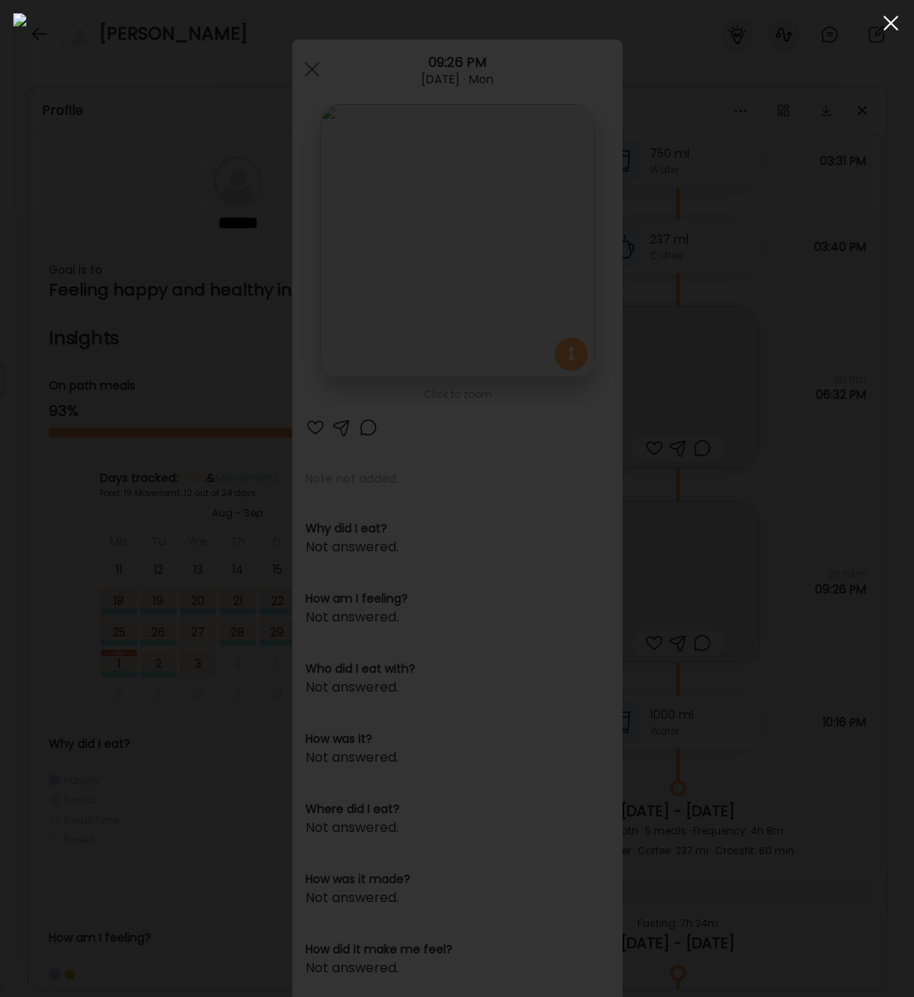
click at [892, 25] on span at bounding box center [890, 23] width 15 height 15
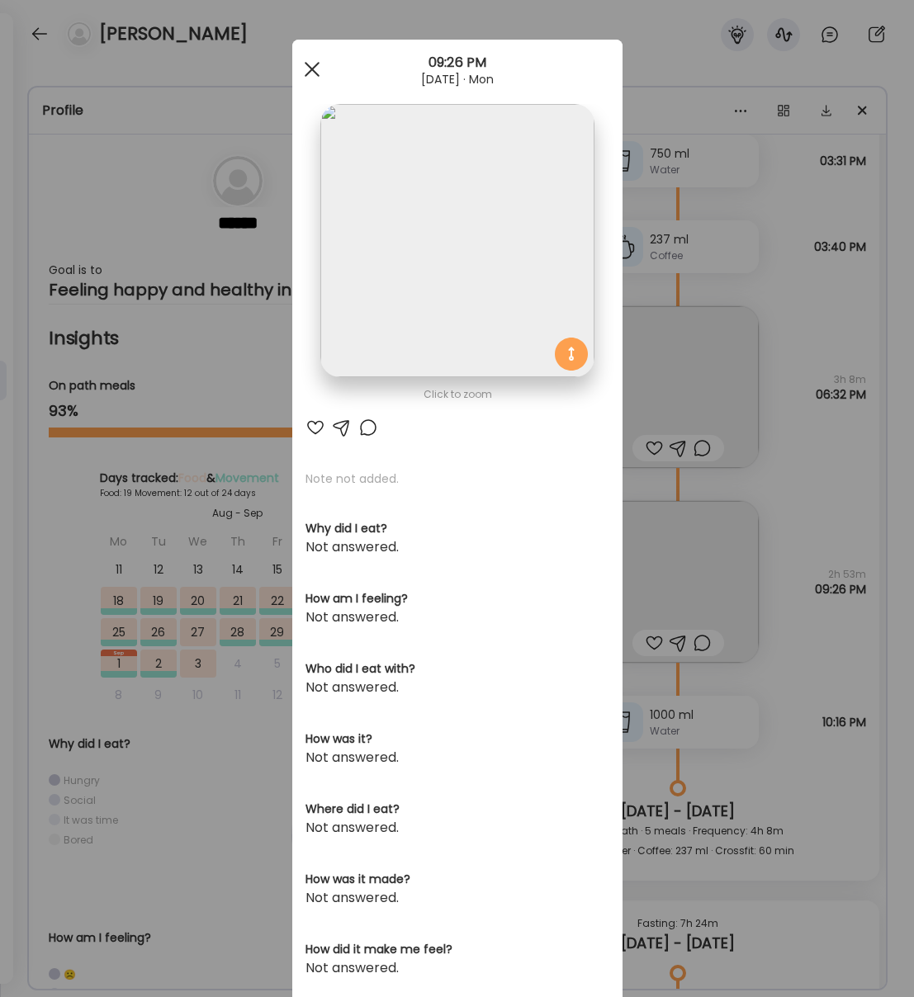
click at [312, 71] on span at bounding box center [311, 69] width 15 height 15
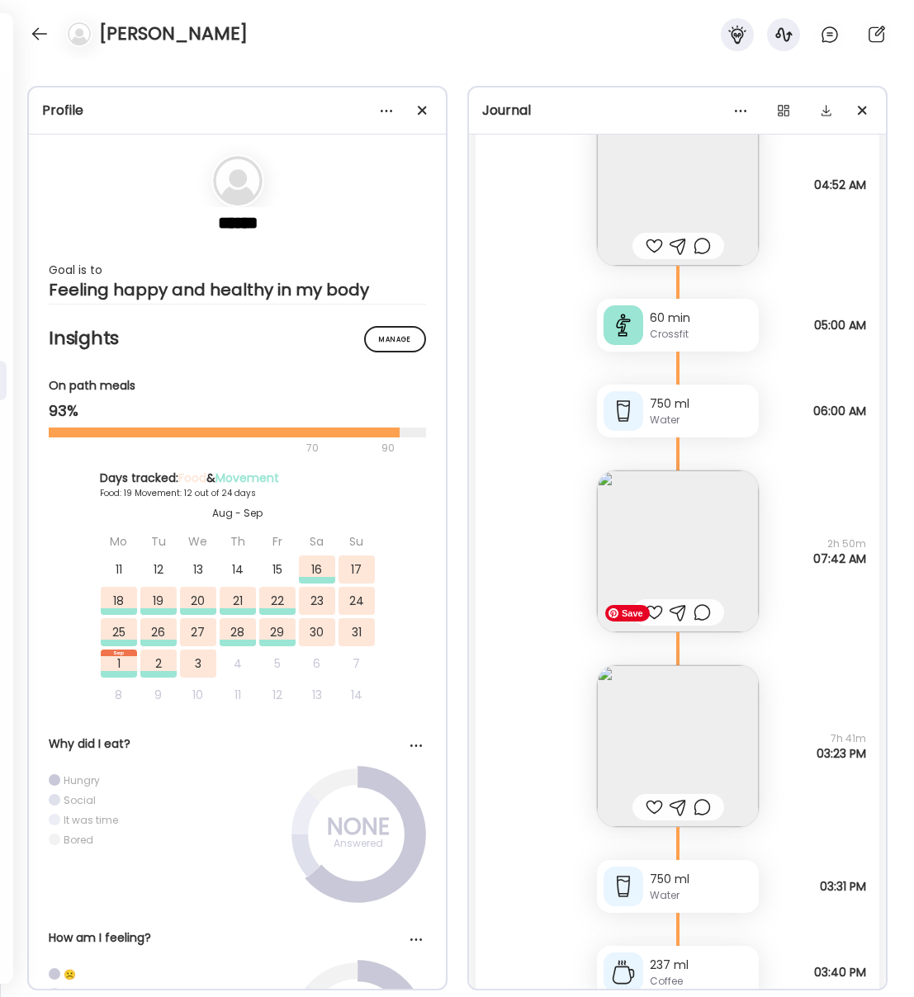
scroll to position [12550, 0]
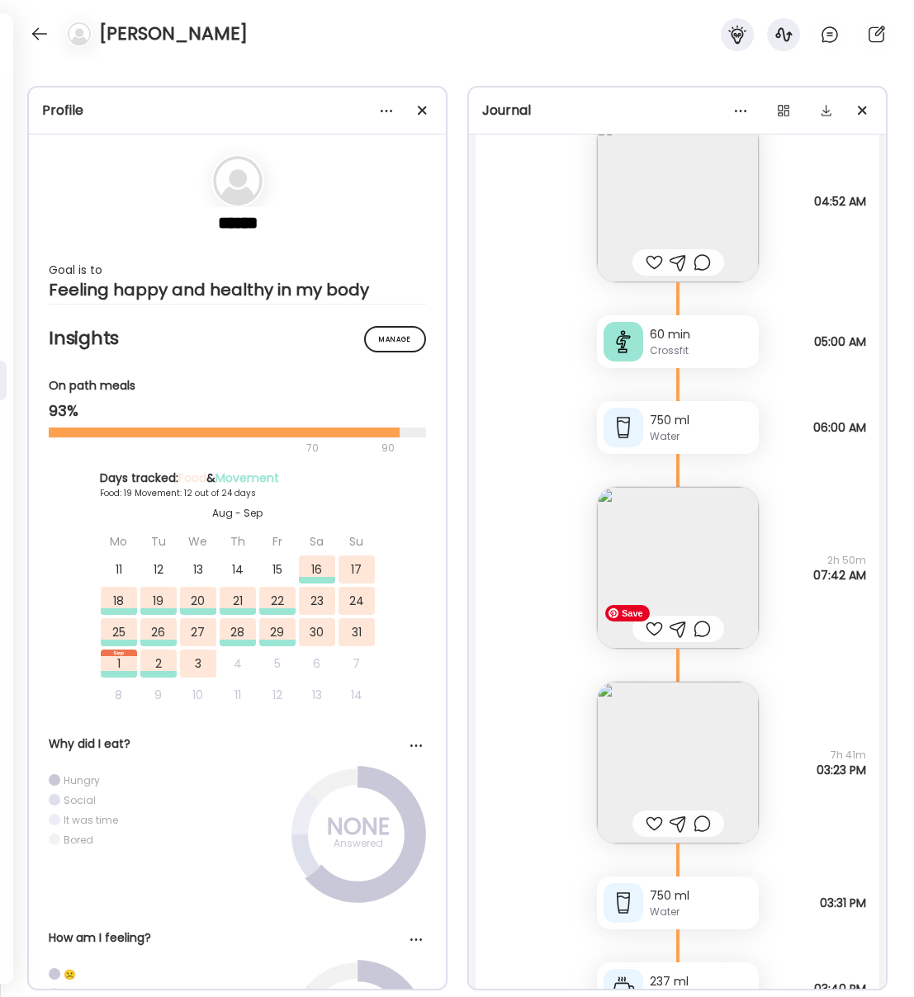
click at [693, 754] on img at bounding box center [678, 763] width 162 height 162
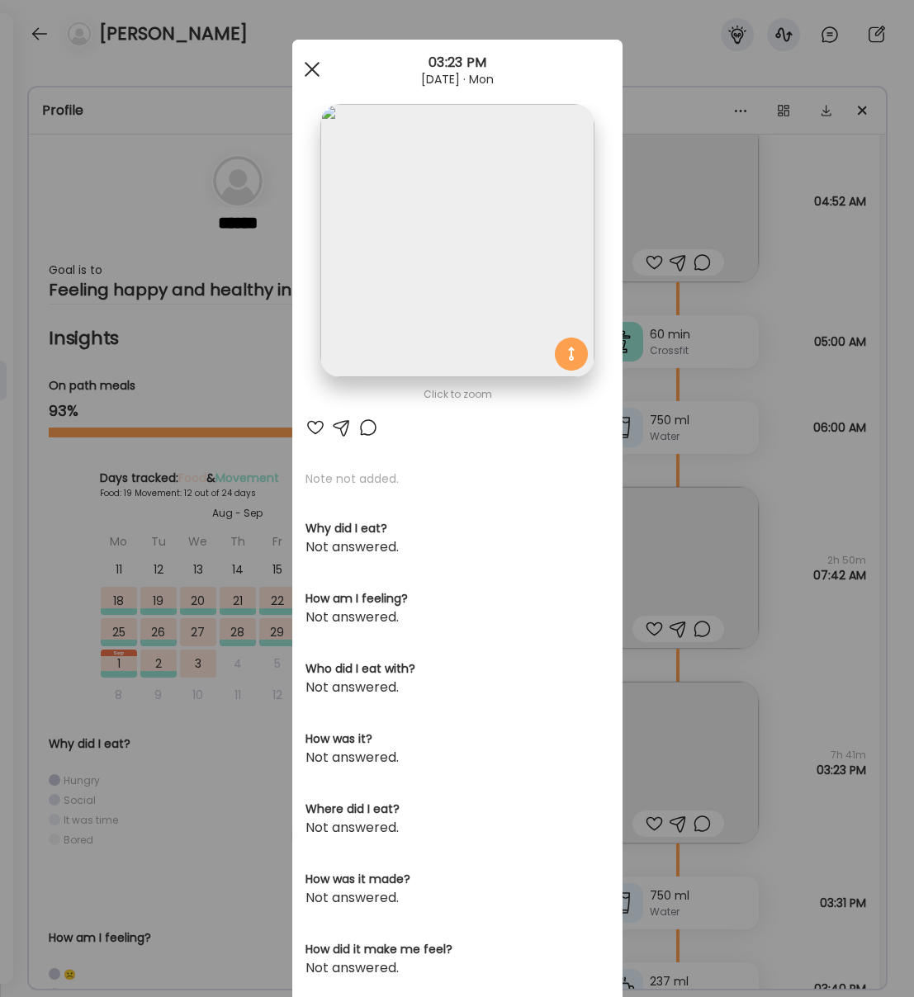
click at [314, 63] on div at bounding box center [312, 69] width 33 height 33
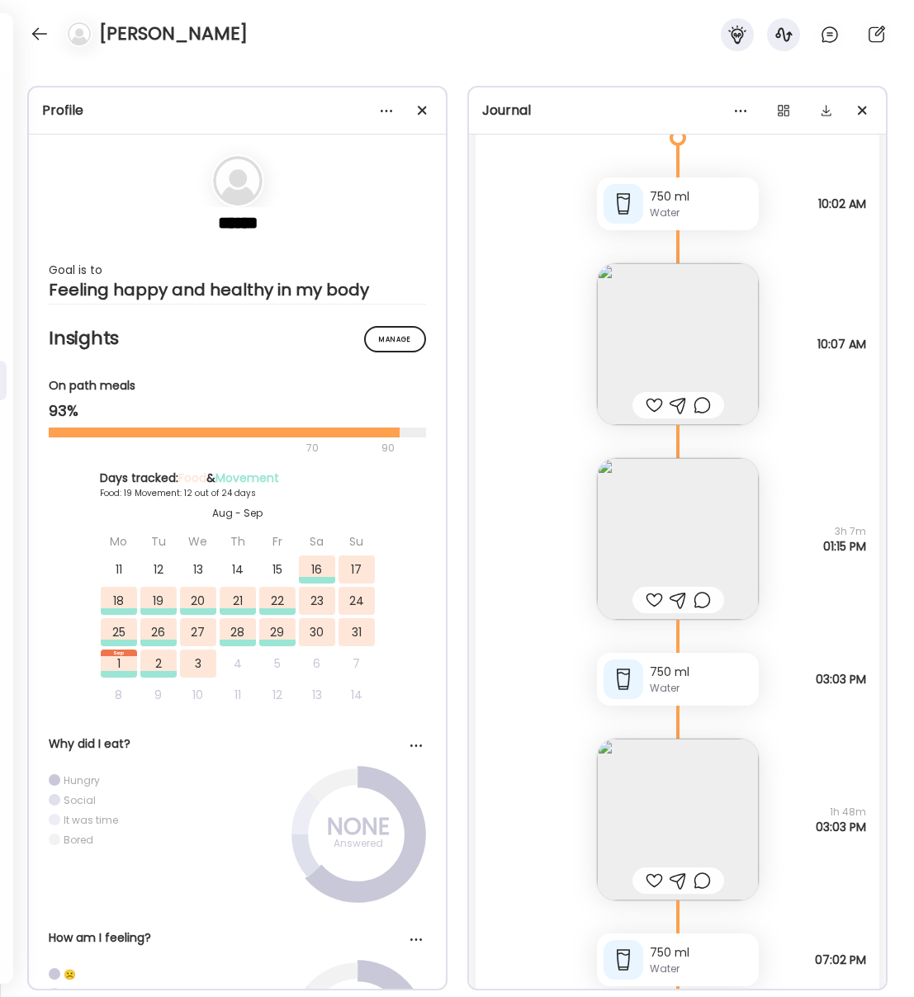
scroll to position [11079, 0]
click at [670, 871] on div at bounding box center [678, 884] width 92 height 26
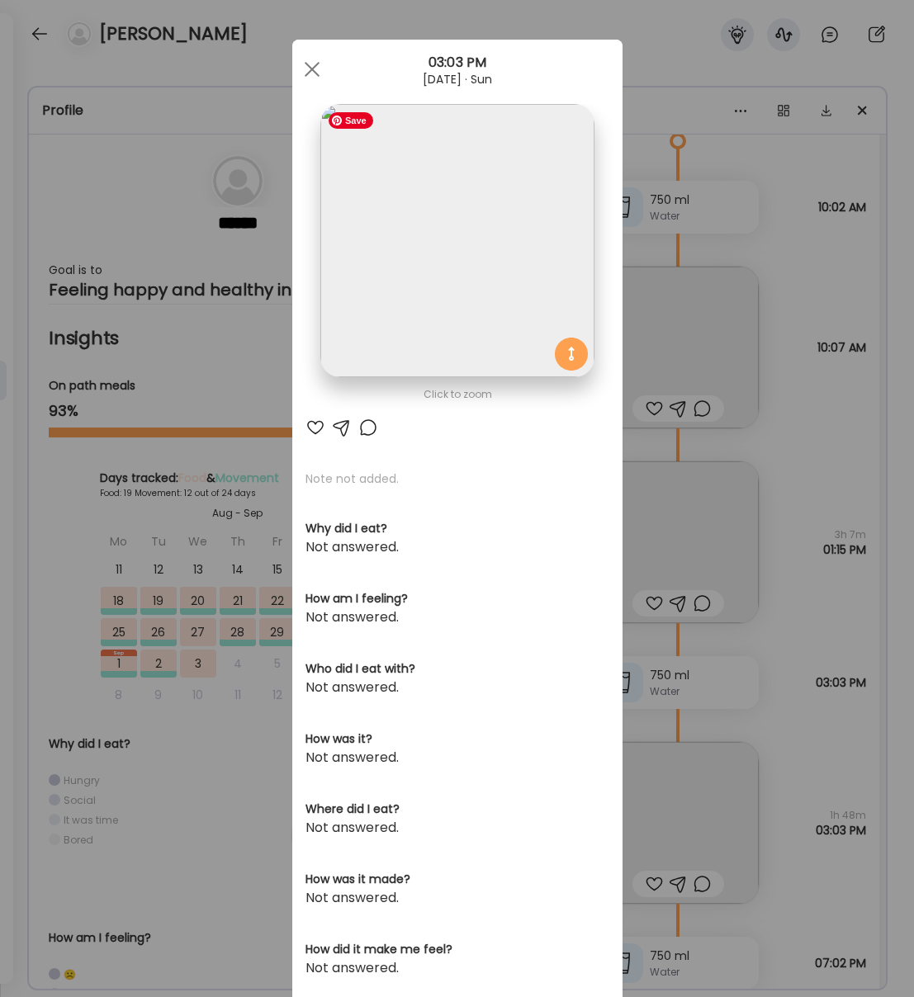
click at [424, 258] on img at bounding box center [456, 240] width 273 height 273
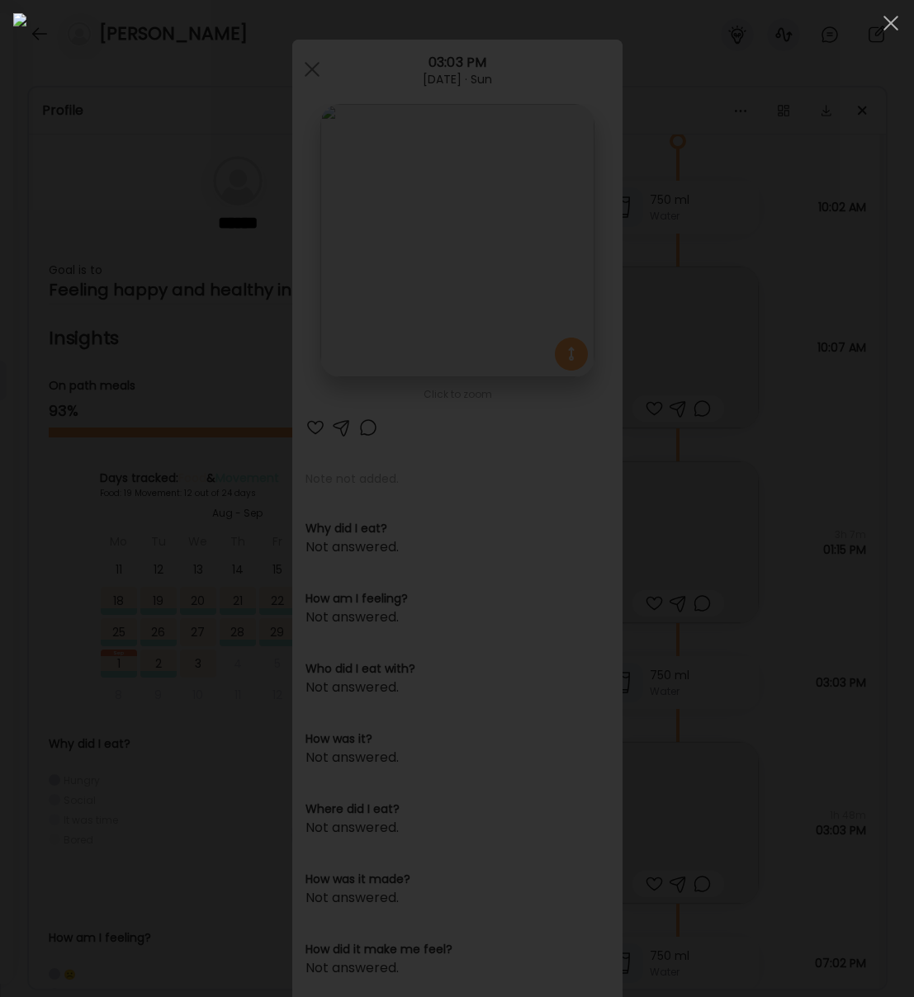
click at [883, 27] on div at bounding box center [890, 23] width 33 height 33
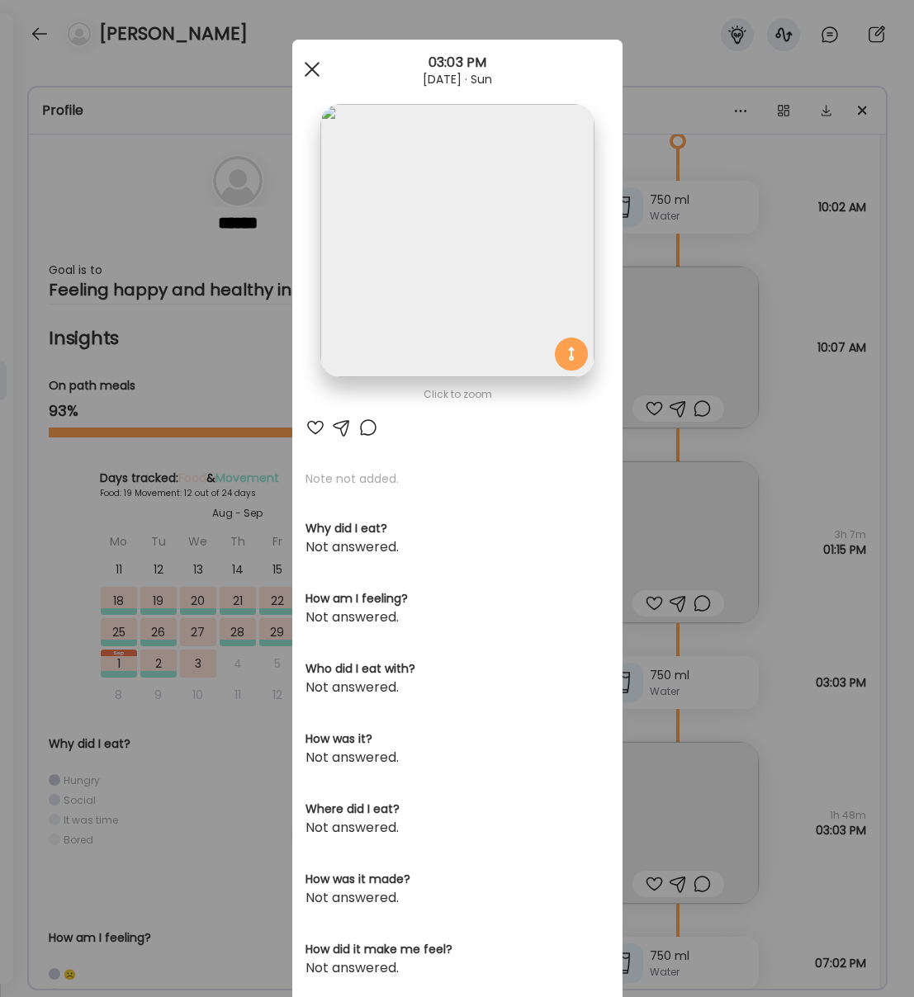
click at [322, 69] on div at bounding box center [312, 69] width 33 height 33
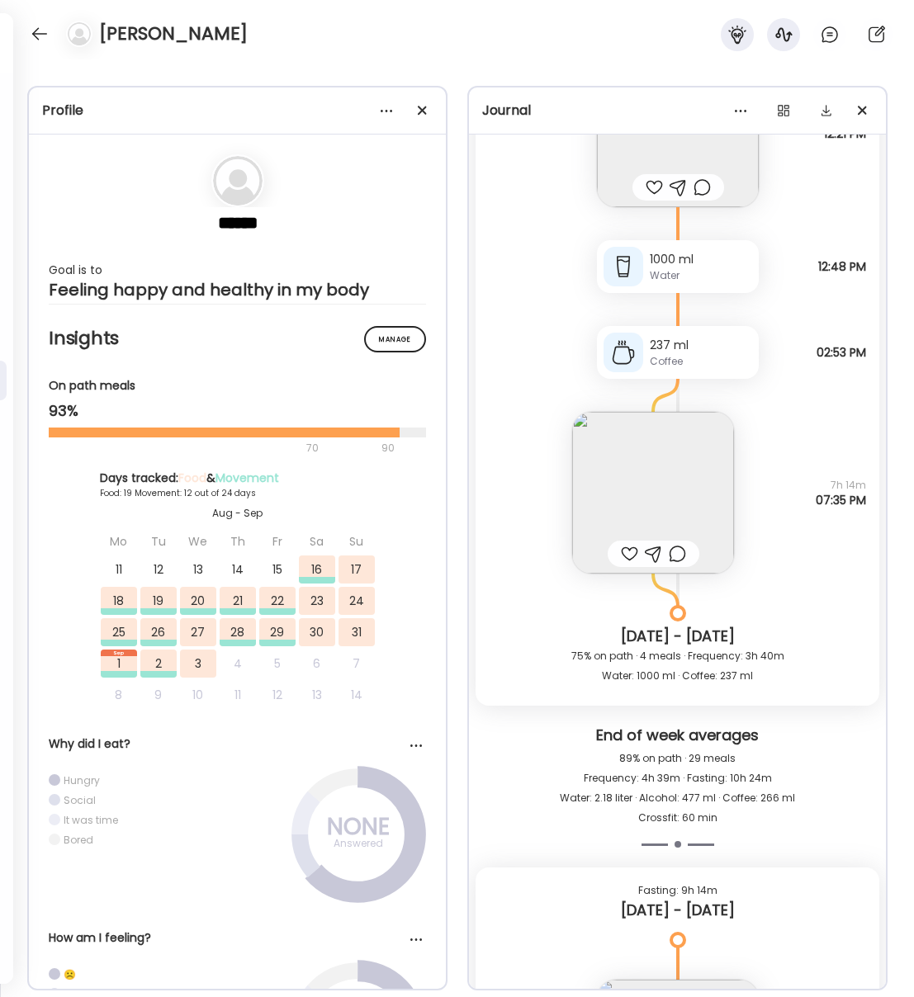
scroll to position [21789, 0]
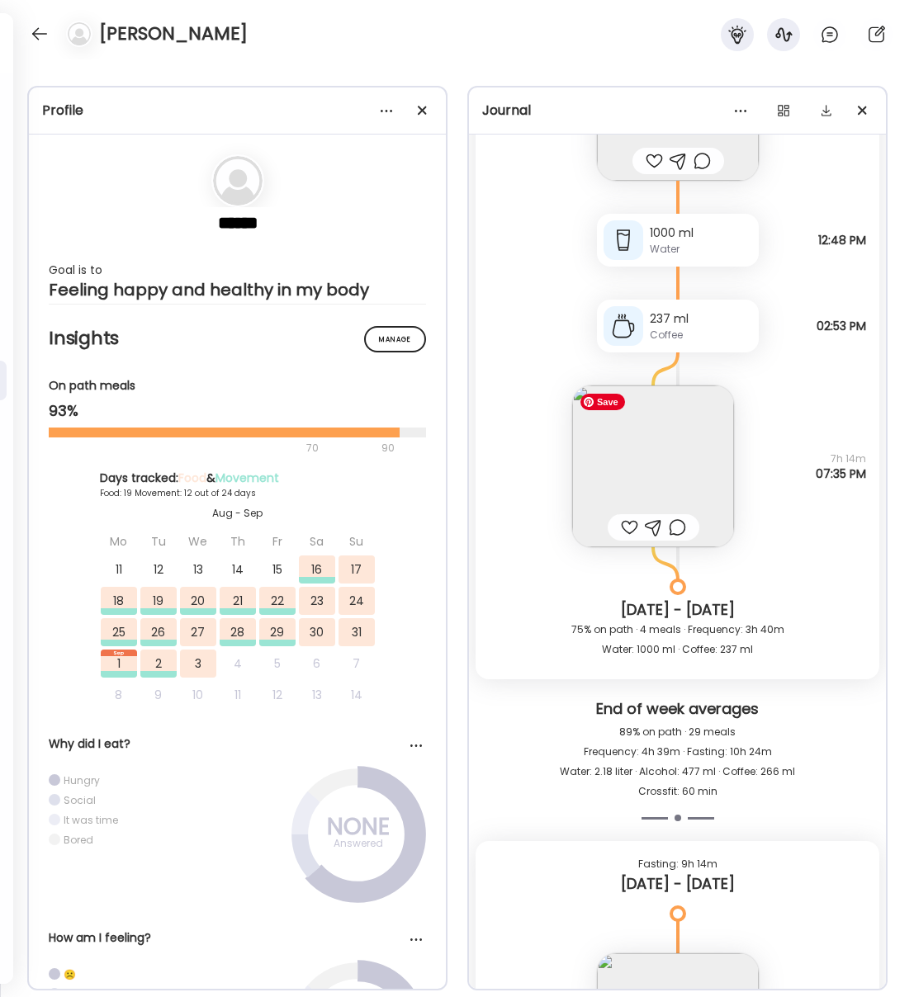
click at [674, 467] on img at bounding box center [653, 467] width 162 height 162
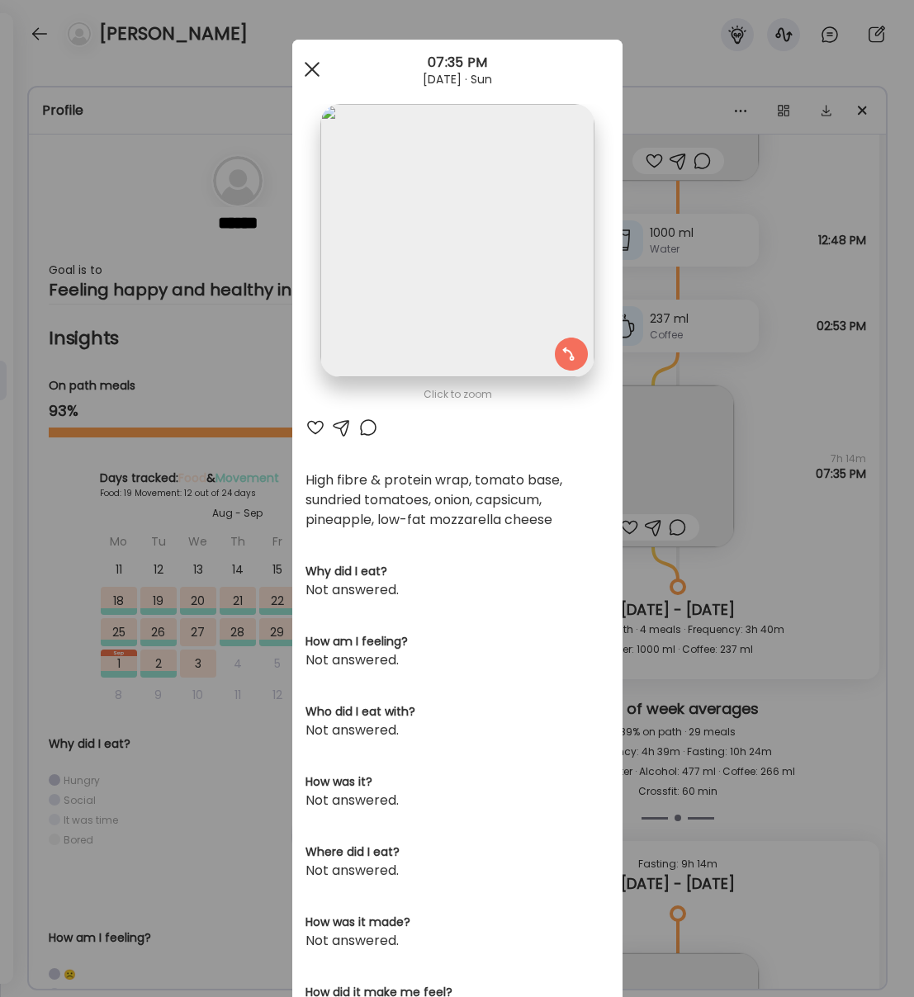
click at [311, 64] on div at bounding box center [312, 69] width 33 height 33
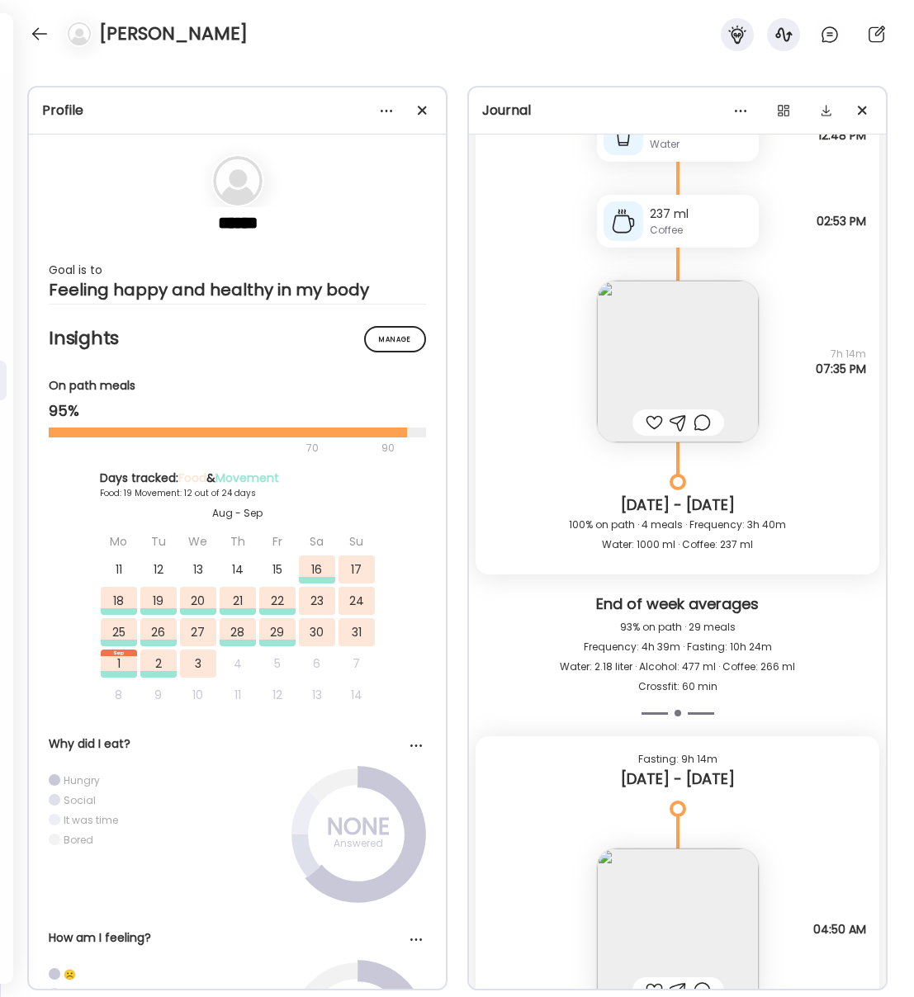
scroll to position [21891, 0]
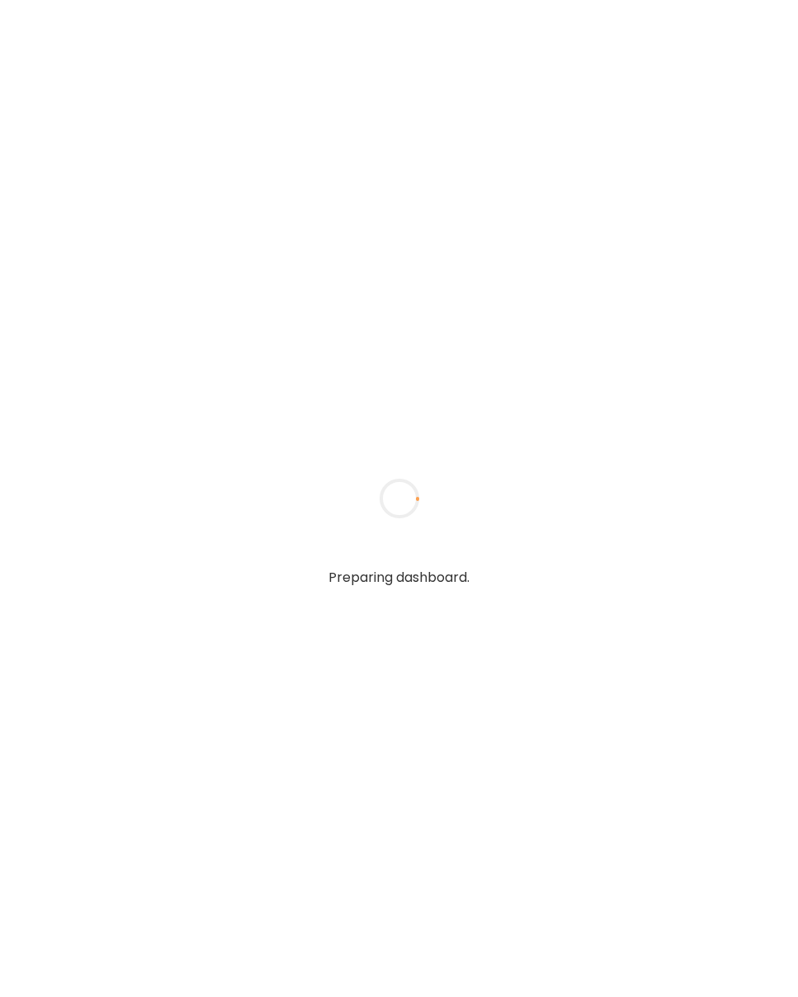
type input "**********"
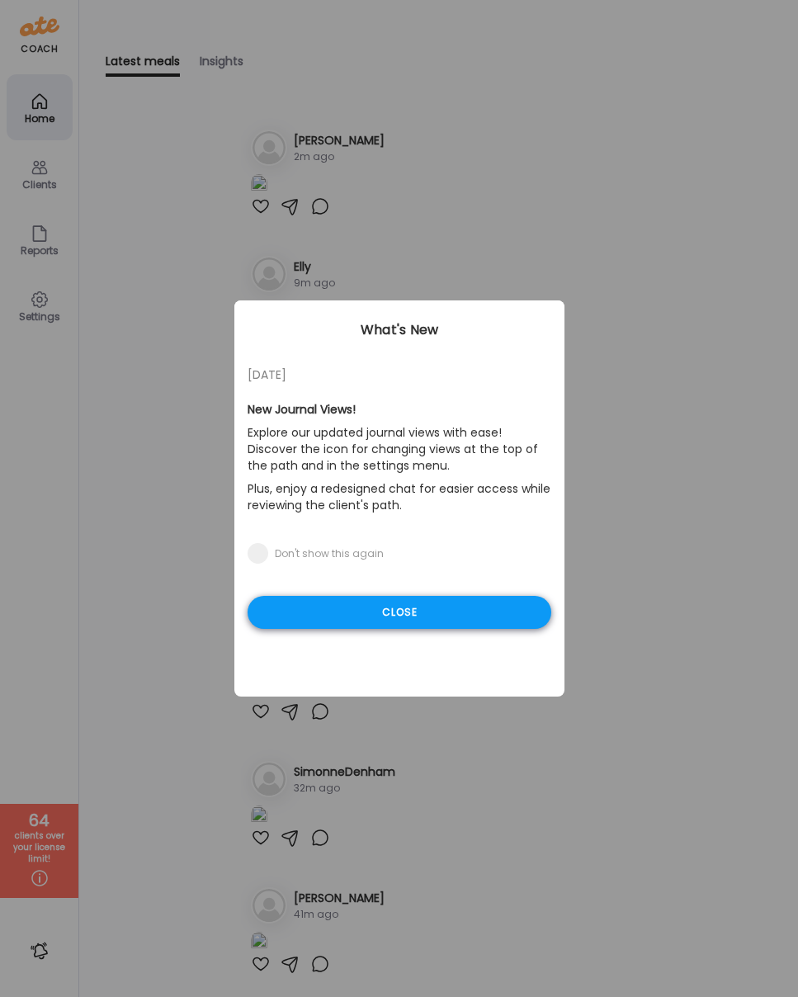
type input "**********"
click at [397, 610] on div "Close" at bounding box center [400, 612] width 304 height 33
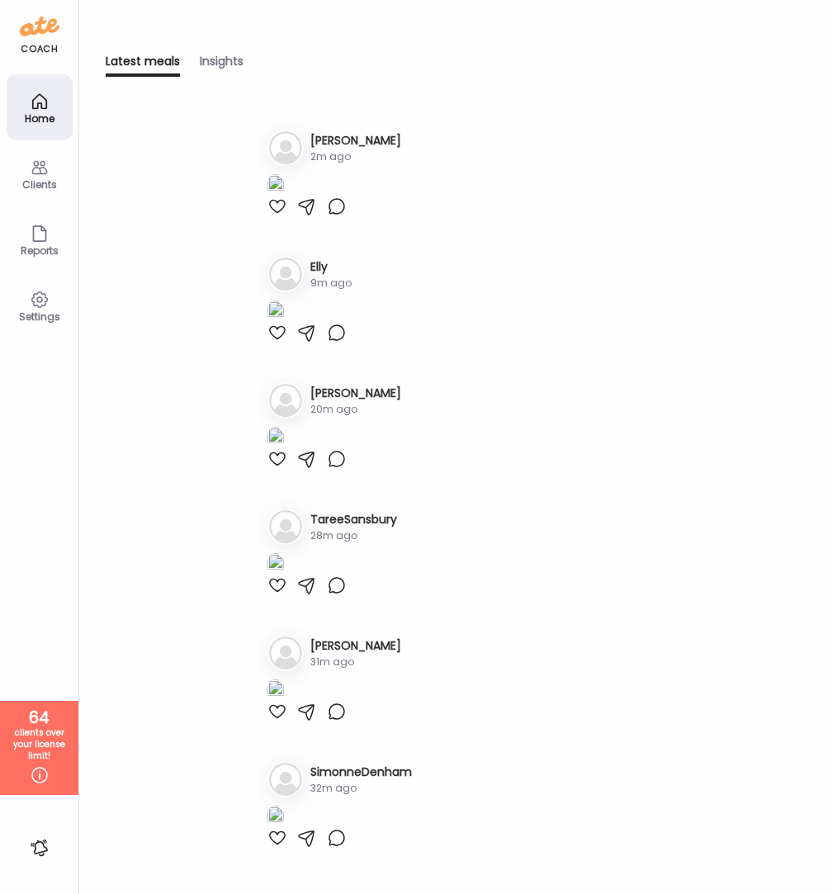
click at [45, 169] on icon at bounding box center [39, 168] width 16 height 14
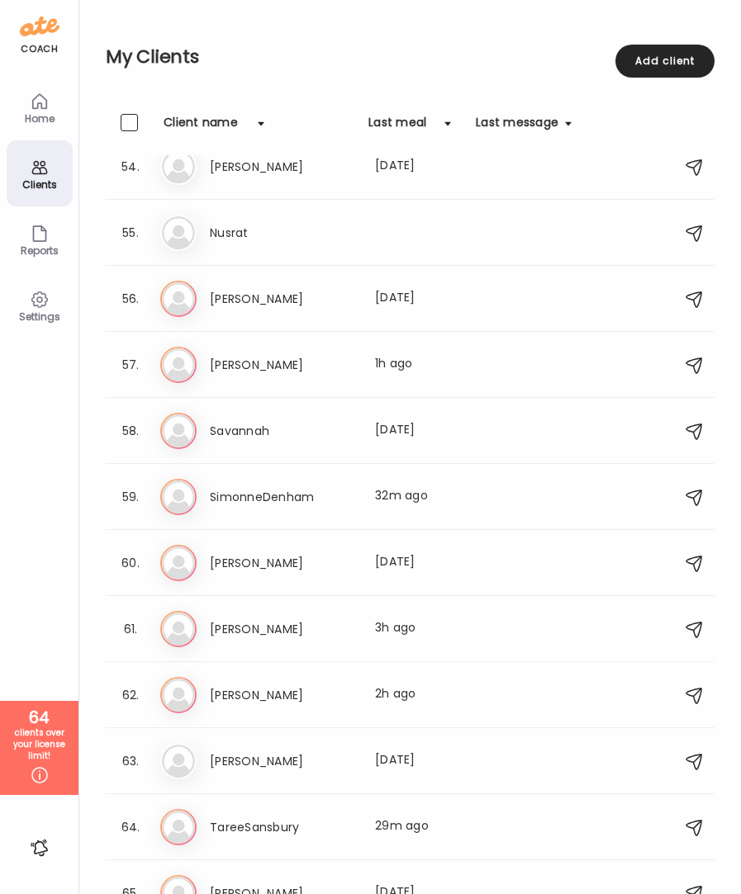
scroll to position [3662, 0]
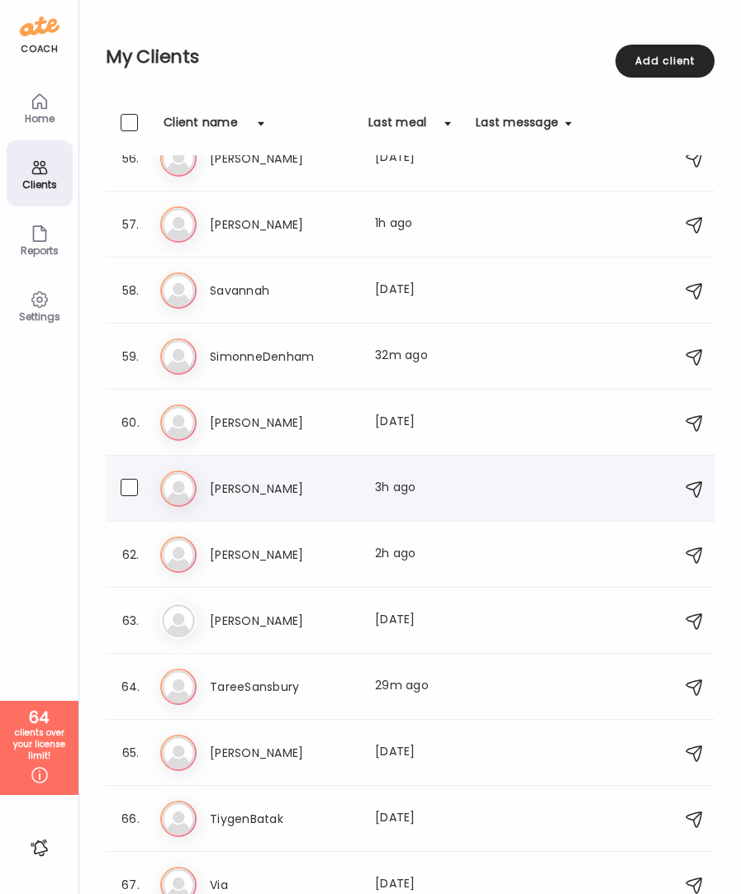
click at [251, 480] on h3 "[PERSON_NAME]" at bounding box center [282, 489] width 145 height 20
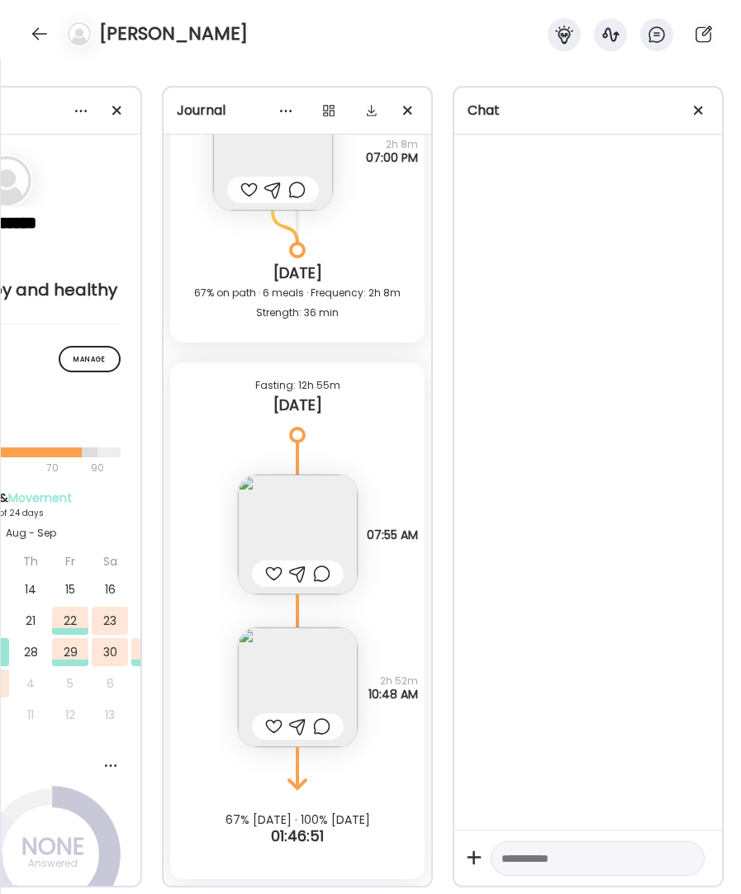
scroll to position [0, 159]
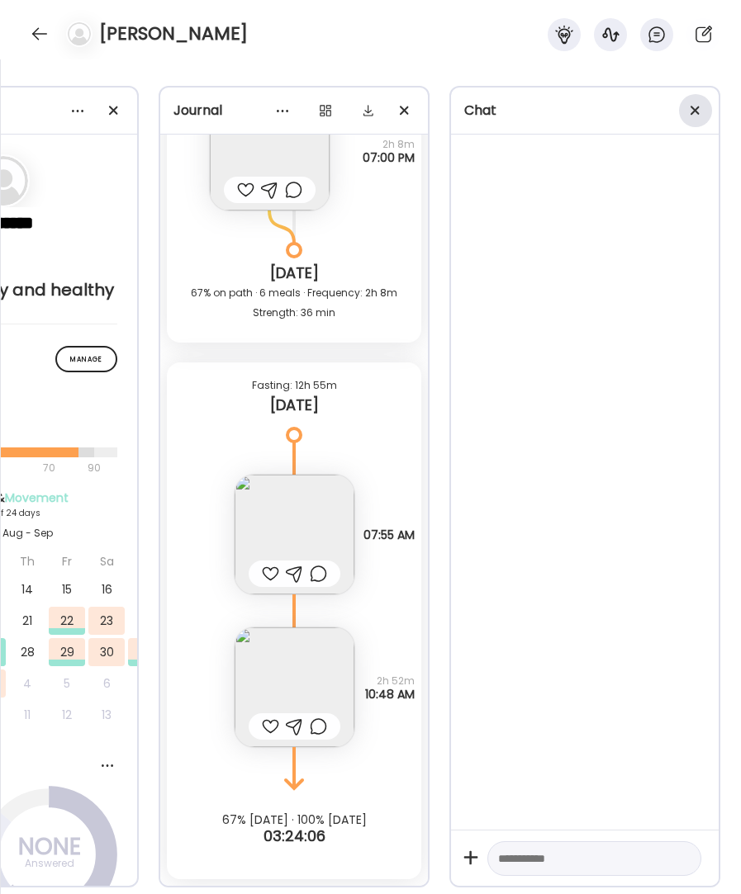
click at [694, 111] on span at bounding box center [694, 110] width 9 height 9
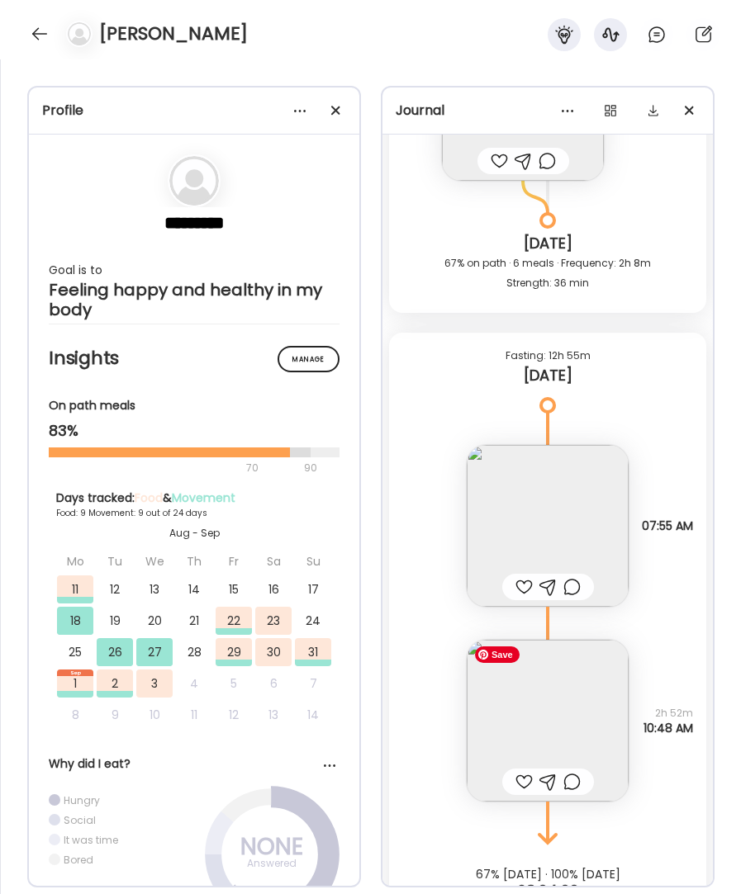
scroll to position [20162, 0]
click at [569, 699] on img at bounding box center [547, 723] width 162 height 162
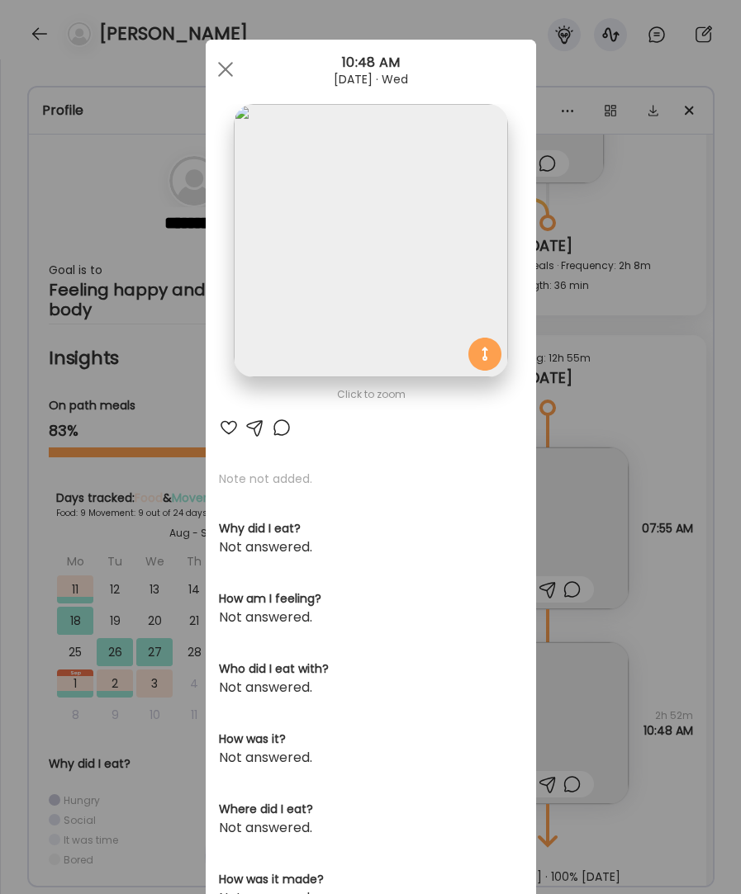
click at [225, 71] on div at bounding box center [225, 69] width 33 height 33
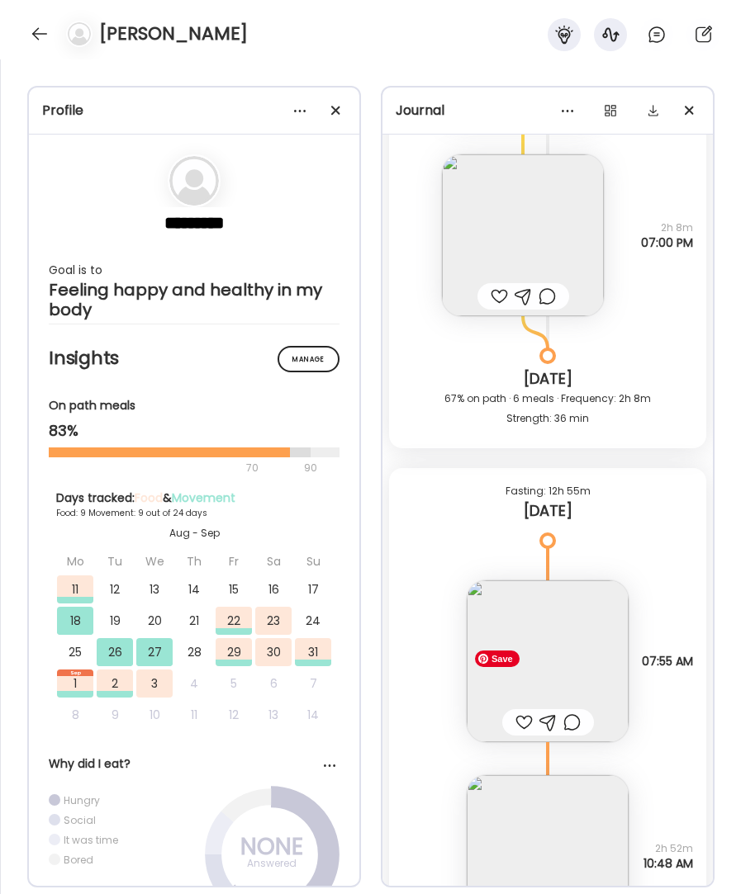
scroll to position [20014, 0]
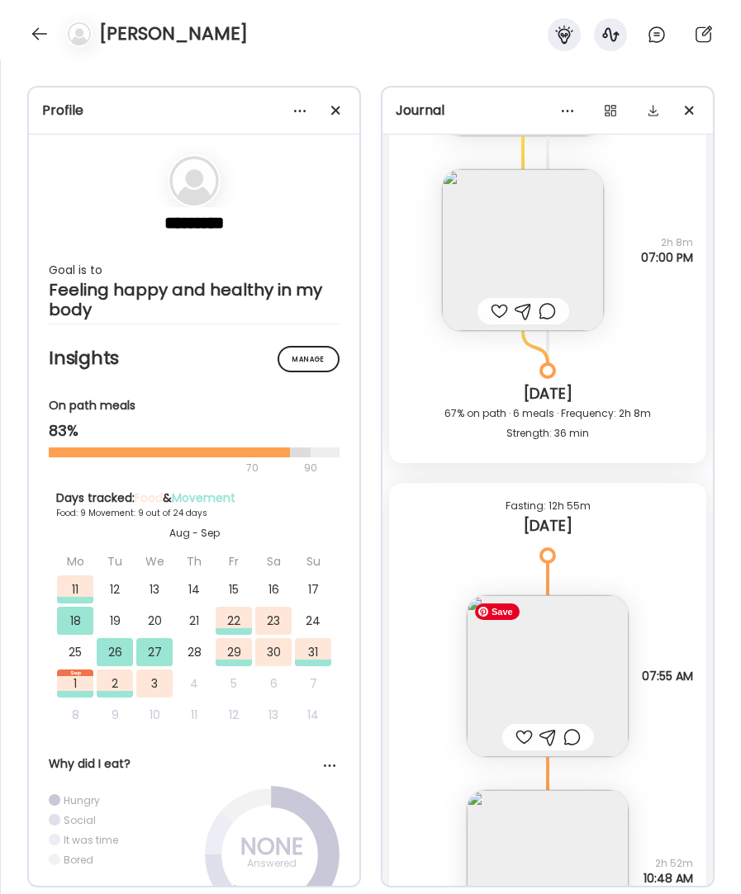
click at [570, 665] on img at bounding box center [547, 676] width 162 height 162
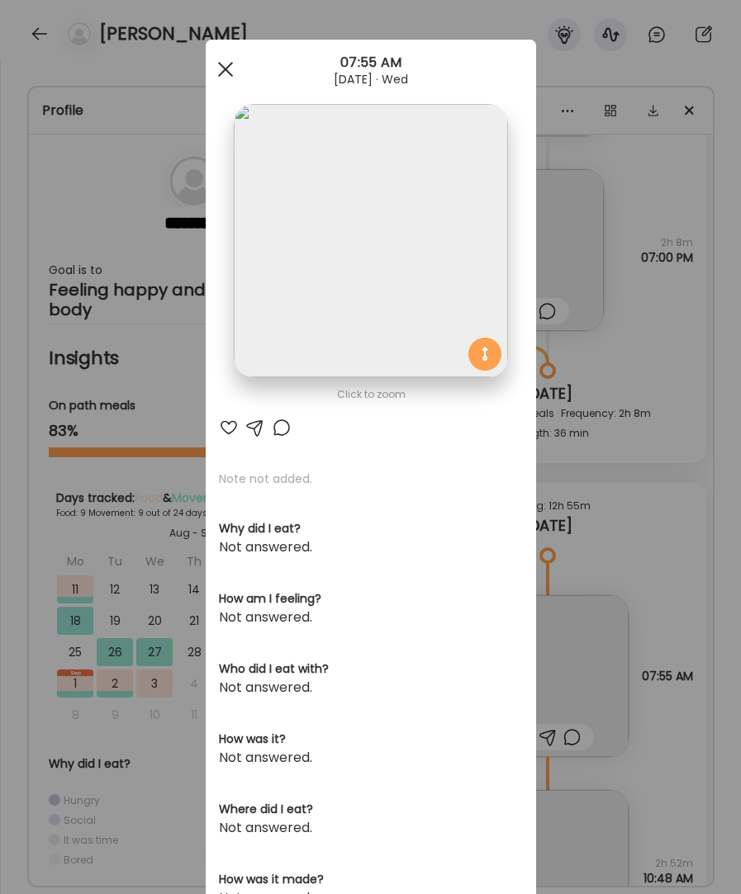
click at [221, 72] on span at bounding box center [224, 69] width 15 height 15
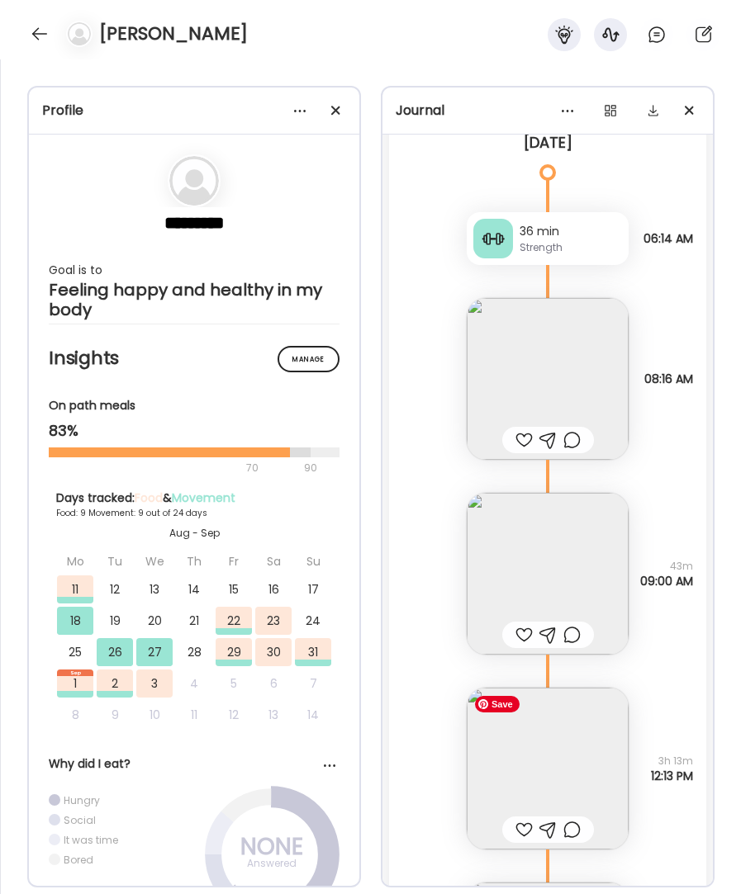
scroll to position [18910, 0]
click at [556, 778] on img at bounding box center [547, 770] width 162 height 162
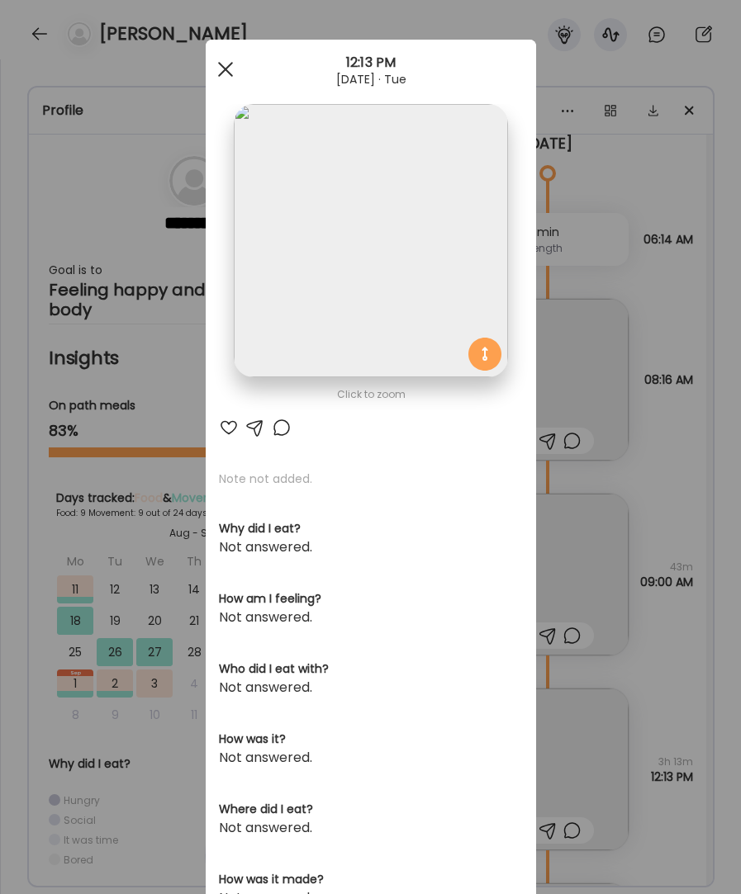
click at [225, 66] on div at bounding box center [225, 69] width 33 height 33
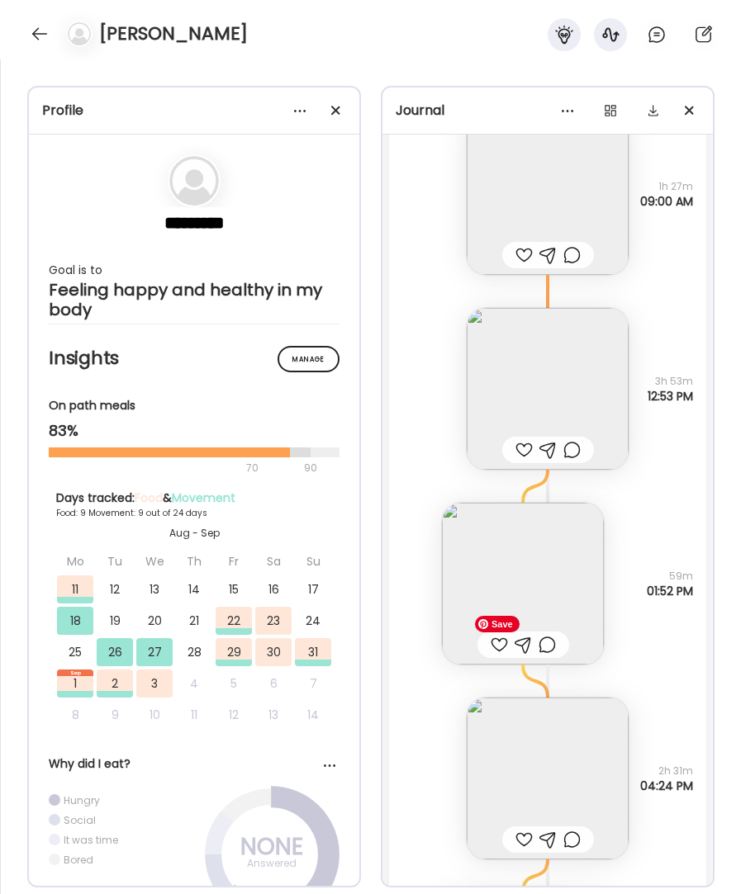
scroll to position [17718, 0]
click at [574, 757] on img at bounding box center [547, 779] width 162 height 162
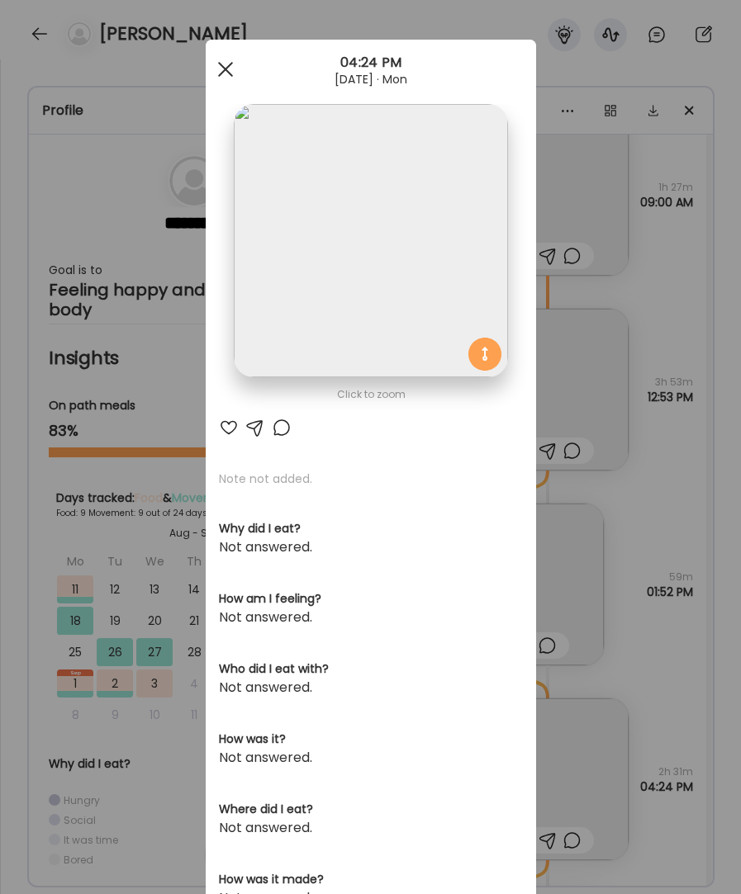
click at [219, 66] on div at bounding box center [225, 69] width 33 height 33
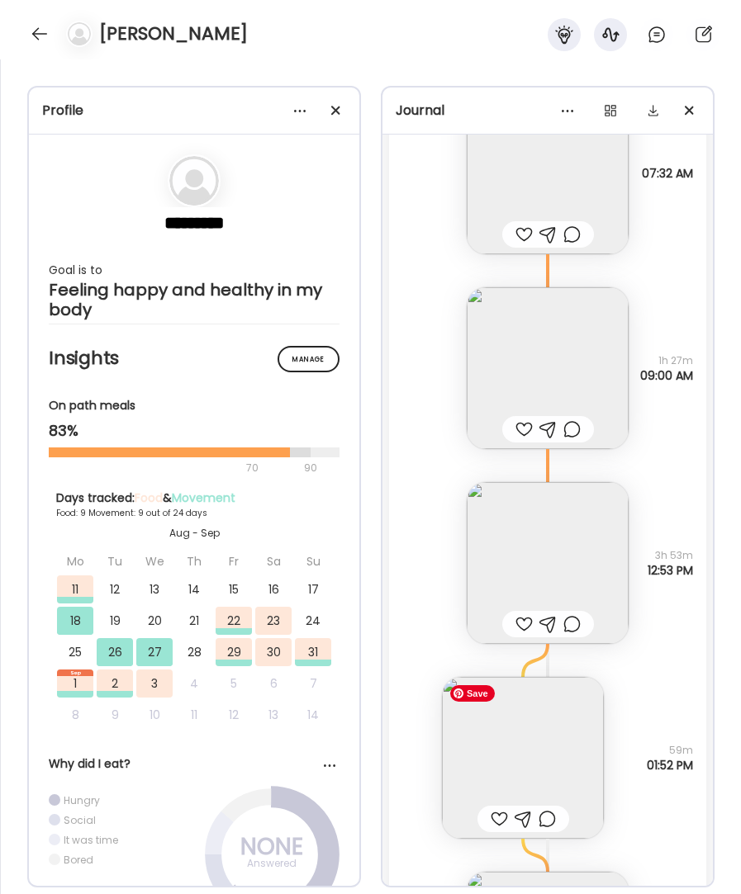
scroll to position [17343, 0]
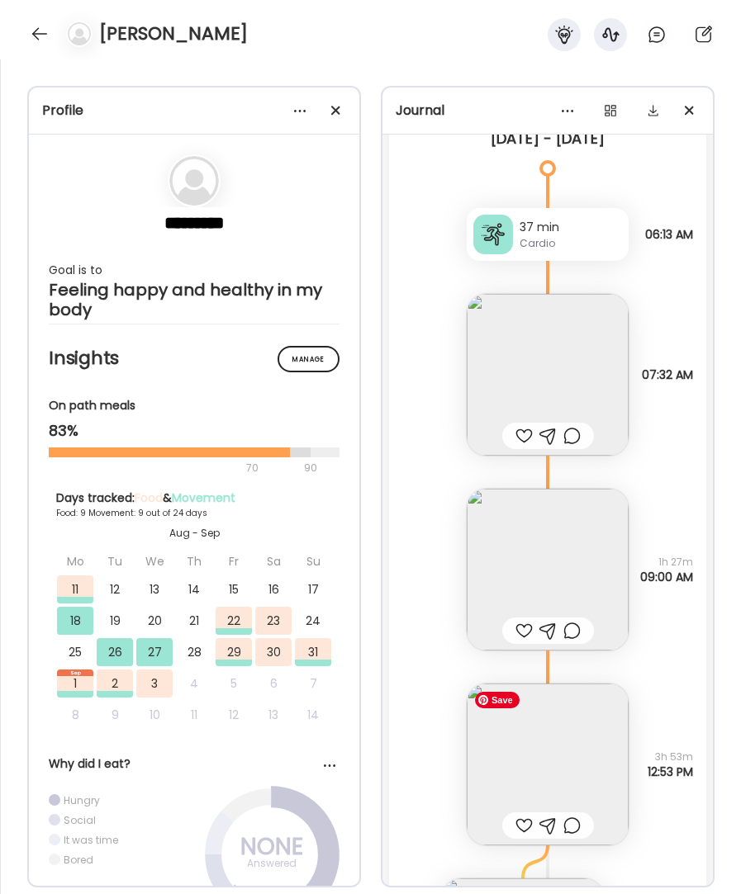
click at [570, 749] on img at bounding box center [547, 765] width 162 height 162
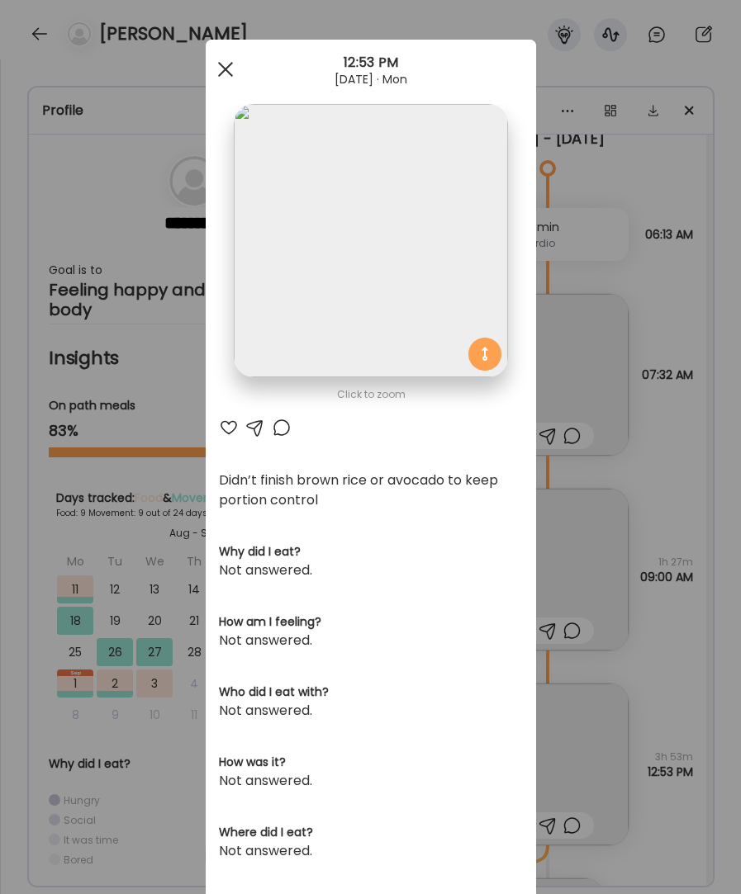
click at [220, 68] on div at bounding box center [225, 69] width 33 height 33
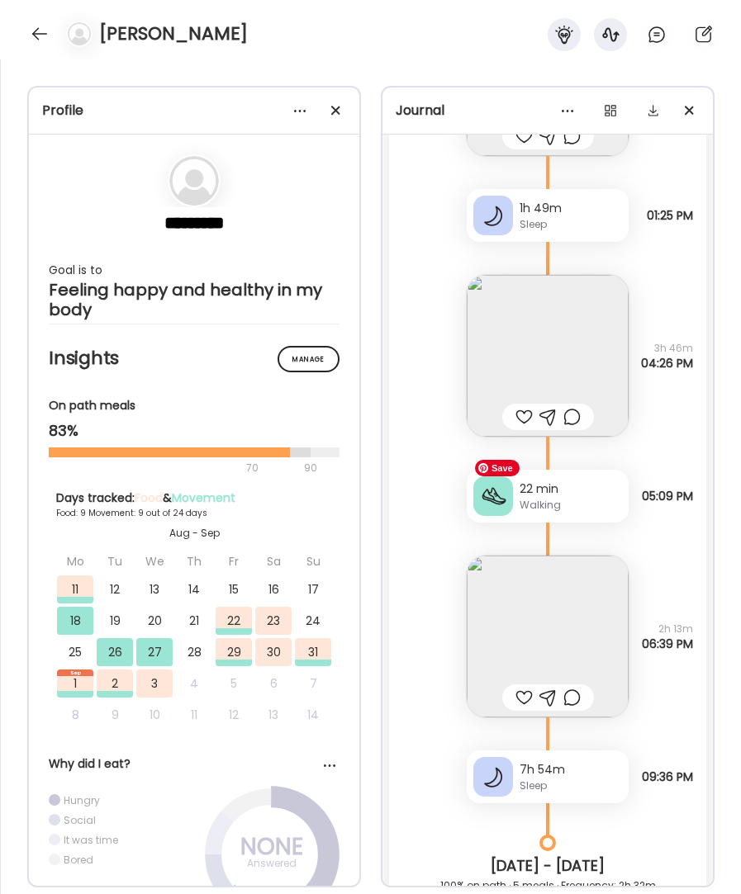
scroll to position [16340, 0]
click at [550, 635] on img at bounding box center [547, 638] width 162 height 162
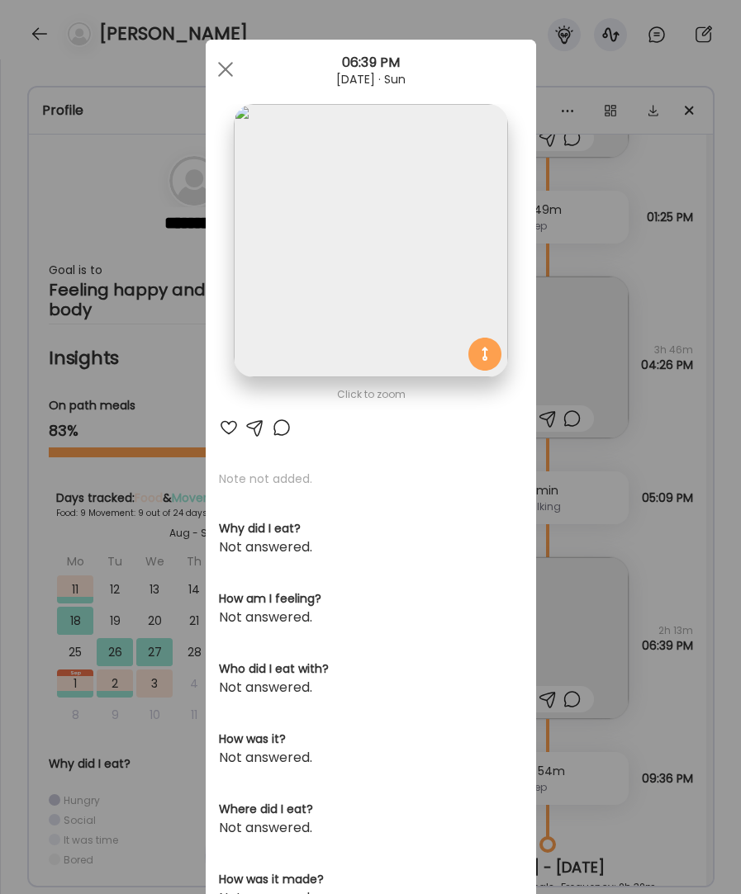
click at [224, 70] on span at bounding box center [224, 69] width 15 height 15
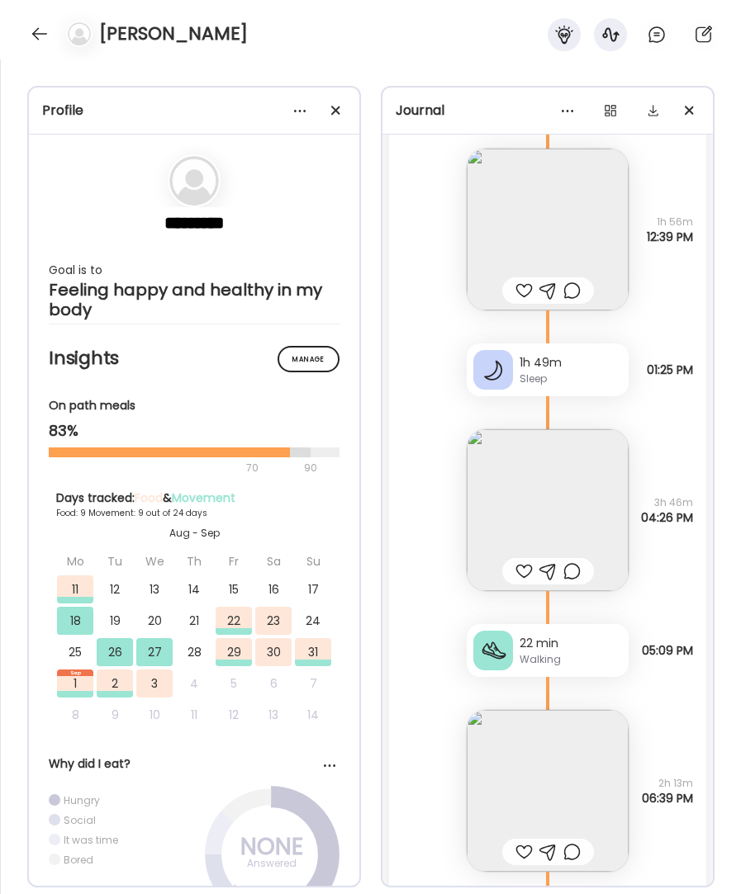
scroll to position [16176, 0]
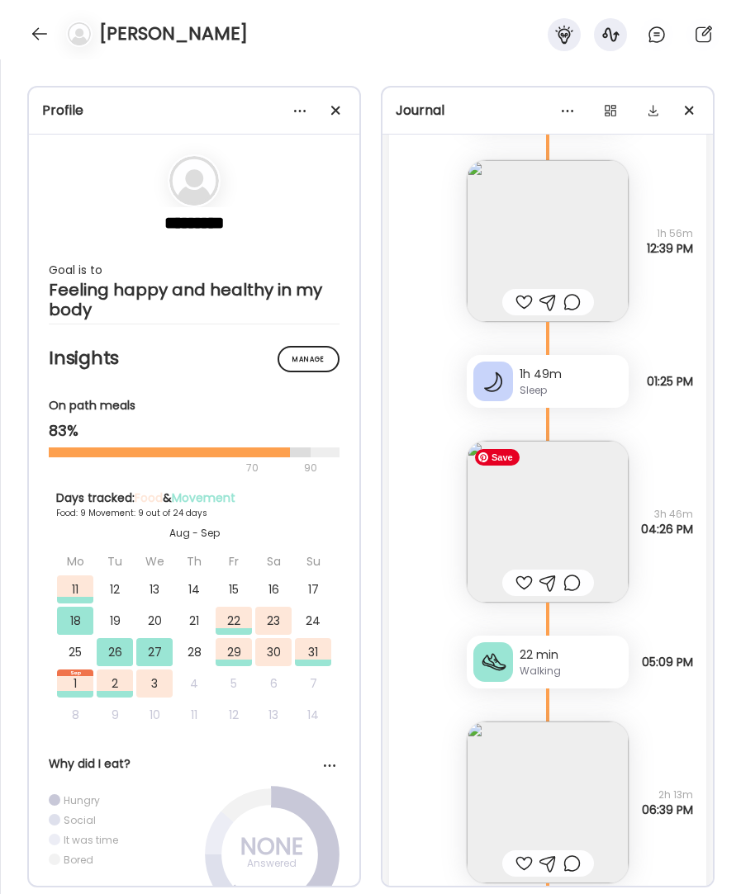
click at [537, 504] on img at bounding box center [547, 522] width 162 height 162
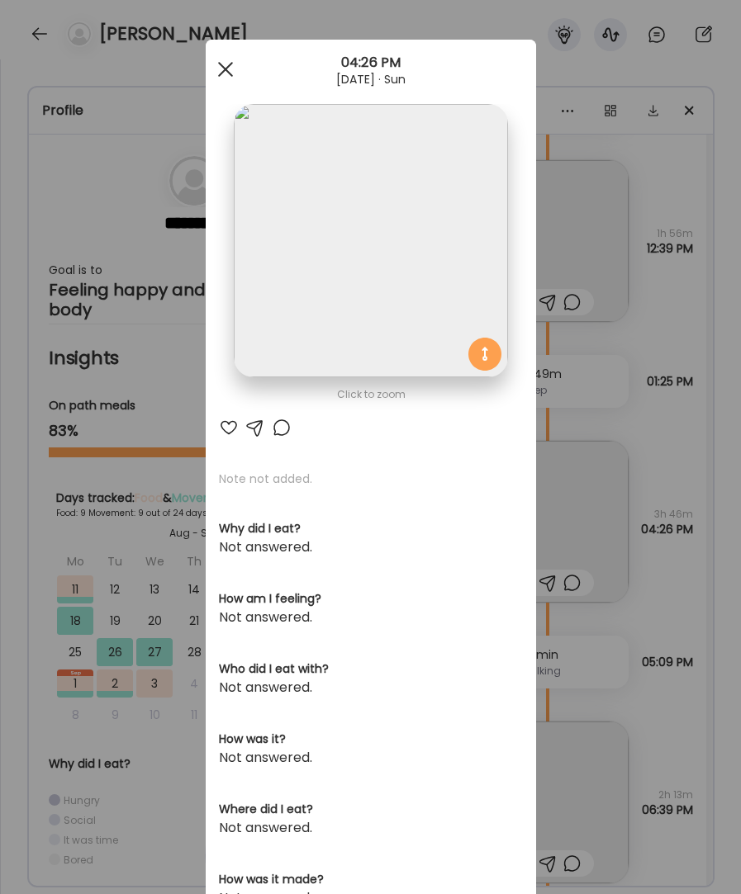
click at [221, 61] on div at bounding box center [225, 69] width 33 height 33
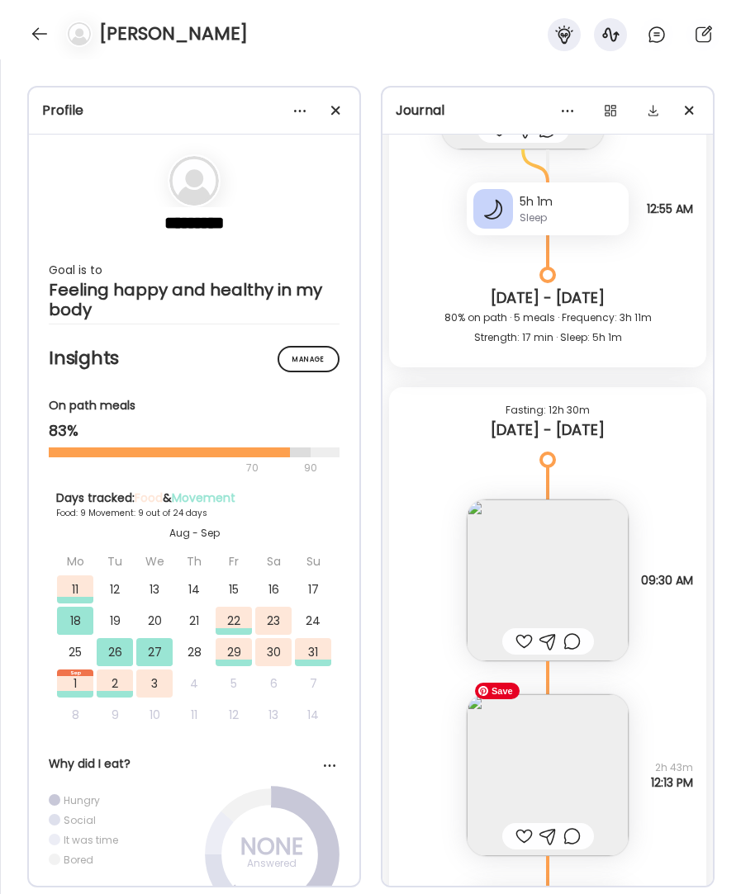
scroll to position [13874, 0]
click at [542, 757] on img at bounding box center [547, 776] width 162 height 162
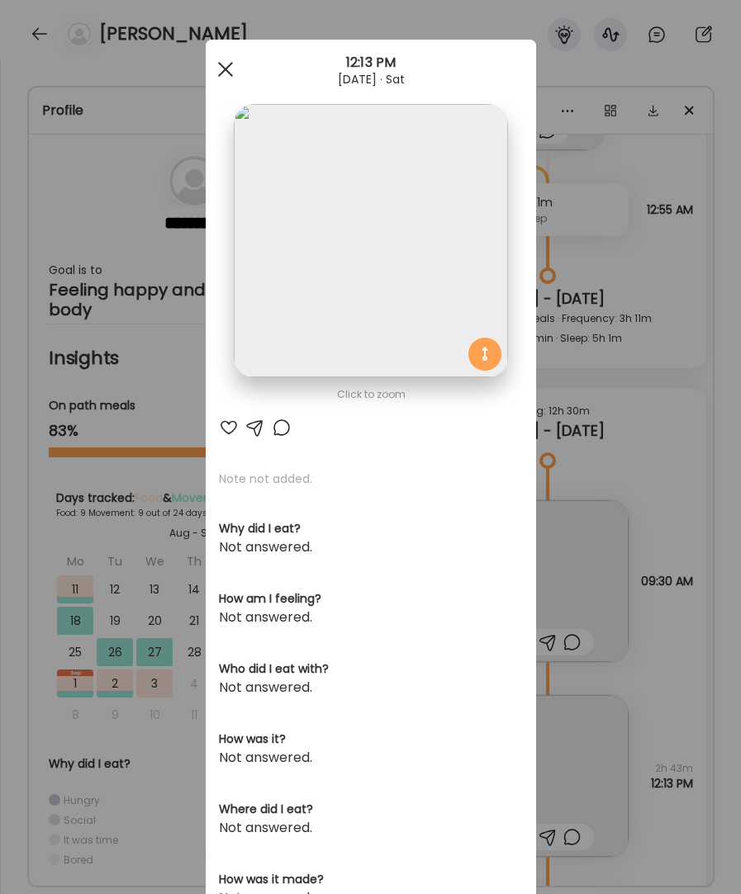
click at [228, 67] on div at bounding box center [225, 69] width 33 height 33
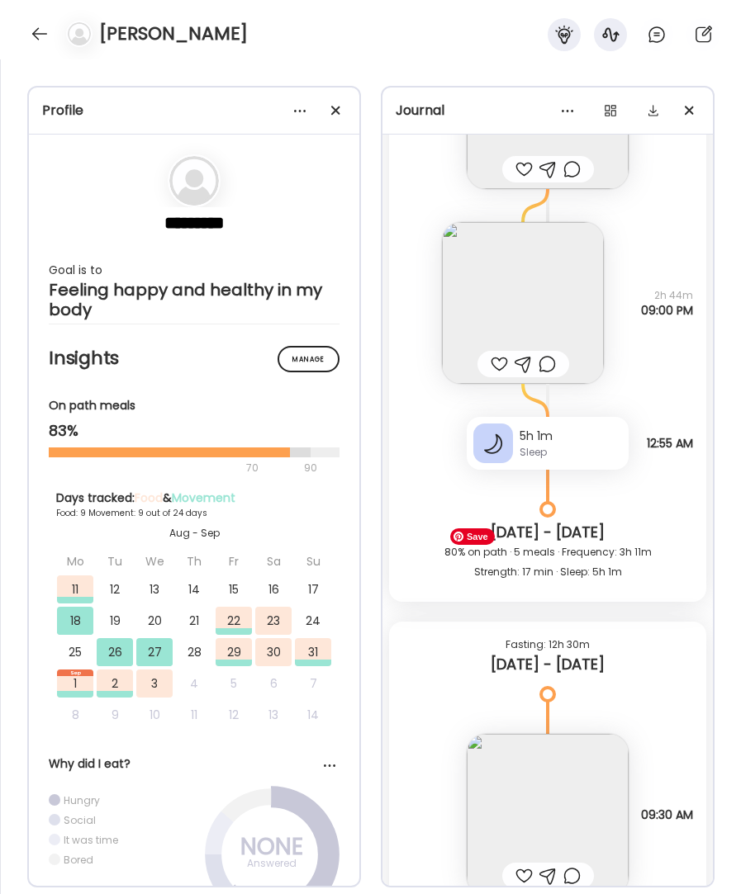
scroll to position [13915, 0]
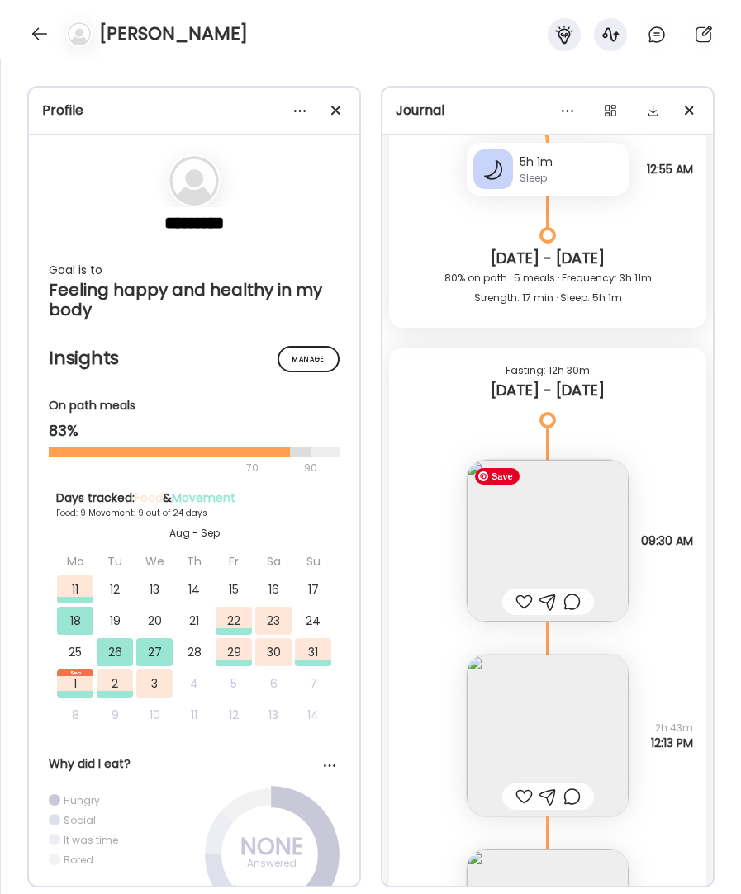
click at [581, 546] on img at bounding box center [547, 541] width 162 height 162
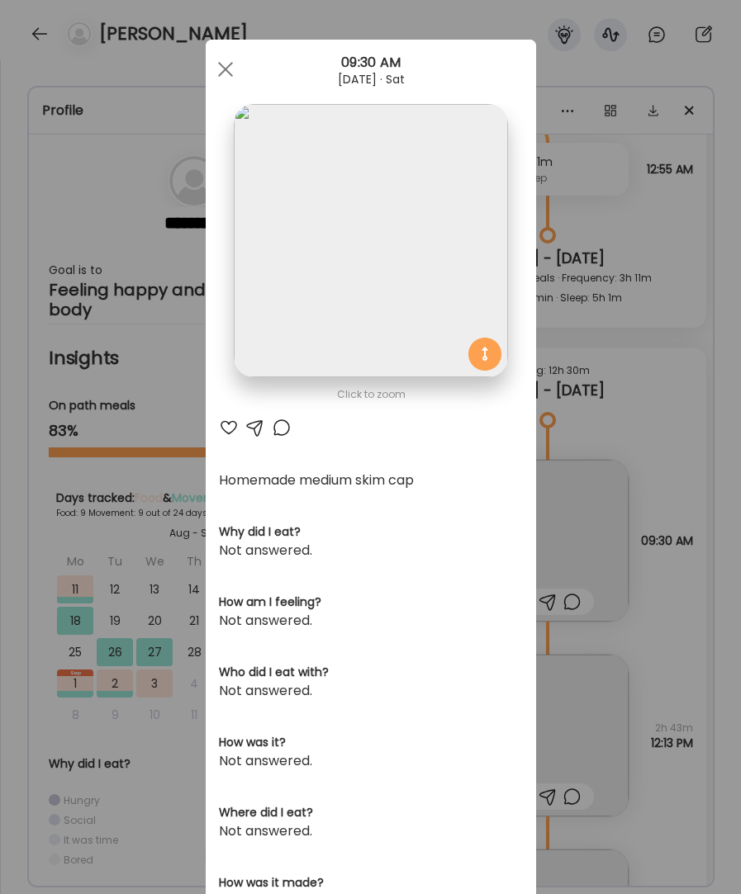
click at [231, 69] on div at bounding box center [225, 69] width 33 height 33
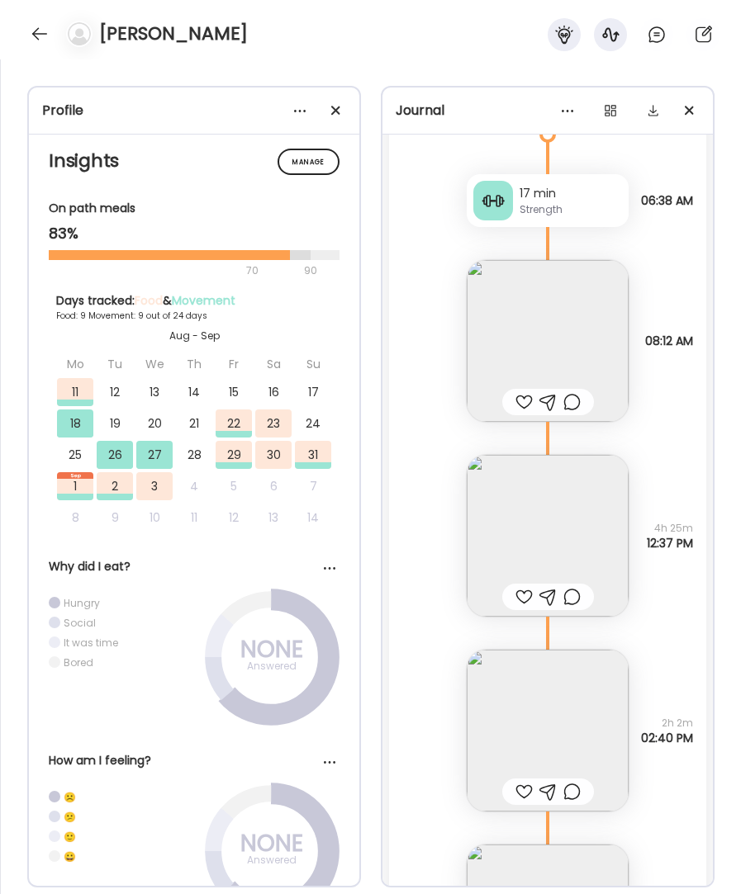
scroll to position [233, 0]
